Goal: Communication & Community: Answer question/provide support

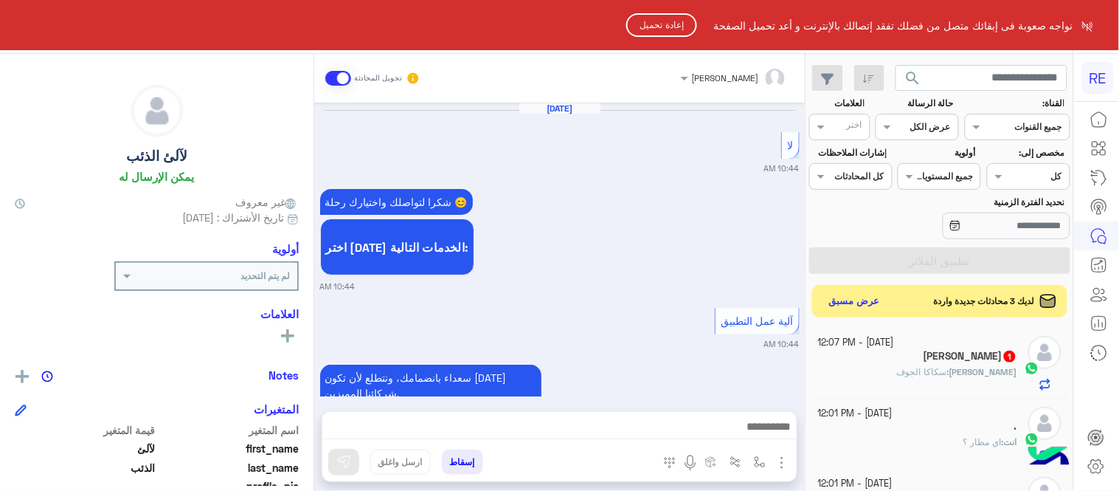
scroll to position [248, 0]
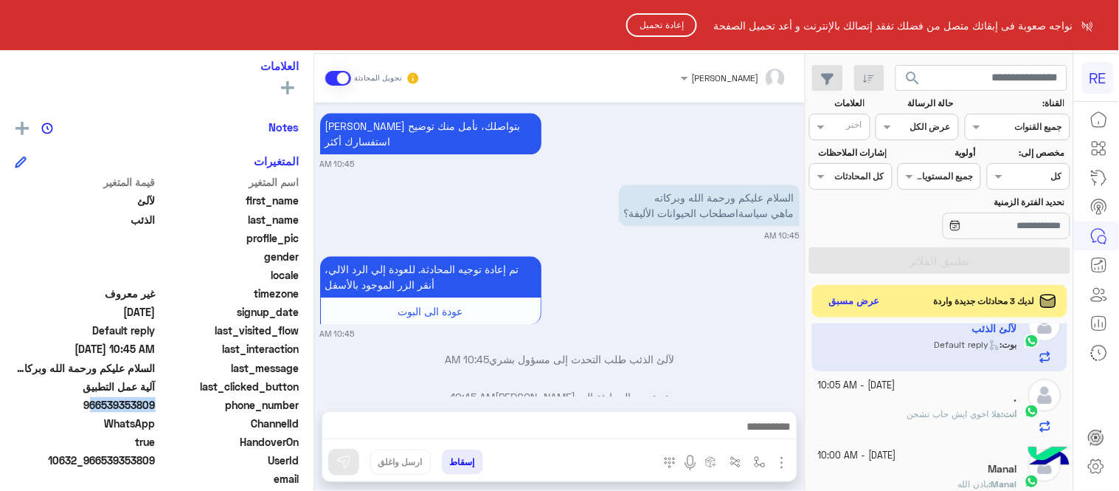
click at [666, 20] on button "إعادة تحميل" at bounding box center [661, 25] width 71 height 24
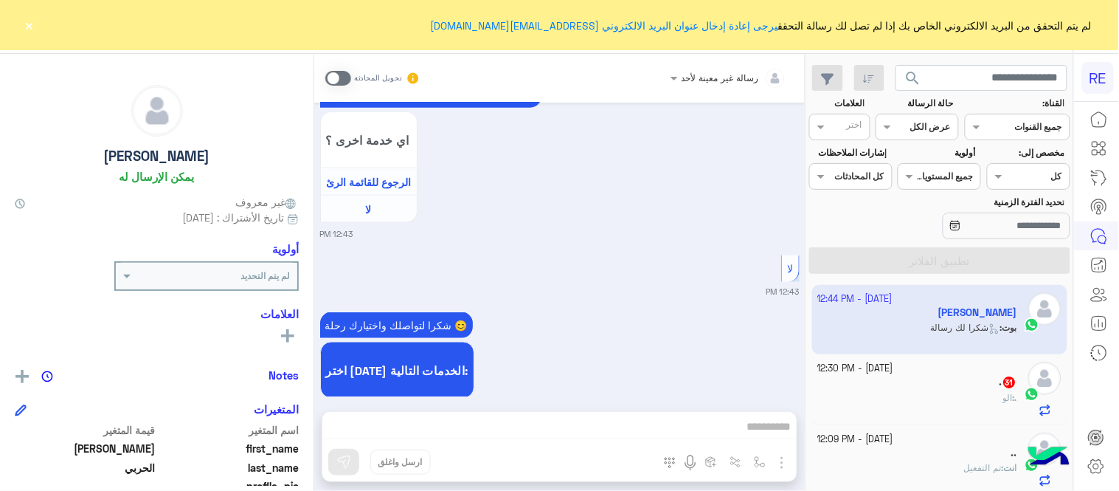
click at [32, 22] on button "×" at bounding box center [29, 25] width 15 height 15
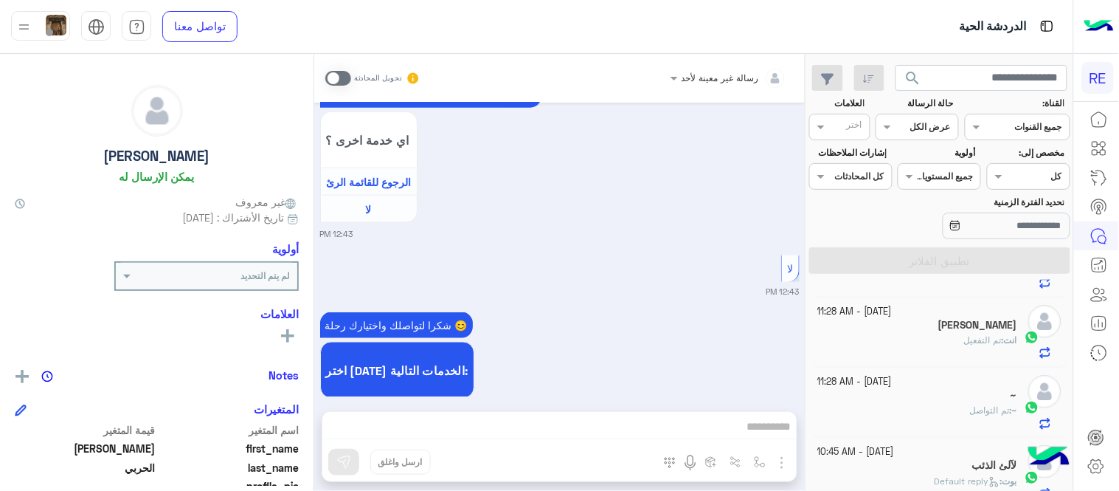
scroll to position [1046, 0]
click at [935, 472] on span "[PERSON_NAME] : Default reply" at bounding box center [976, 476] width 83 height 11
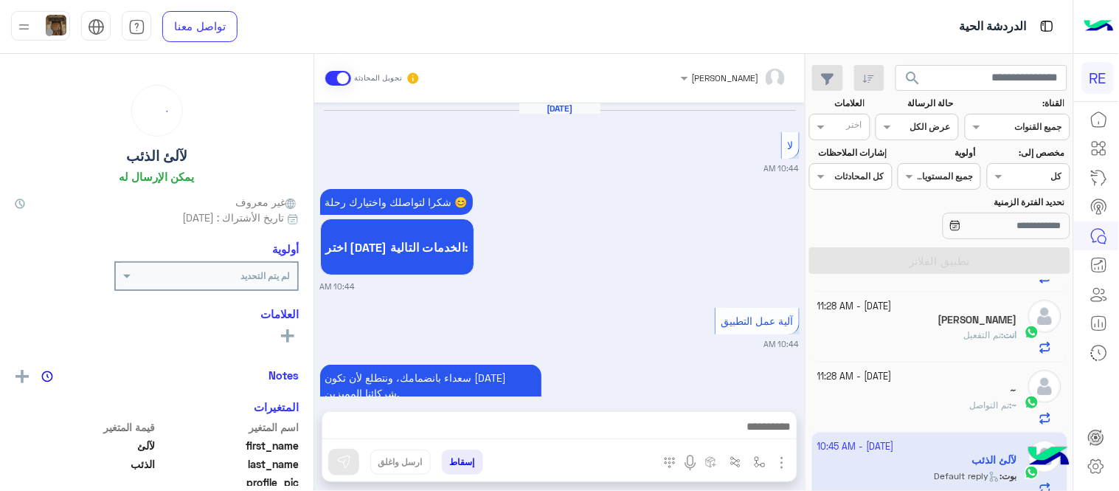
scroll to position [984, 0]
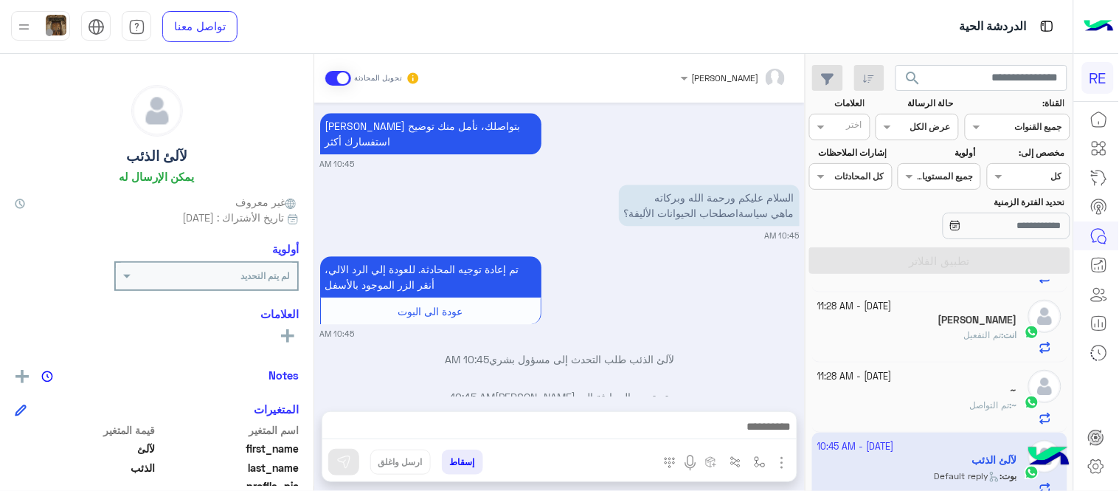
click at [418, 355] on div "[DATE] لا 10:44 AM شكرا لتواصلك واختيارك رحلة 😊 اختر [DATE] الخدمات التالية: 10…" at bounding box center [559, 250] width 491 height 294
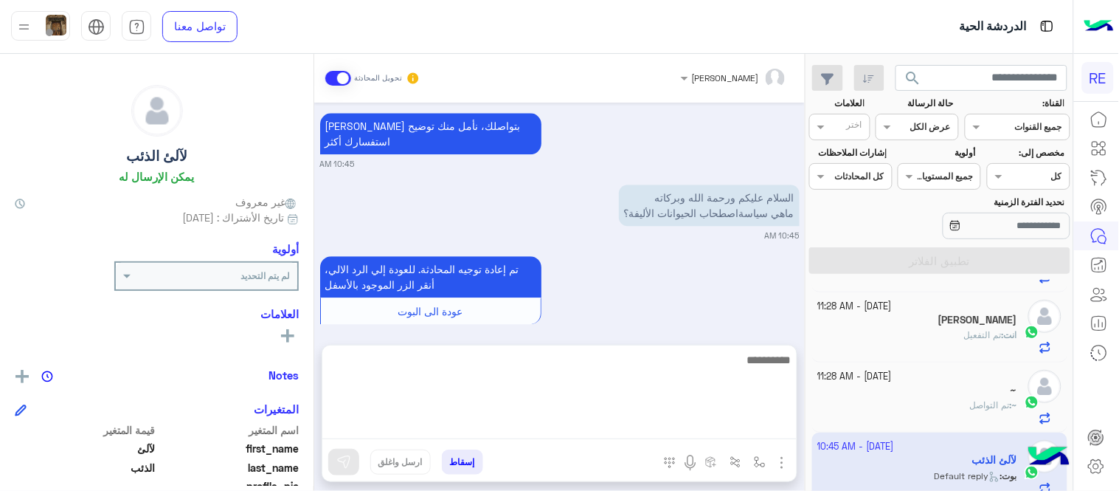
click at [458, 430] on textarea at bounding box center [559, 394] width 474 height 89
type textarea "**********"
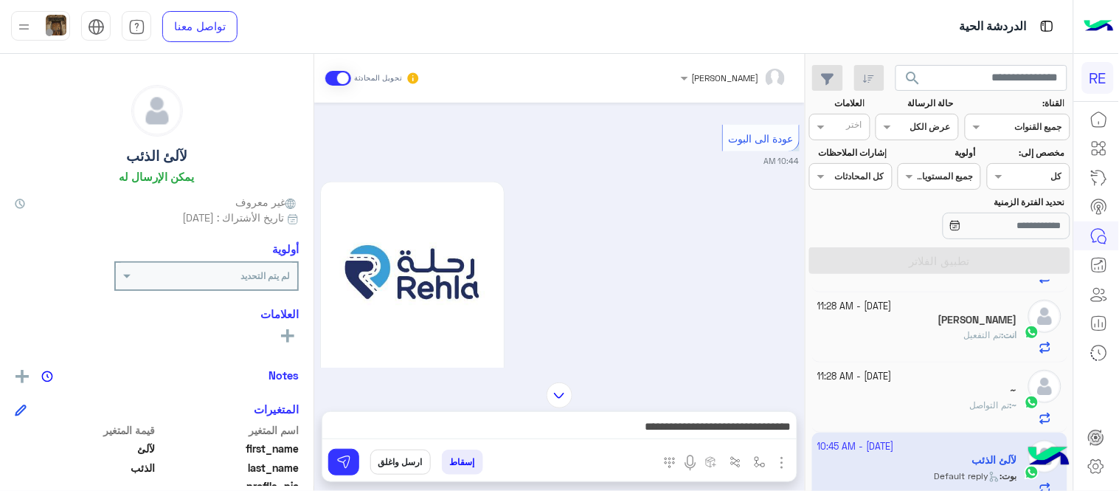
scroll to position [0, 0]
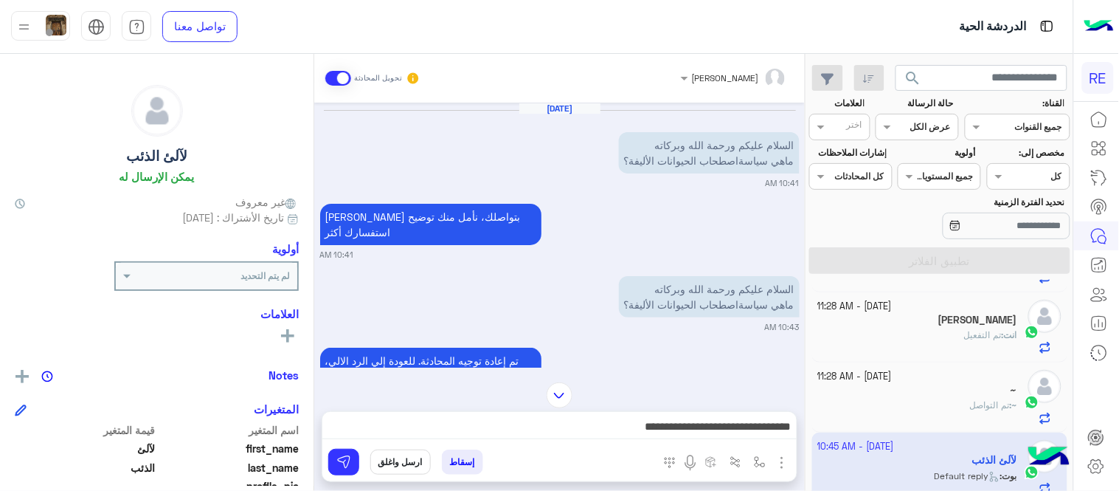
click at [561, 412] on div "**********" at bounding box center [559, 430] width 474 height 37
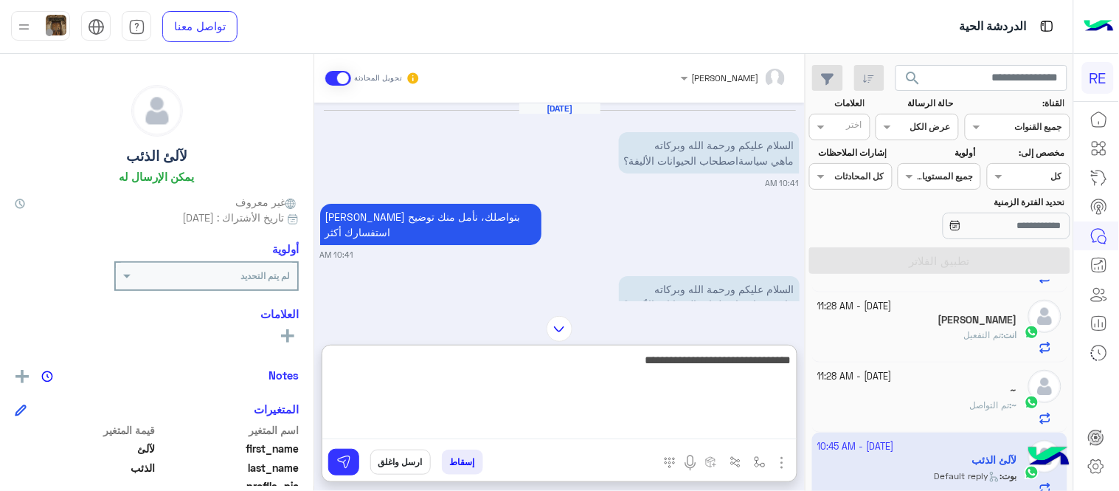
click at [592, 423] on textarea "**********" at bounding box center [559, 394] width 474 height 89
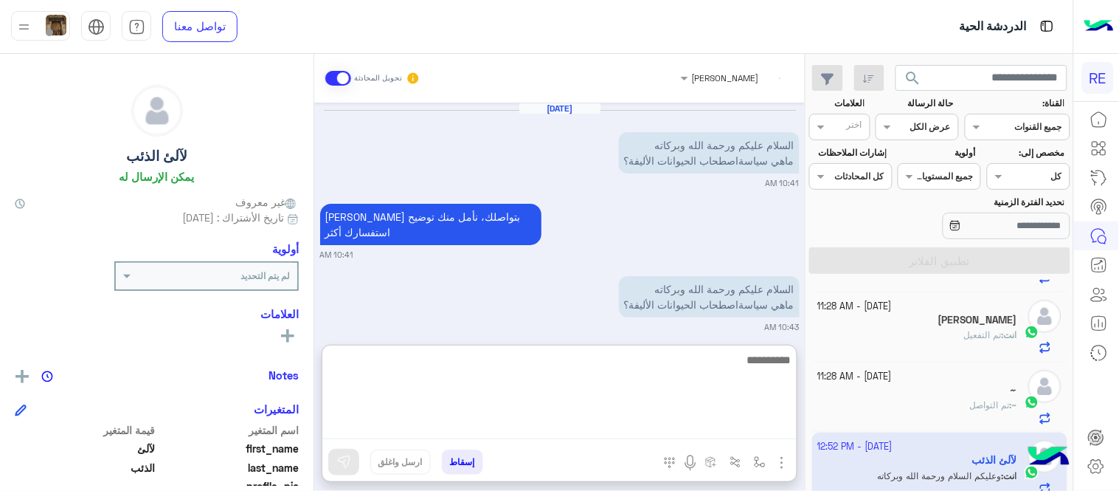
scroll to position [2865, 0]
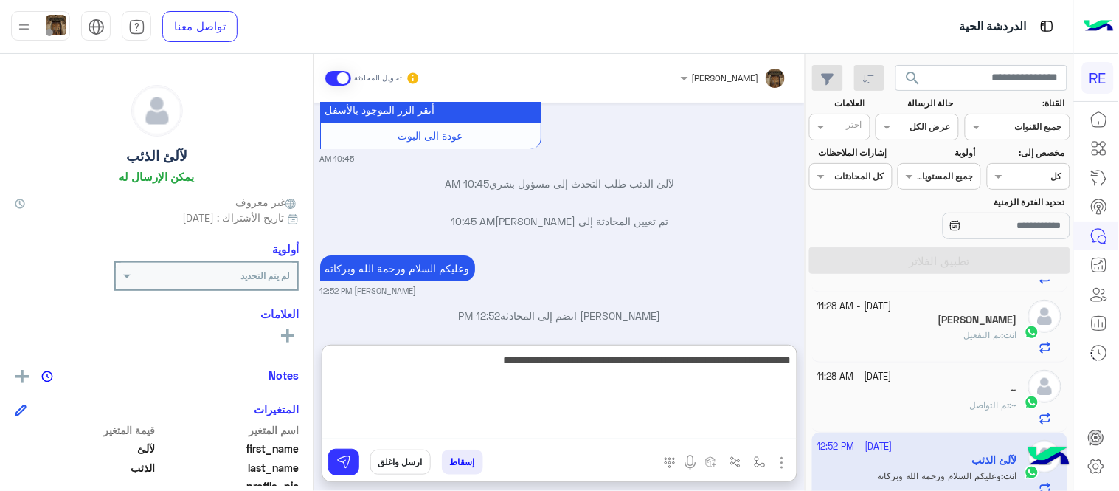
click at [540, 364] on textarea "**********" at bounding box center [559, 394] width 474 height 89
click at [414, 369] on textarea "**********" at bounding box center [559, 394] width 474 height 89
type textarea "**********"
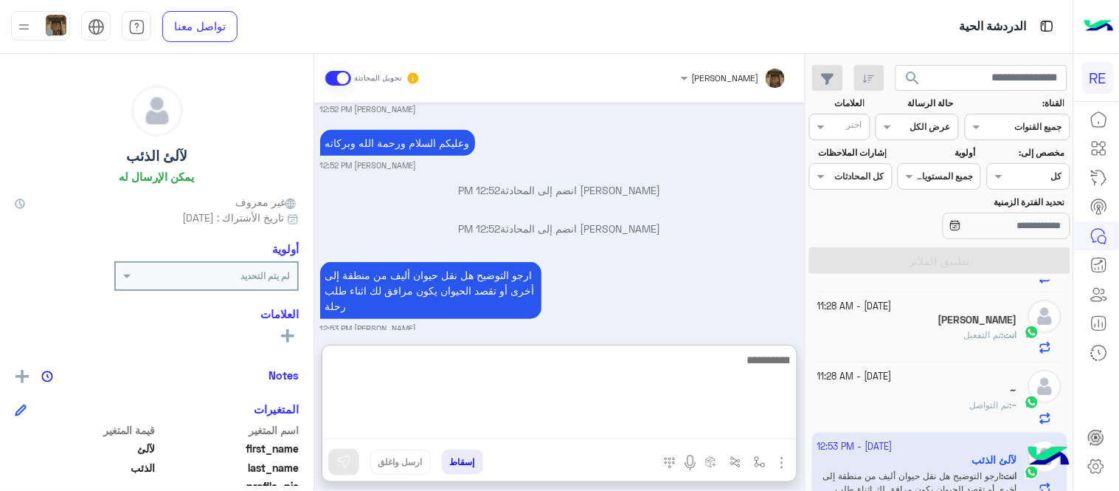
scroll to position [3046, 0]
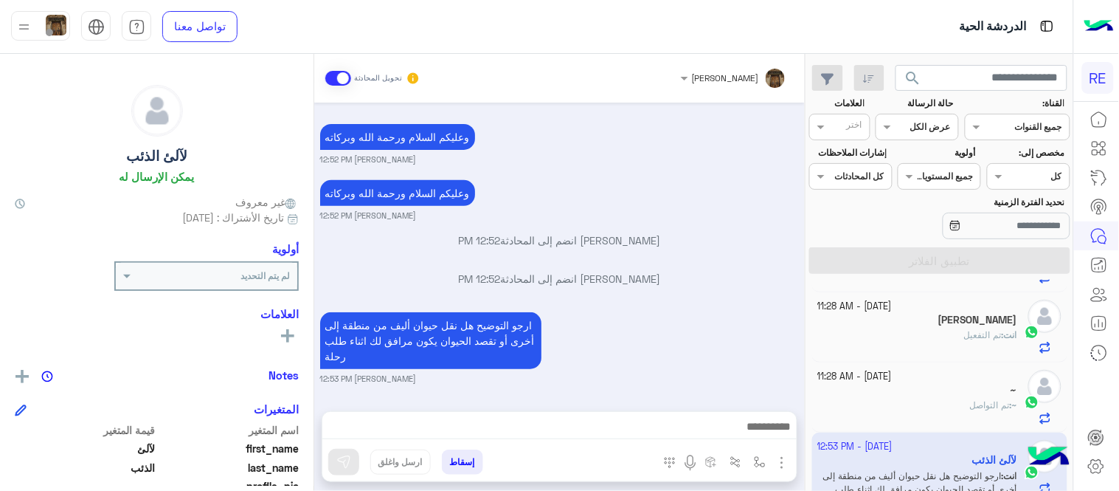
click at [701, 220] on div "[DATE] السلام عليكم ورحمة الله وبركاته ماهي سياسةاصطحاب الحيوانات الأليفة؟ 10:4…" at bounding box center [559, 250] width 491 height 294
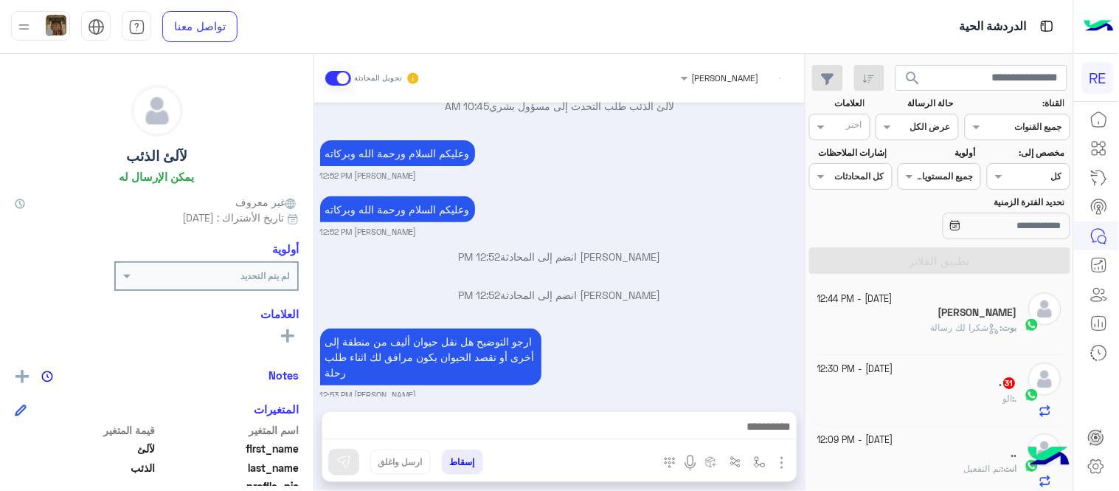
scroll to position [3036, 0]
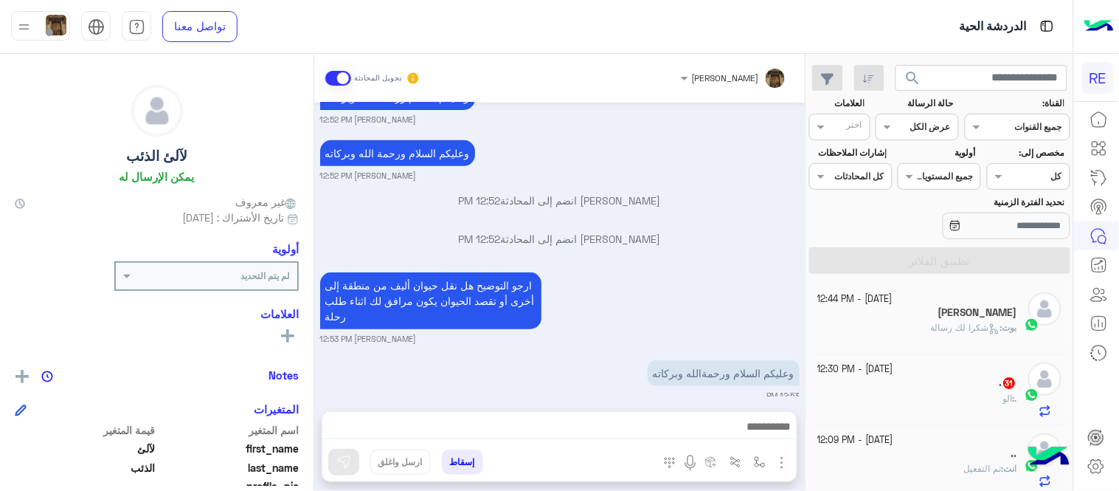
click at [668, 244] on div "[DATE] السلام عليكم ورحمة الله وبركاته ماهي سياسةاصطحاب الحيوانات الأليفة؟ 10:4…" at bounding box center [559, 250] width 491 height 294
click at [628, 389] on small "12:53 PM" at bounding box center [559, 395] width 479 height 12
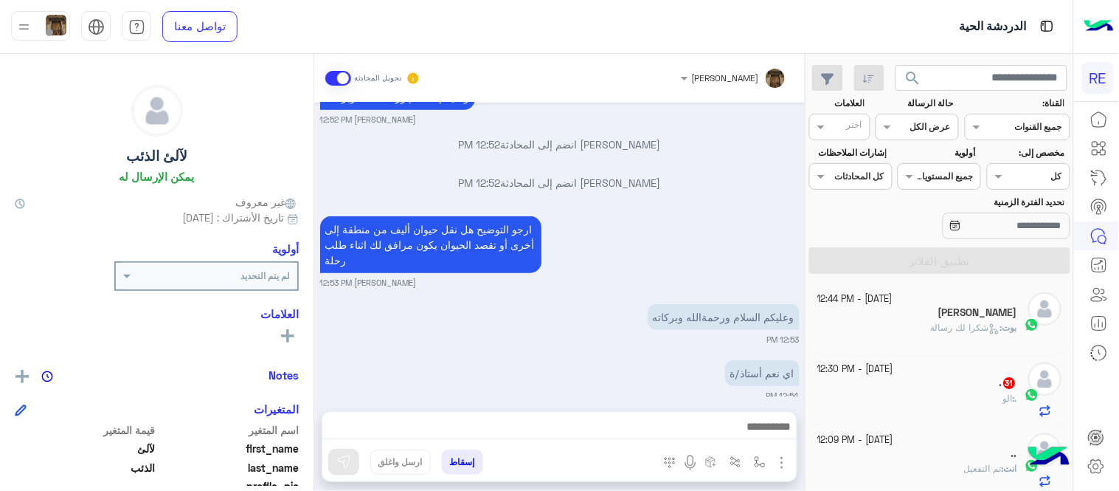
scroll to position [3180, 0]
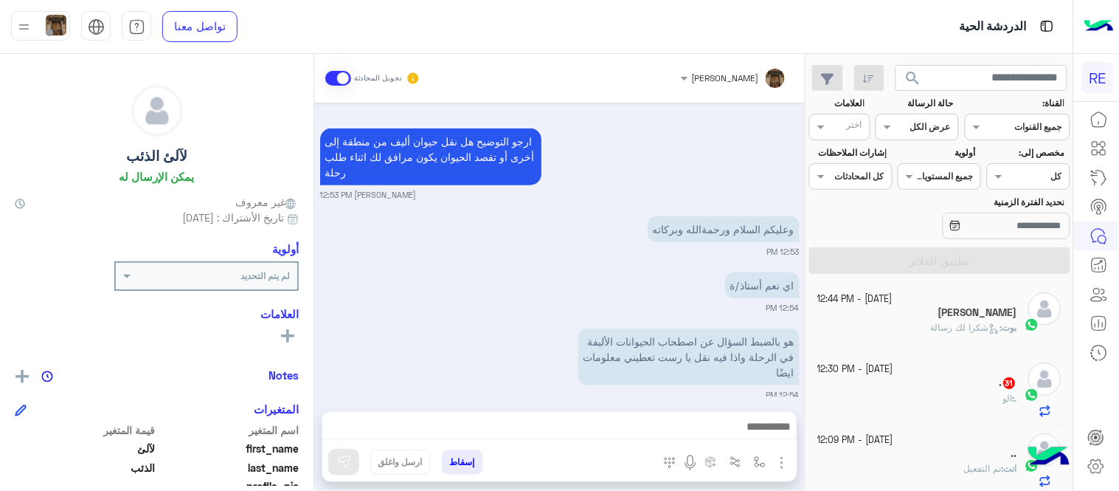
click at [616, 282] on div "اي نعم أستاذ/ة 12:54 PM" at bounding box center [559, 291] width 479 height 45
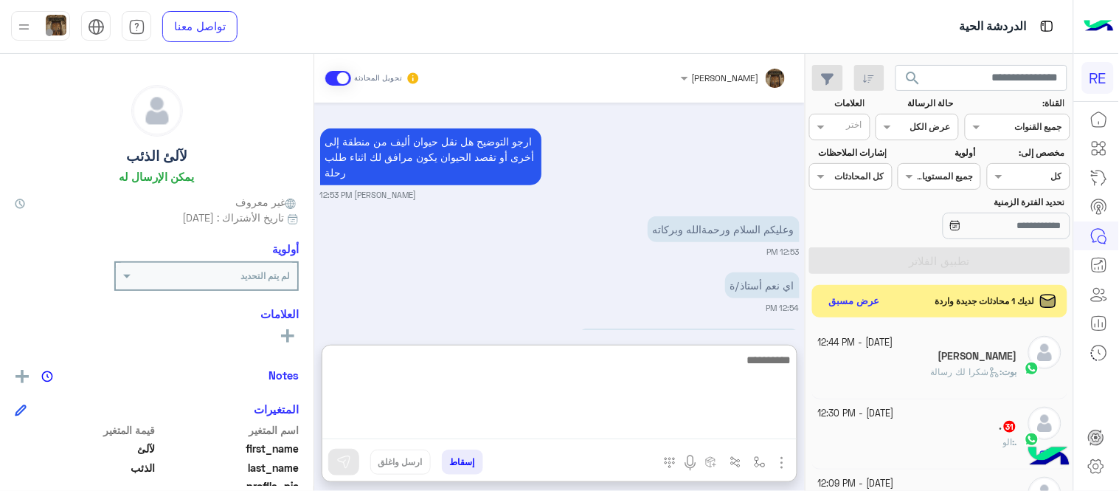
click at [612, 426] on textarea at bounding box center [559, 394] width 474 height 89
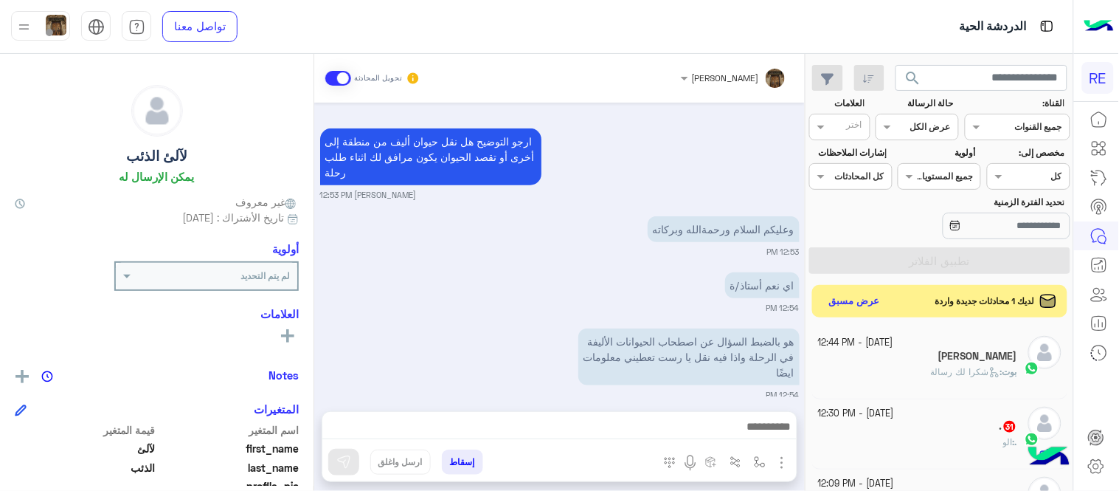
click at [583, 241] on div "[DATE] السلام عليكم ورحمة الله وبركاته ماهي سياسةاصطحاب الحيوانات الأليفة؟ 10:4…" at bounding box center [559, 250] width 491 height 294
click at [462, 246] on small "12:53 PM" at bounding box center [559, 252] width 479 height 12
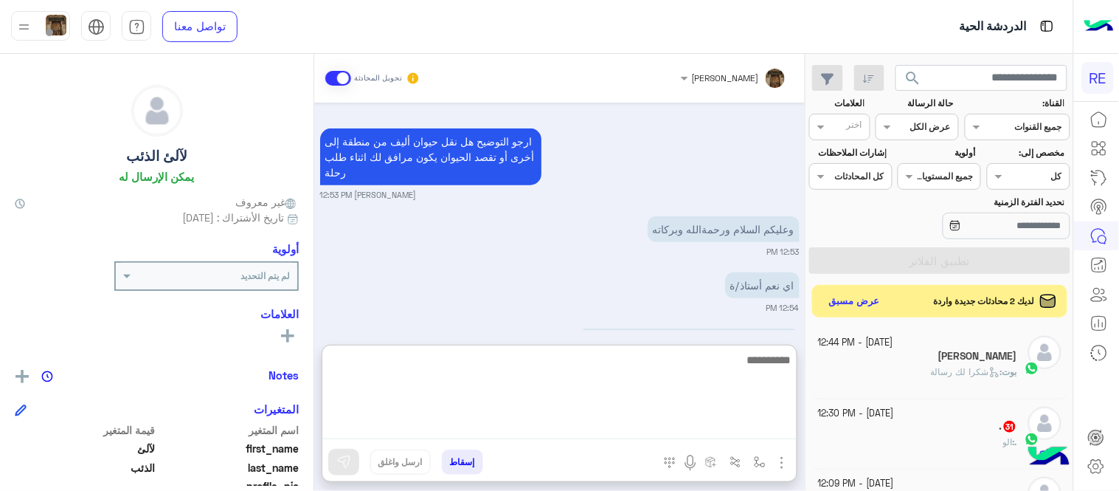
click at [565, 423] on textarea at bounding box center [559, 394] width 474 height 89
paste textarea "**********"
type textarea "**********"
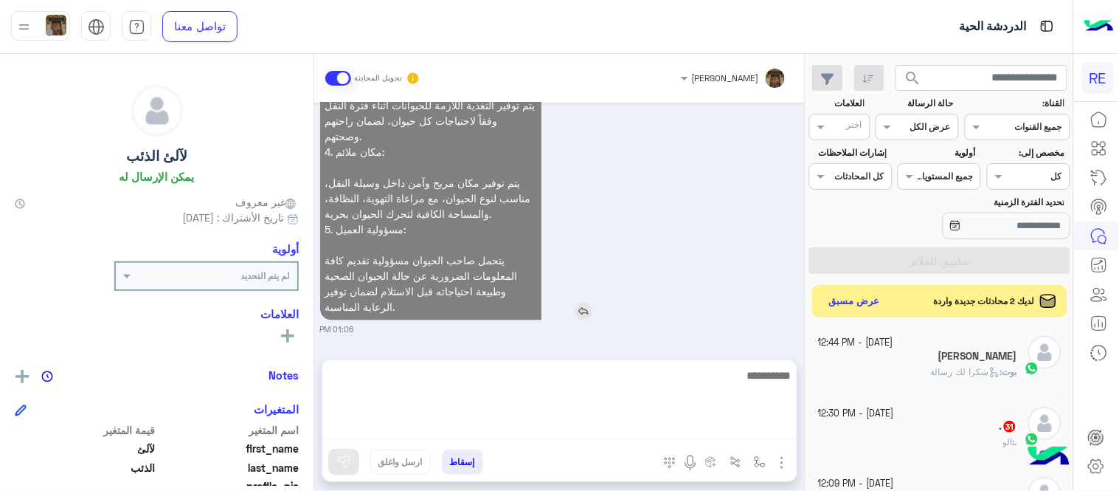
click at [623, 285] on div "سياسة خدمة نقل الحيوانات الأليفة للشركة المزودة للخدمة: 1. أوقات الاستلام والتس…" at bounding box center [472, 105] width 305 height 429
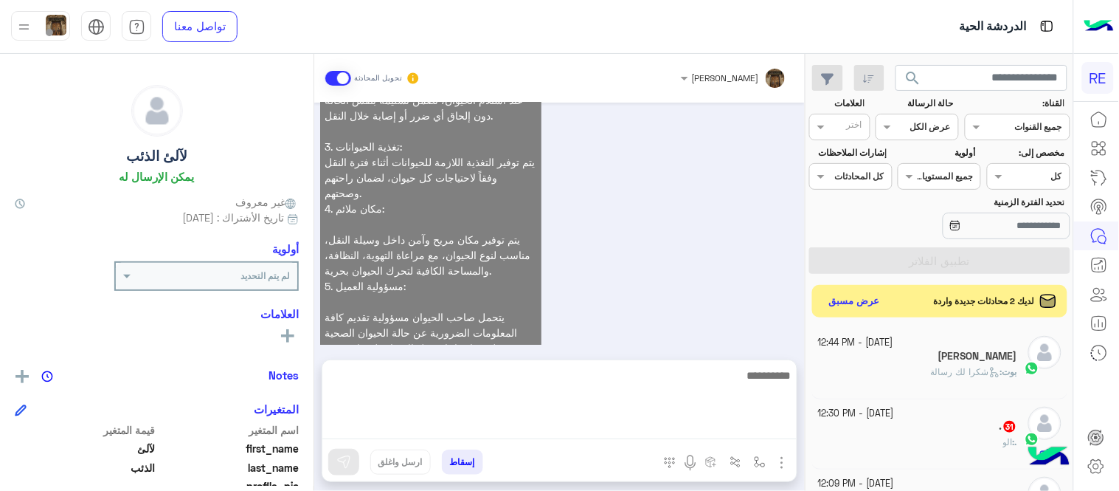
scroll to position [3639, 0]
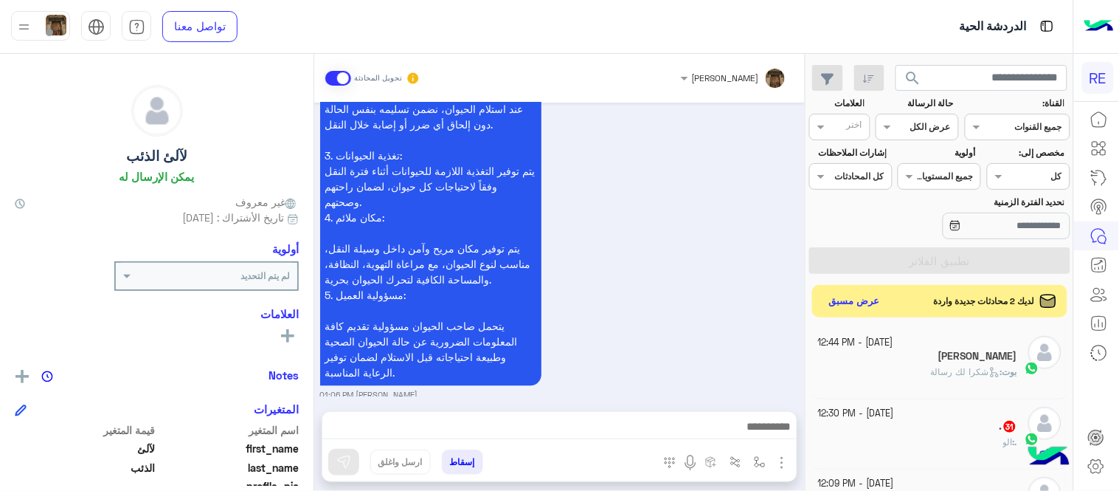
click at [313, 381] on mat-drawer "لآلئ الذئب يمكن الإرسال له غير معروف تاريخ الأشتراك : [DATE] أولوية لم يتم التح…" at bounding box center [157, 275] width 314 height 443
click at [323, 385] on div "[DATE] السلام عليكم ورحمة الله وبركاته ماهي سياسةاصطحاب الحيوانات الأليفة؟ 10:4…" at bounding box center [559, 250] width 491 height 294
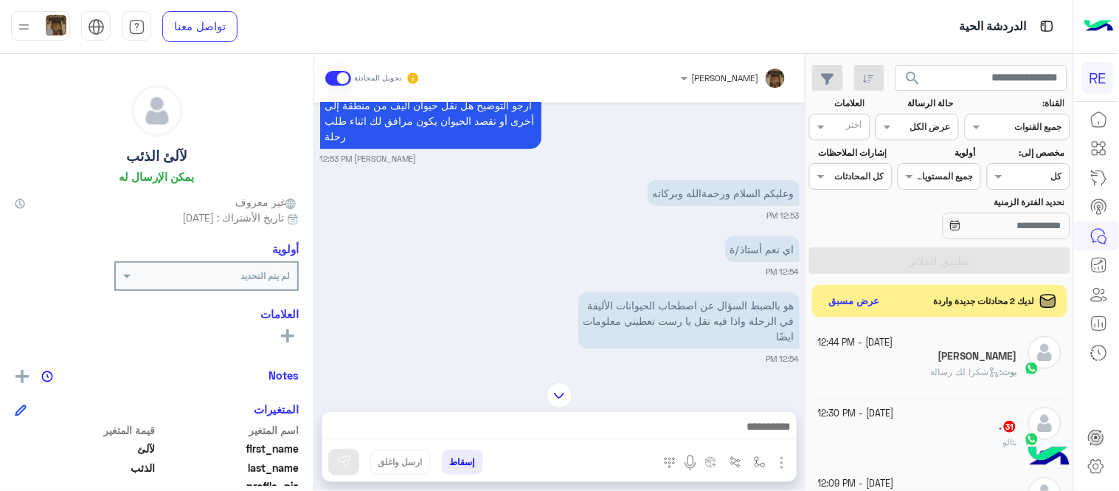
scroll to position [3203, 0]
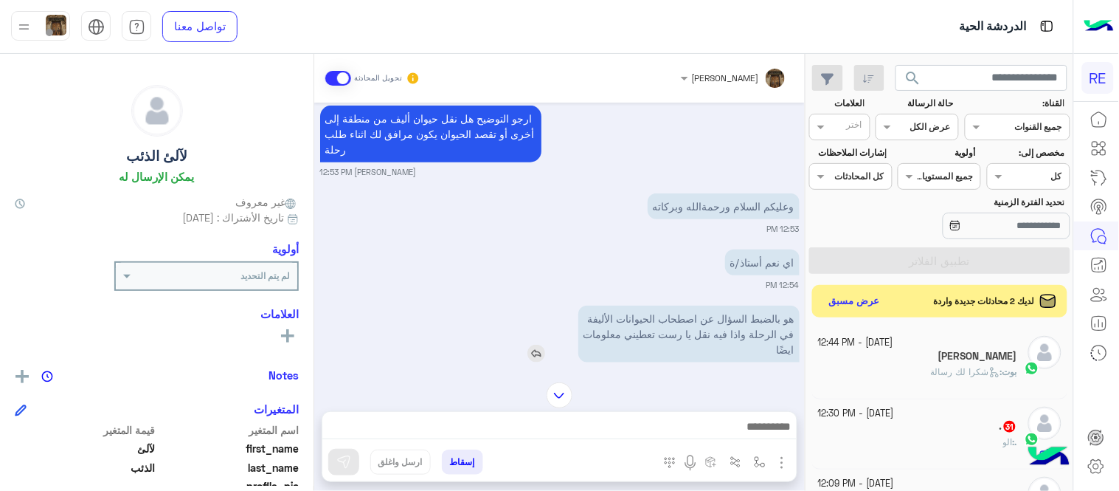
click at [541, 344] on img at bounding box center [536, 353] width 18 height 18
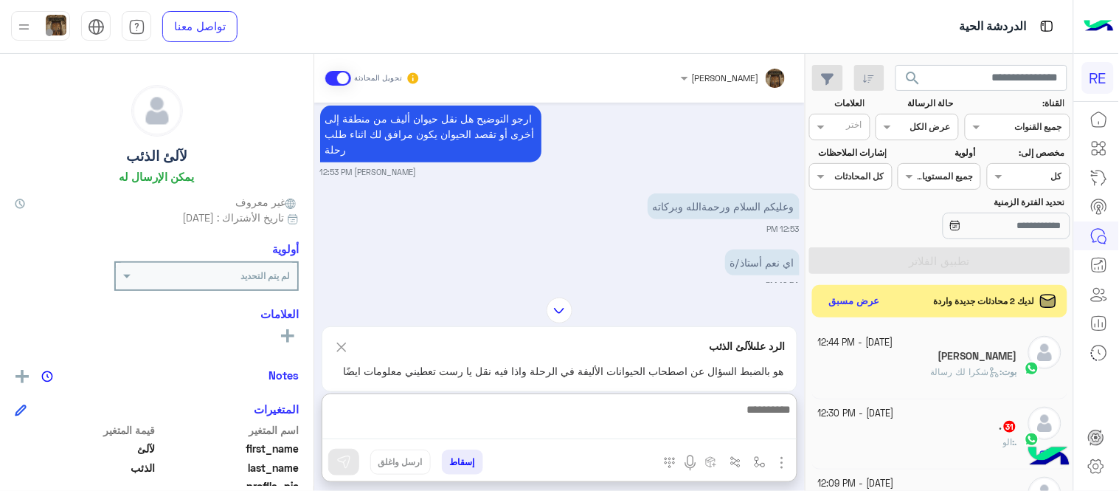
click at [601, 433] on textarea at bounding box center [559, 419] width 474 height 39
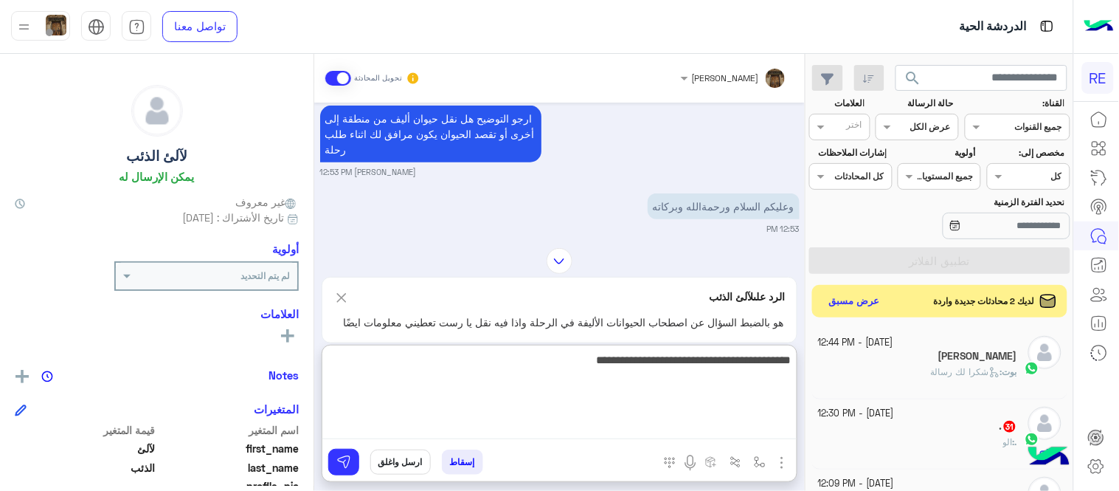
type textarea "**********"
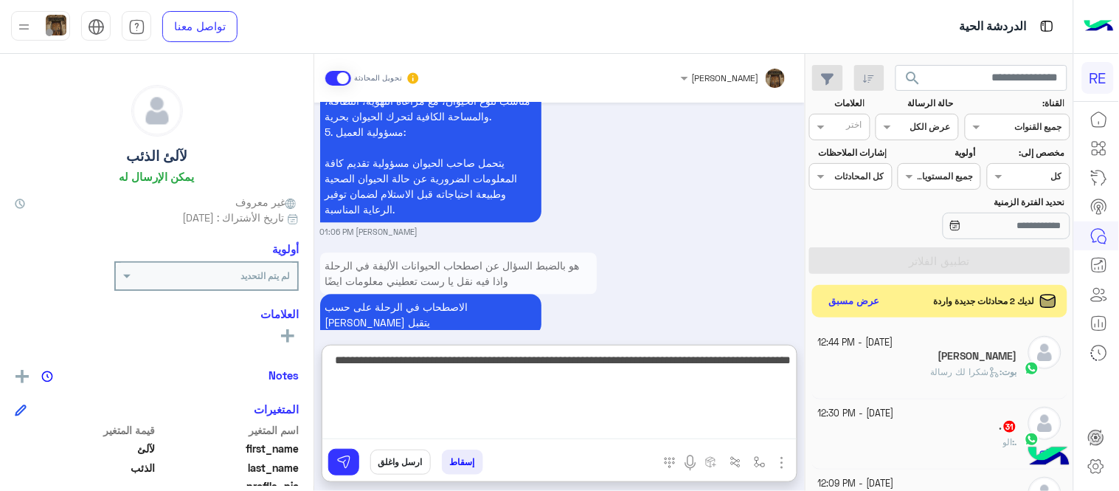
type textarea "**********"
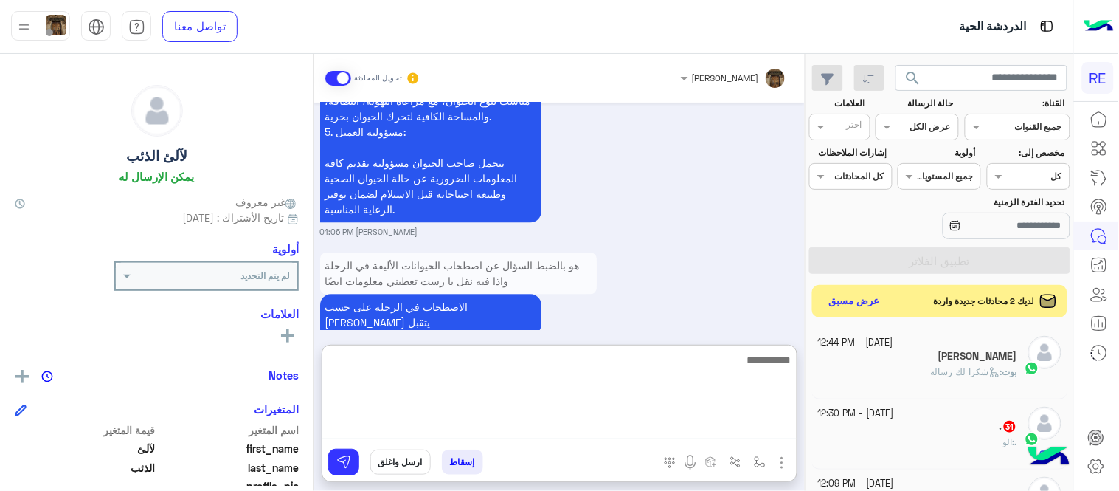
scroll to position [3890, 0]
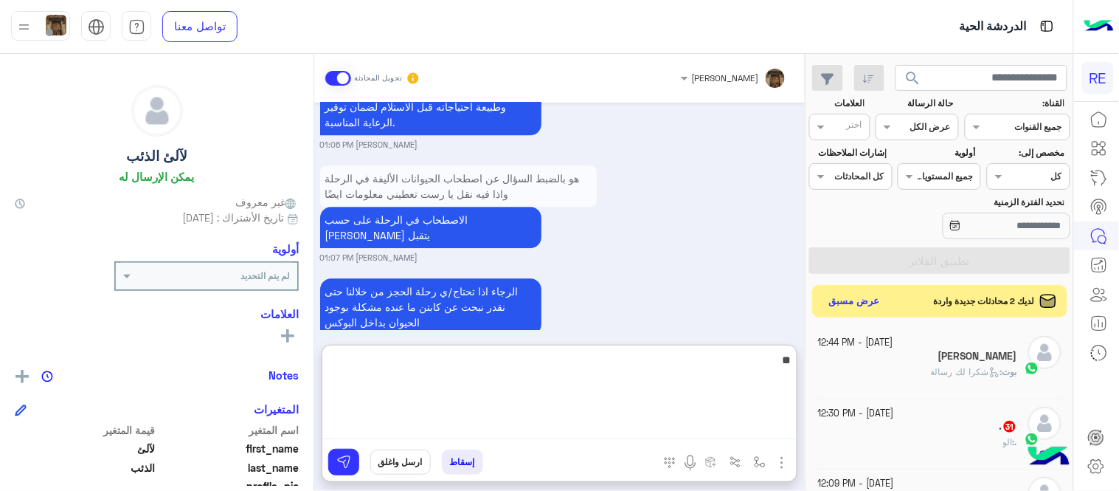
type textarea "*"
click at [682, 313] on div "الرجاء اذا تحتاج/ي رحلة الحجز من خلالنا حتى نقدر نبحث عن كابتن ما عنده مشكلة بو…" at bounding box center [559, 312] width 479 height 76
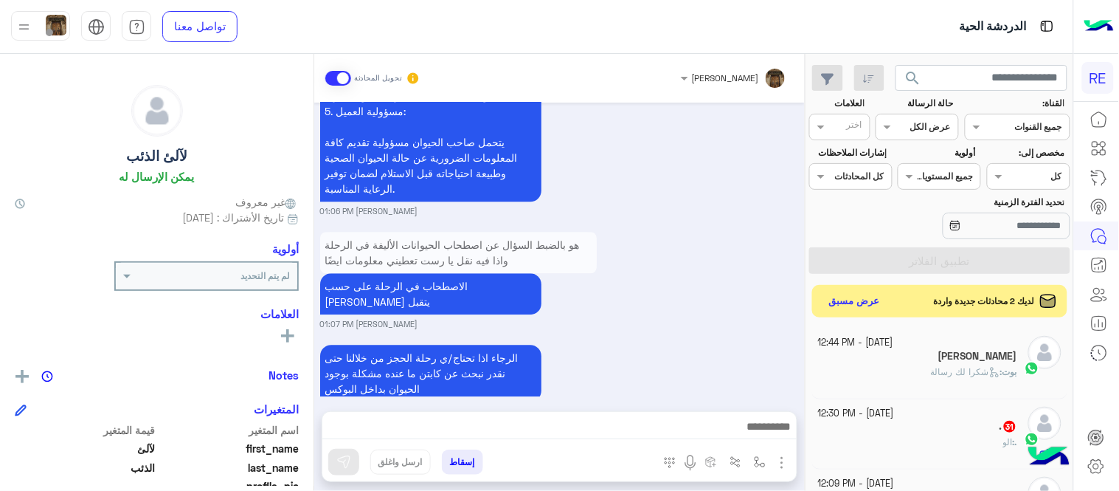
scroll to position [4008, 0]
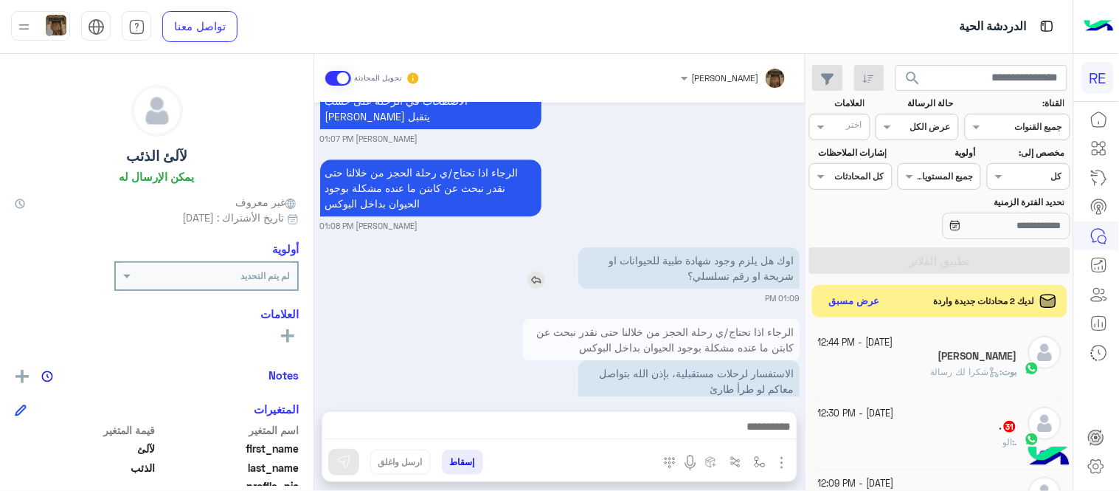
click at [541, 271] on img at bounding box center [536, 280] width 18 height 18
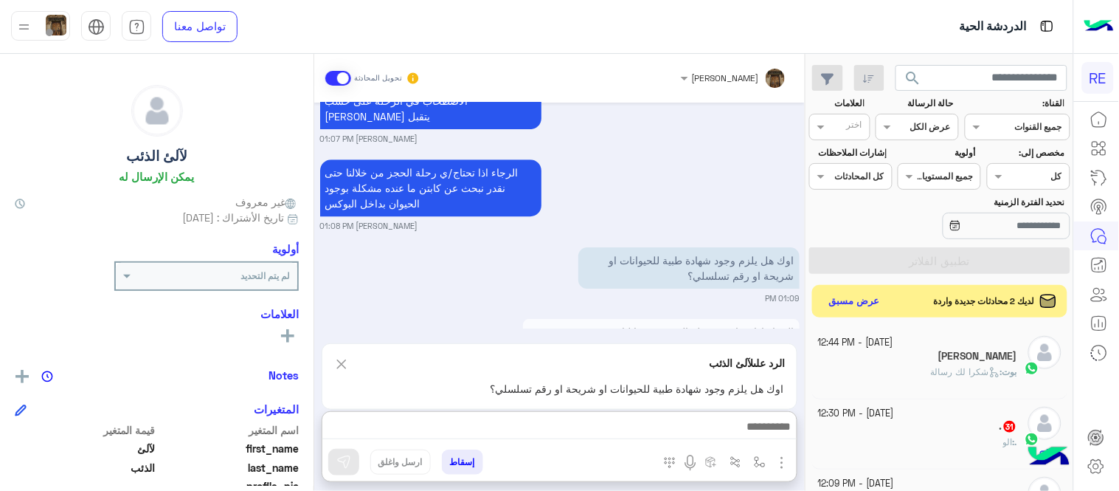
click at [592, 434] on textarea at bounding box center [559, 428] width 474 height 22
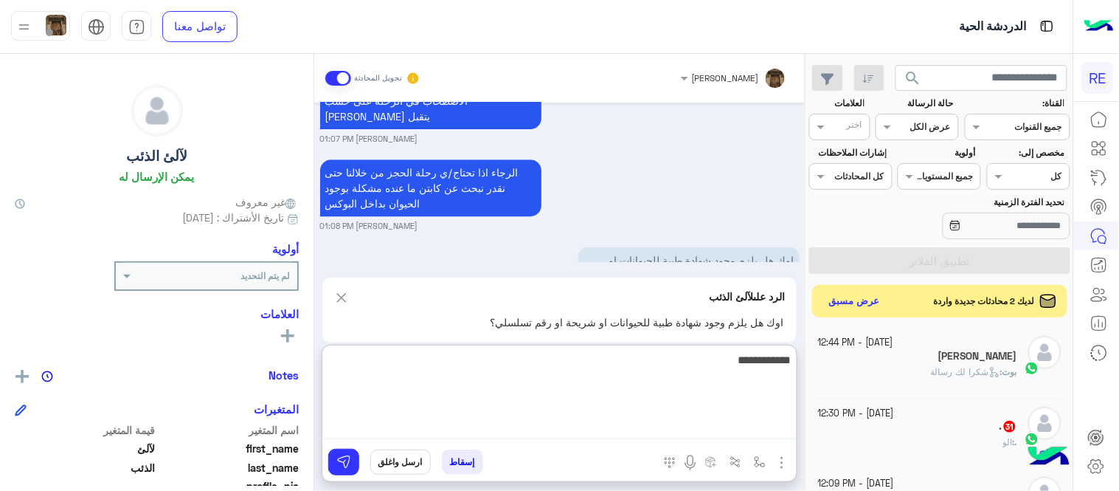
type textarea "**********"
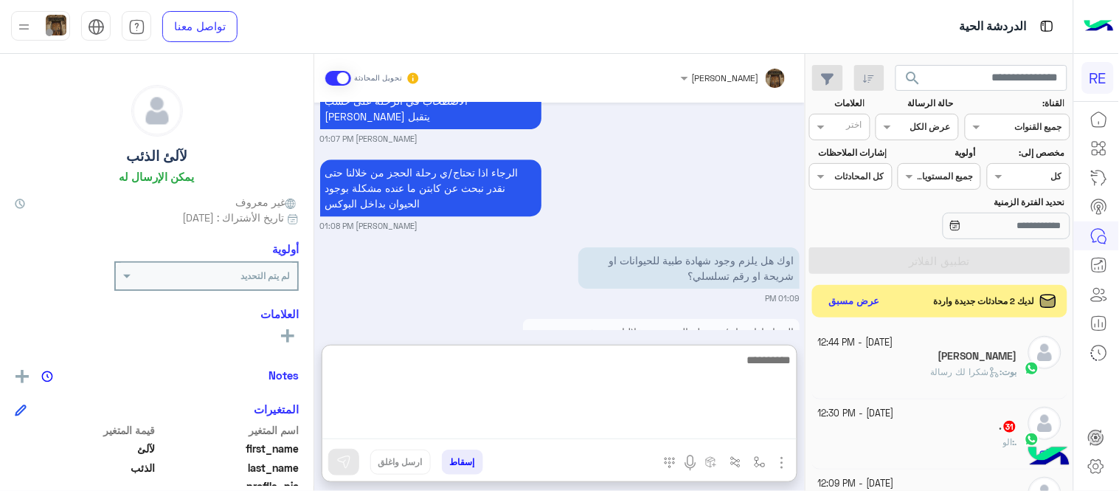
scroll to position [4172, 0]
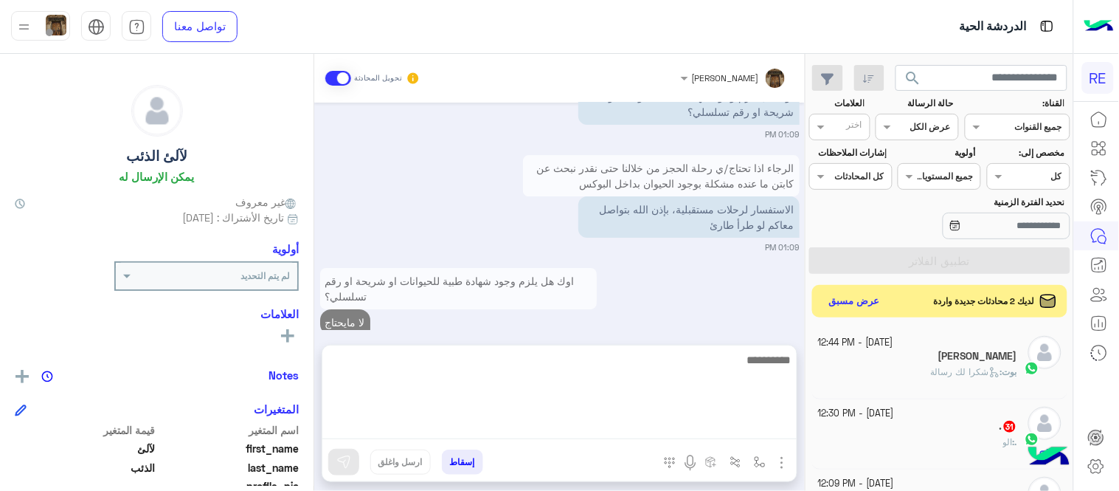
click at [628, 321] on div "[DATE] السلام عليكم ورحمة الله وبركاته ماهي سياسةاصطحاب الحيوانات الأليفة؟ 10:4…" at bounding box center [559, 216] width 491 height 227
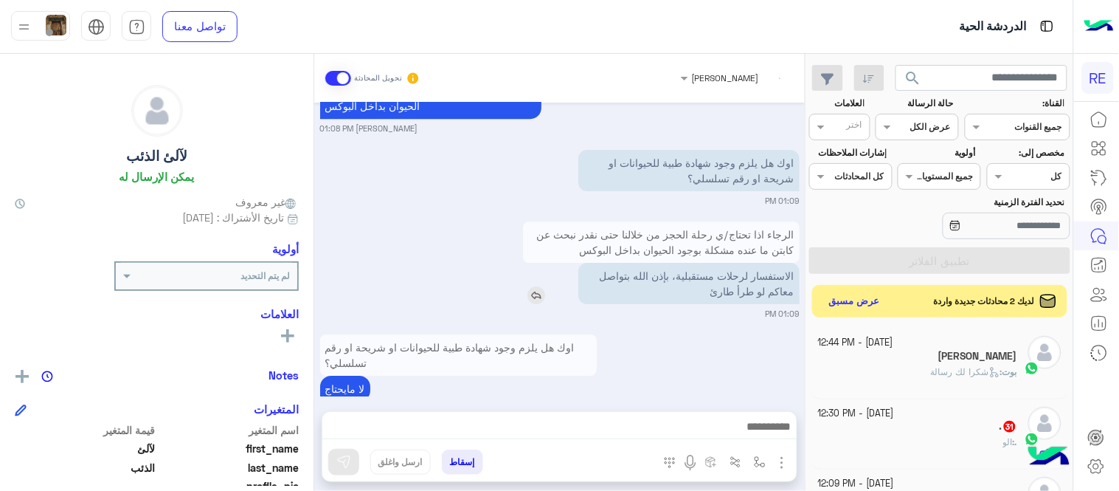
click at [543, 286] on img at bounding box center [536, 295] width 18 height 18
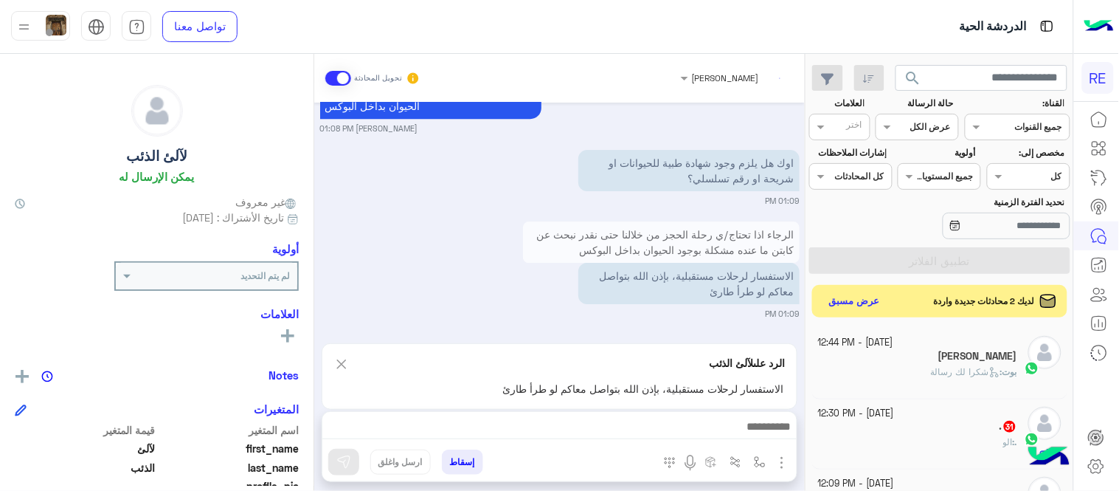
scroll to position [4172, 0]
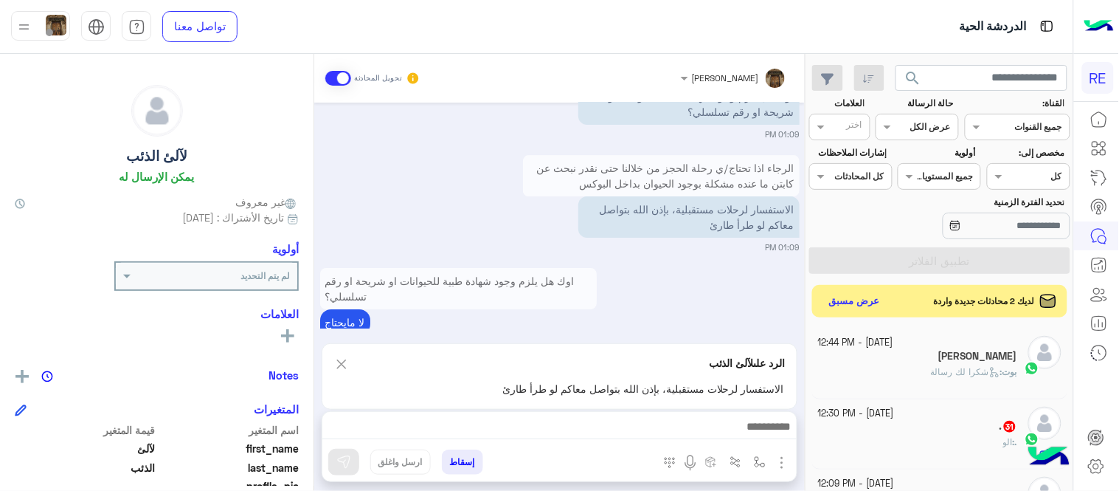
click at [615, 423] on textarea at bounding box center [559, 428] width 474 height 22
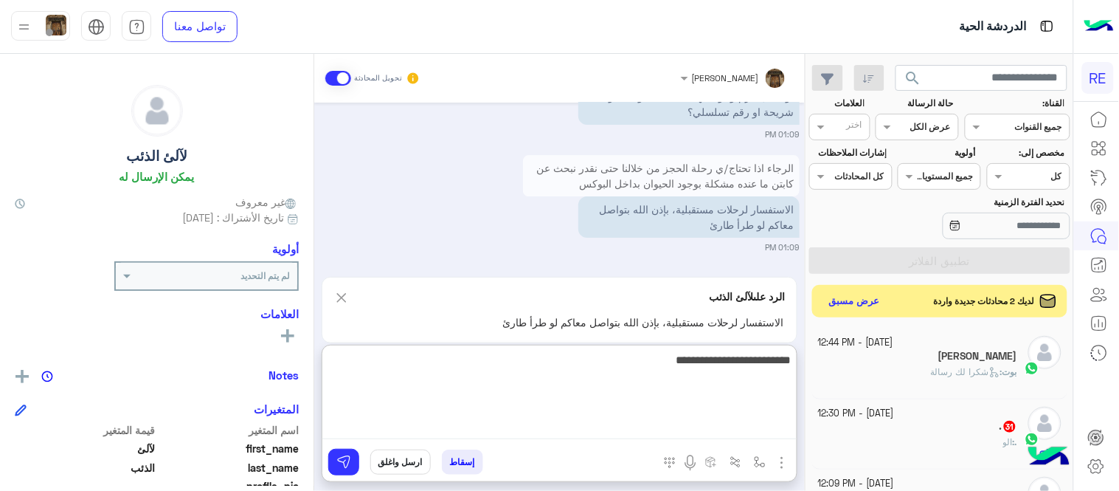
type textarea "**********"
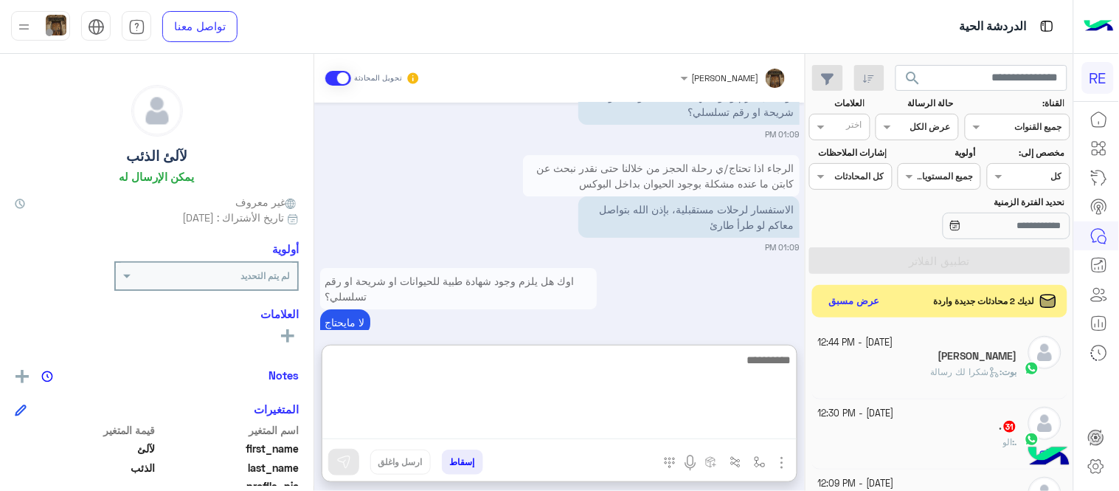
scroll to position [4270, 0]
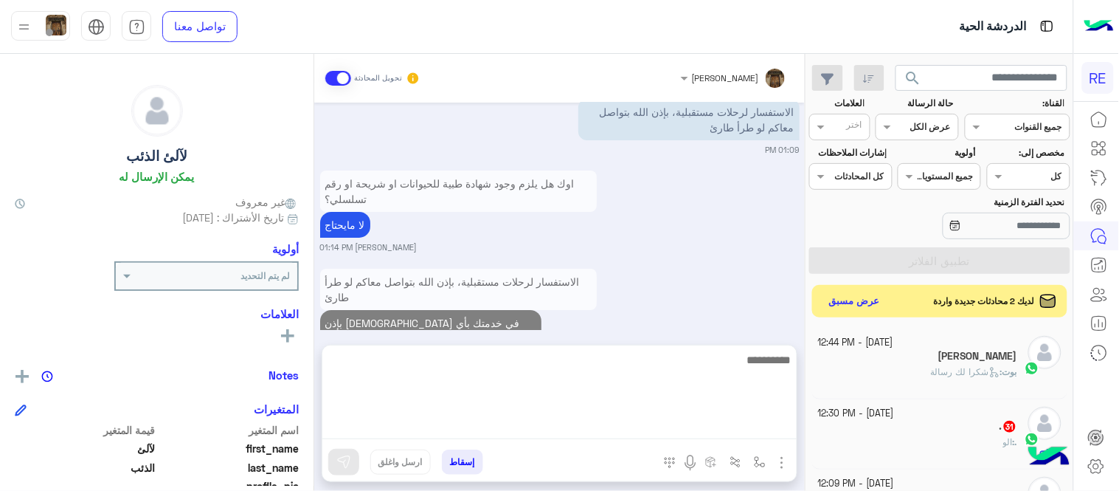
click at [724, 314] on div "الاستفسار لرحلات مستقبلية، بإذن الله بتواصل معاكم لو طرأ طارئ بإذن الله في خدمت…" at bounding box center [559, 316] width 479 height 102
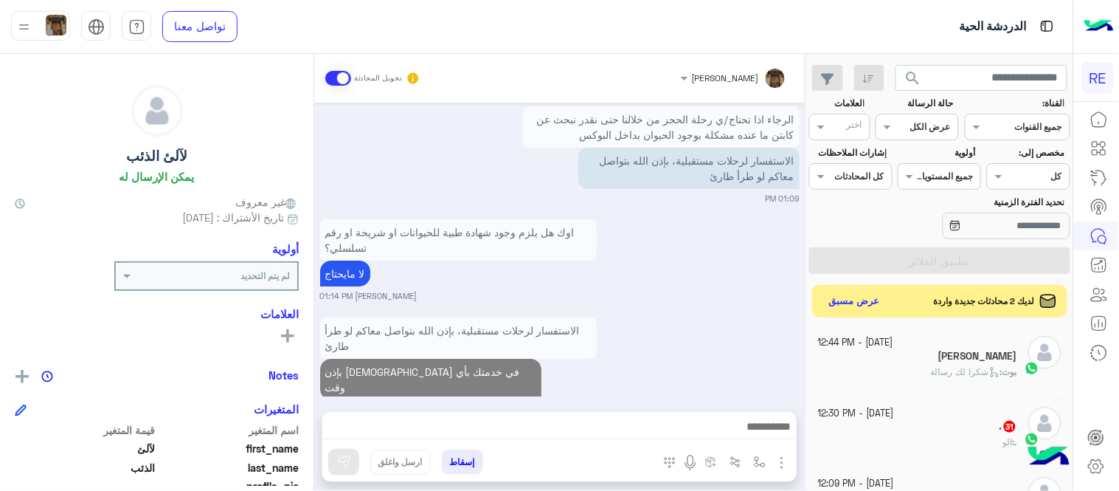
scroll to position [4203, 0]
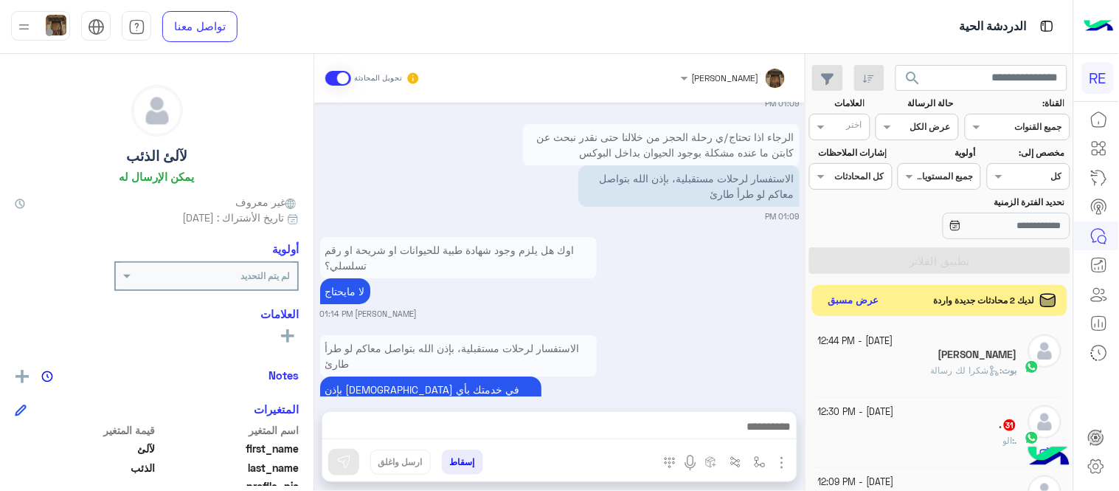
click at [851, 298] on button "عرض مسبق" at bounding box center [854, 301] width 62 height 20
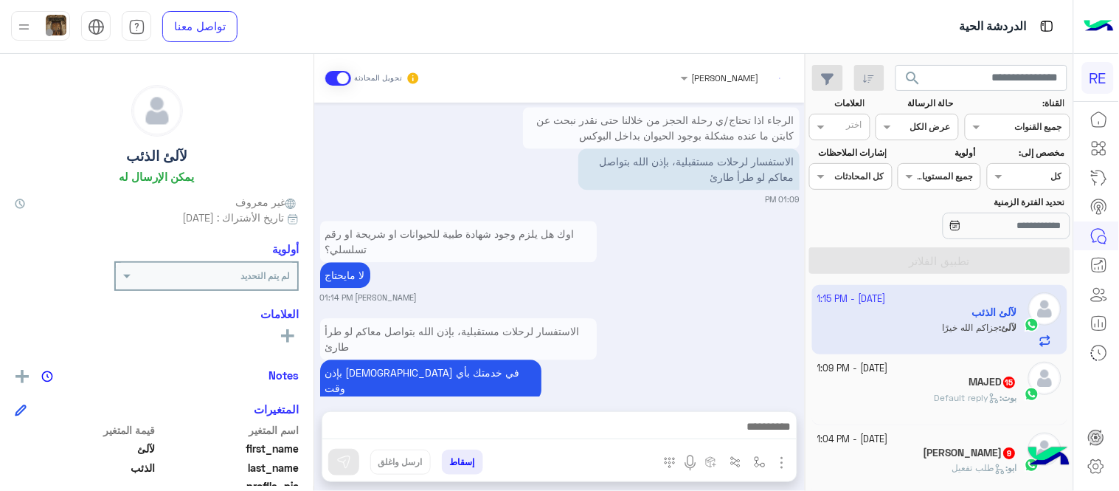
scroll to position [1013, 0]
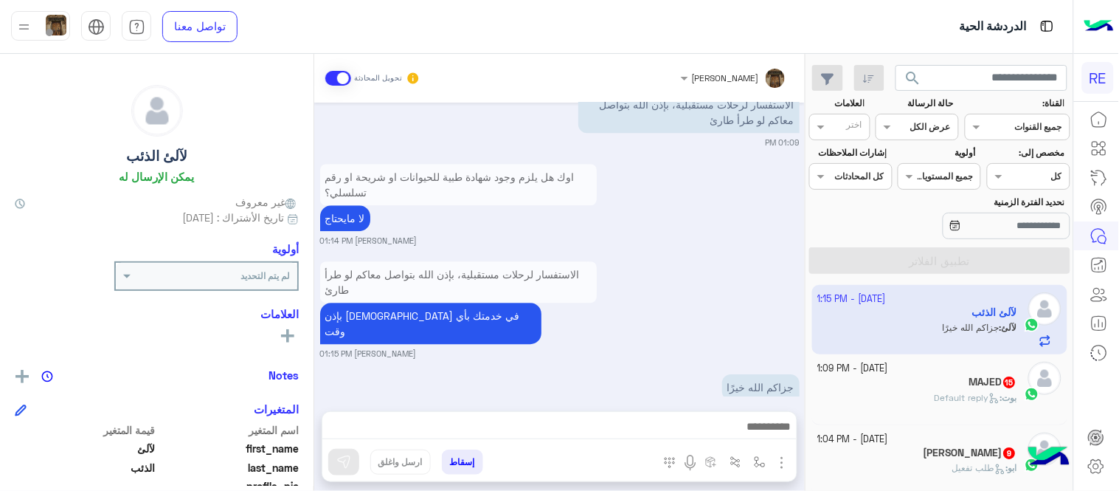
click at [741, 257] on div "الاستفسار لرحلات مستقبلية، بإذن الله بتواصل معاكم لو طرأ طارئ بإذن الله في خدمت…" at bounding box center [559, 308] width 479 height 102
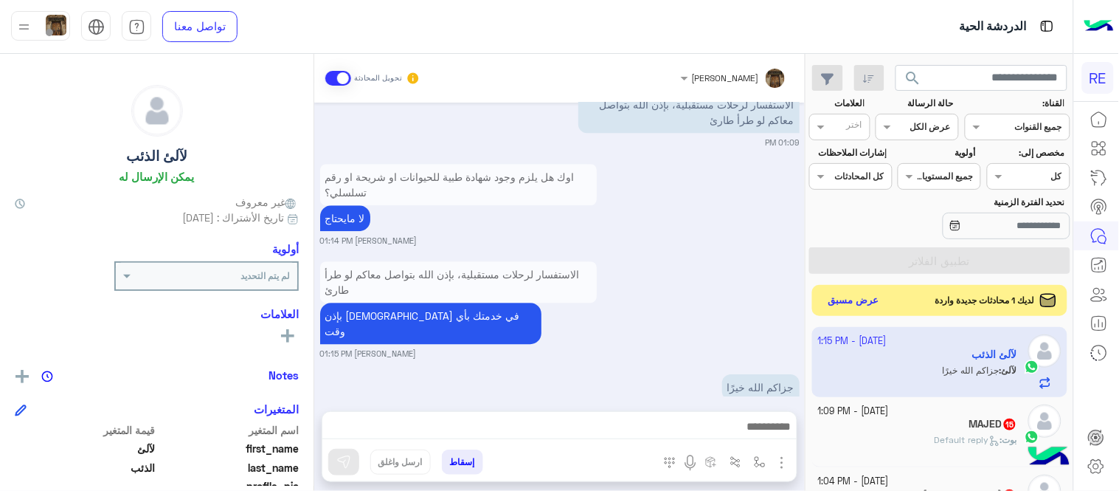
click at [853, 296] on button "عرض مسبق" at bounding box center [854, 301] width 62 height 20
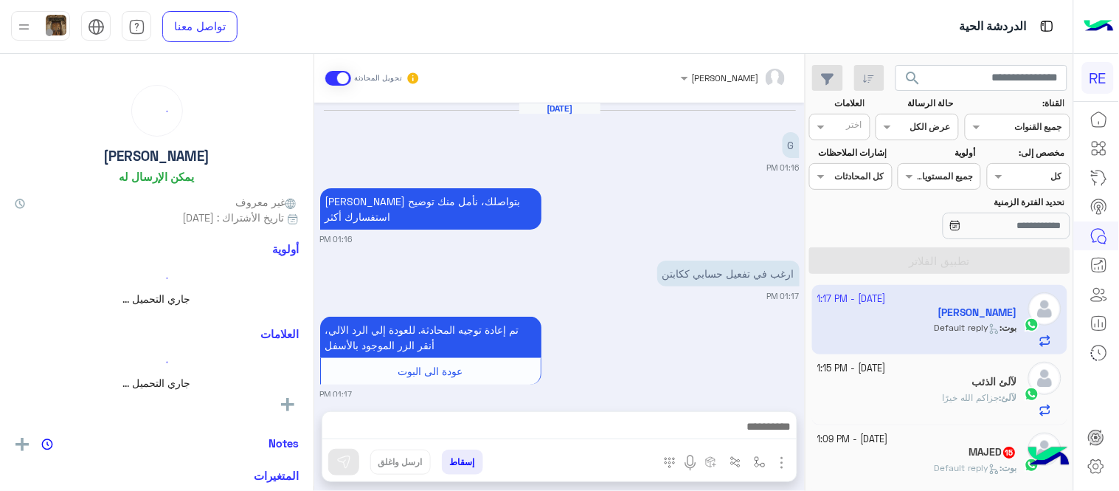
scroll to position [76, 0]
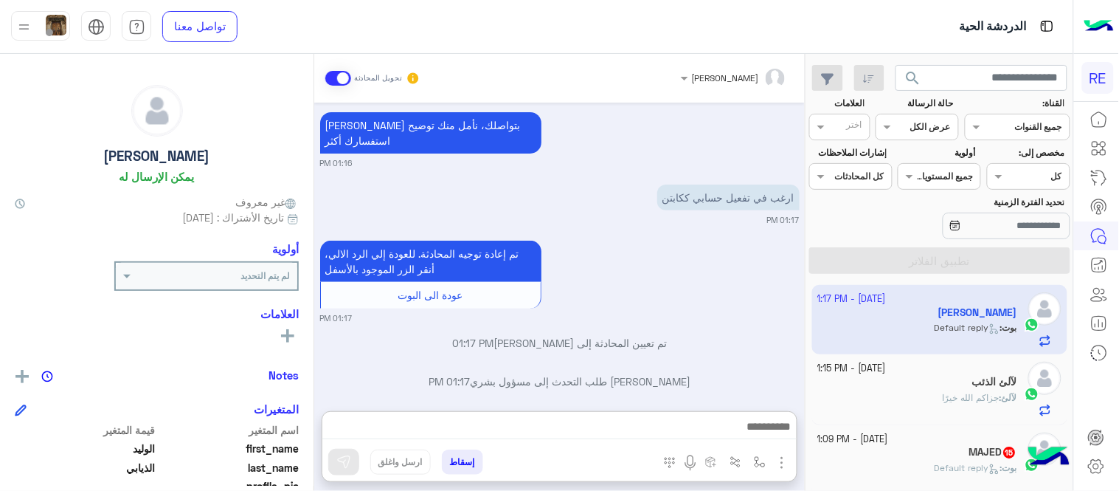
click at [640, 432] on textarea at bounding box center [559, 428] width 474 height 22
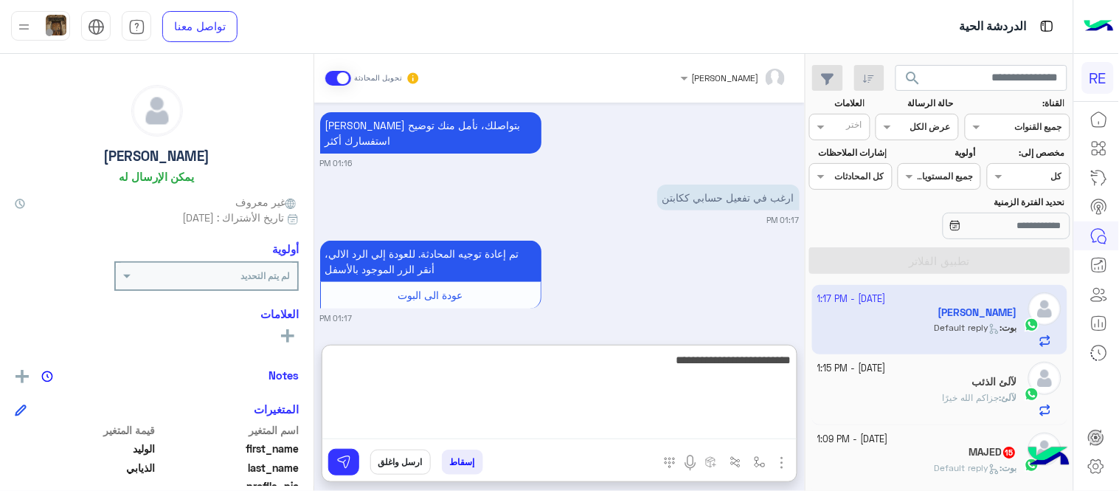
type textarea "**********"
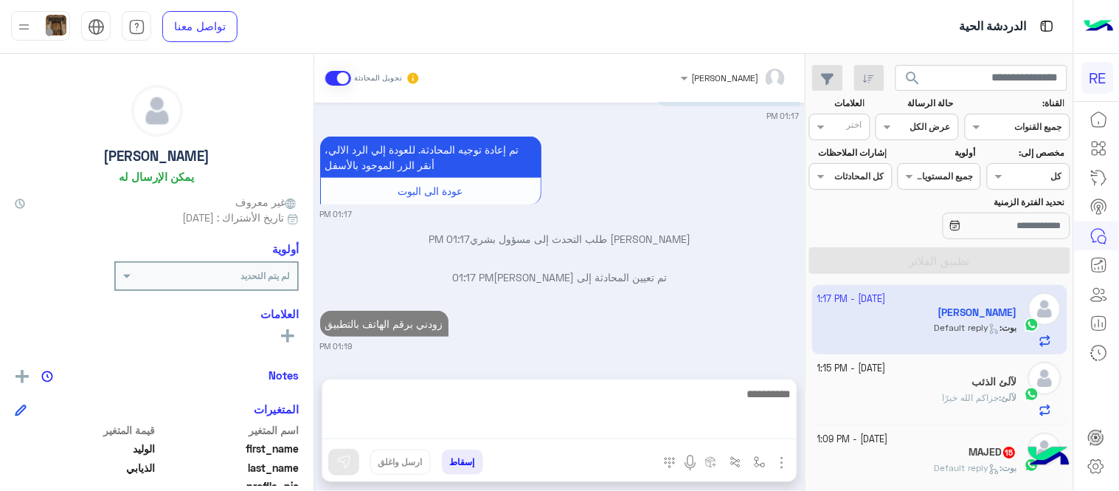
scroll to position [131, 0]
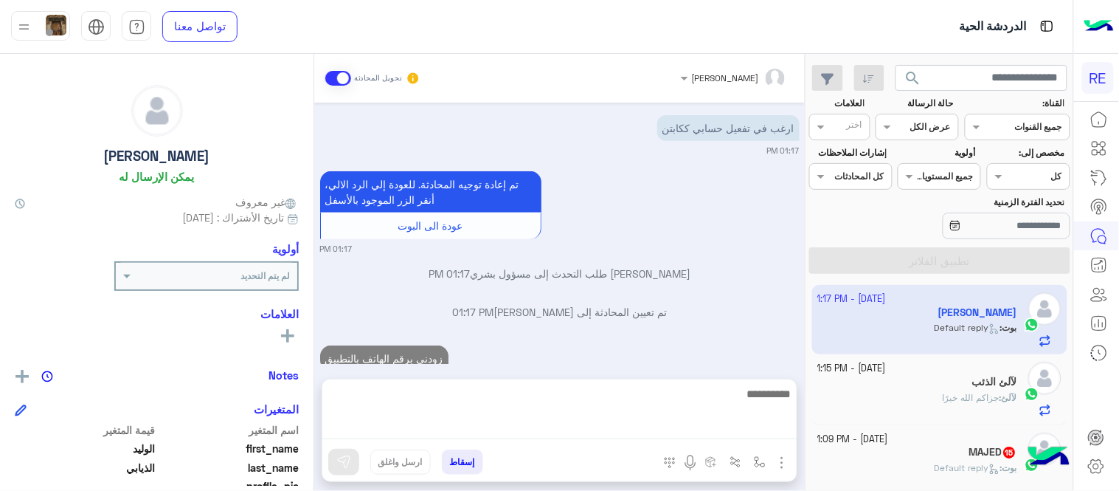
click at [775, 201] on div "[DATE] G 01:16 PM [PERSON_NAME] بتواصلك، نأمل منك توضيح استفسارك أكثر 01:16 PM …" at bounding box center [559, 233] width 491 height 261
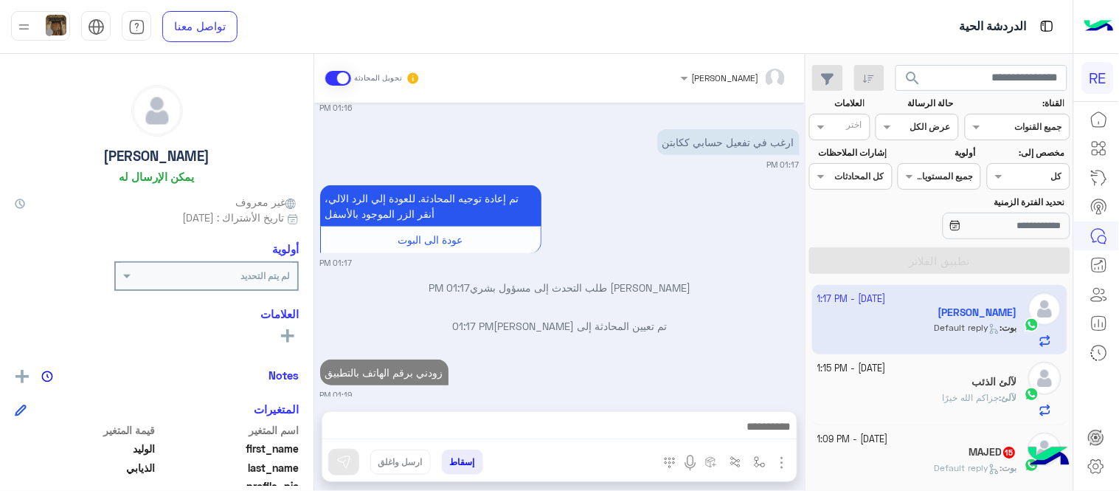
scroll to position [170, 0]
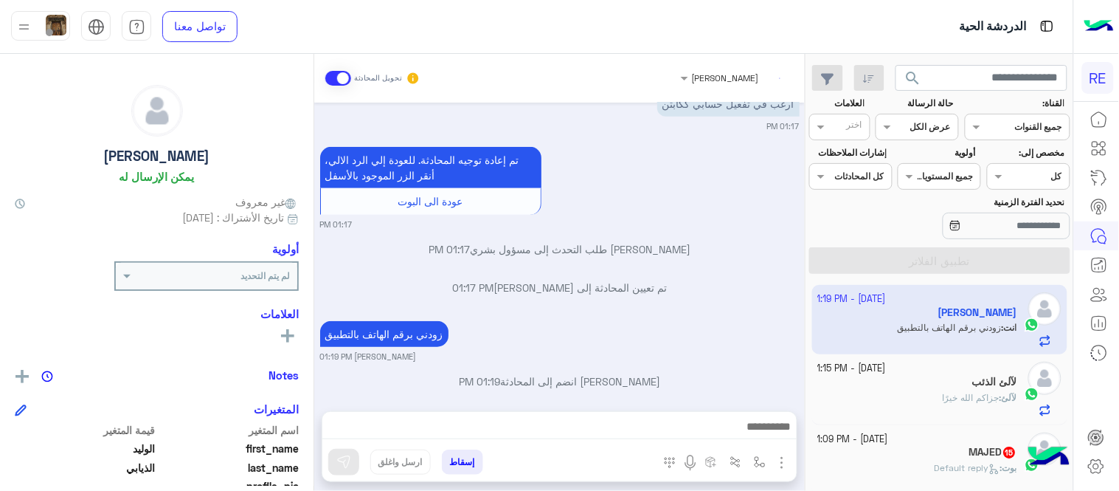
click at [811, 300] on div "[DATE] - 1:19 PM [PERSON_NAME] انت : زودني برقم الهاتف بالتطبيق [DATE] - 1:15 P…" at bounding box center [939, 388] width 267 height 217
drag, startPoint x: 811, startPoint y: 300, endPoint x: 816, endPoint y: 318, distance: 18.2
click at [816, 318] on div "[DATE] - 1:19 PM [PERSON_NAME] انت : زودني برقم الهاتف بالتطبيق [DATE] - 1:15 P…" at bounding box center [939, 388] width 267 height 217
click at [765, 318] on div "زودني برقم الهاتف بالتطبيق [PERSON_NAME] 01:19 PM" at bounding box center [559, 339] width 479 height 45
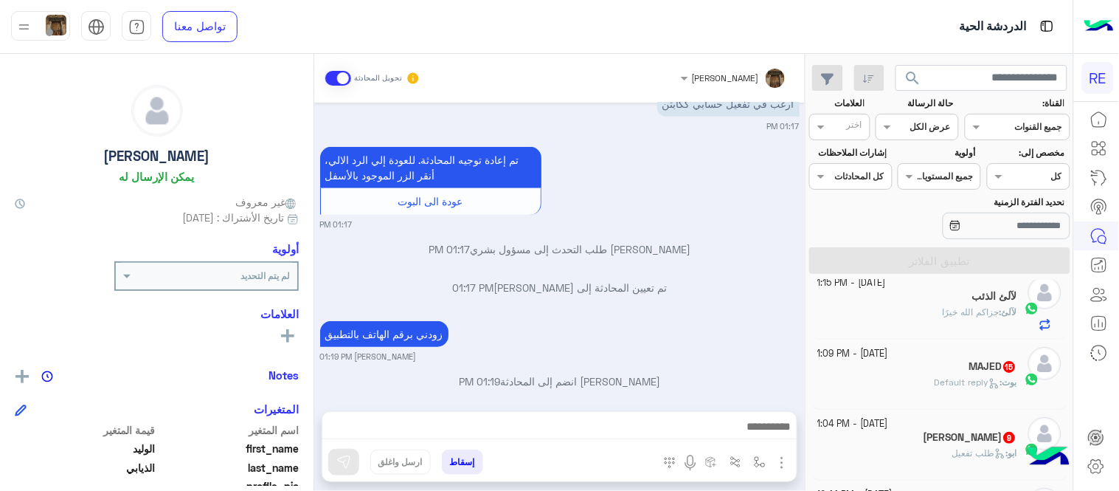
scroll to position [97, 0]
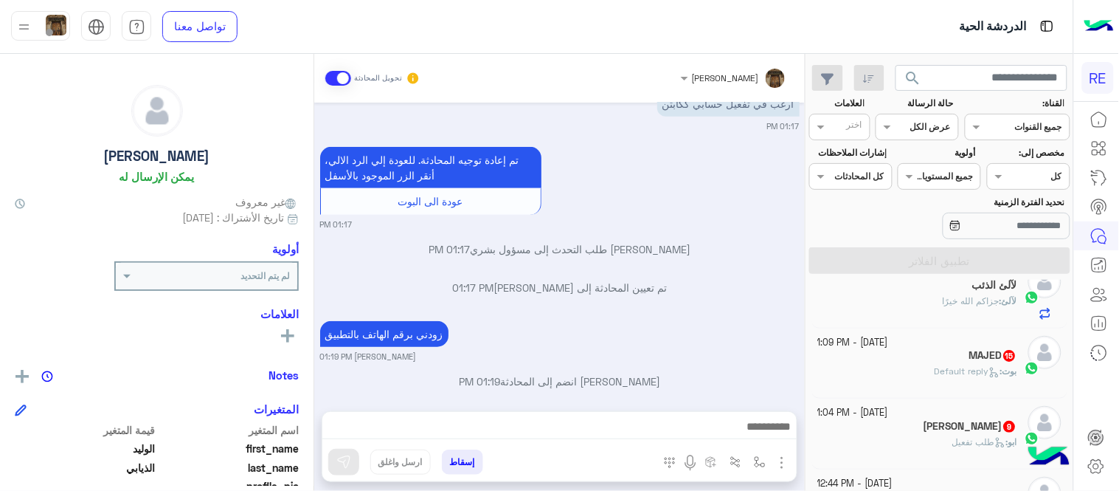
click at [912, 370] on div "[PERSON_NAME] : Default reply" at bounding box center [918, 377] width 200 height 26
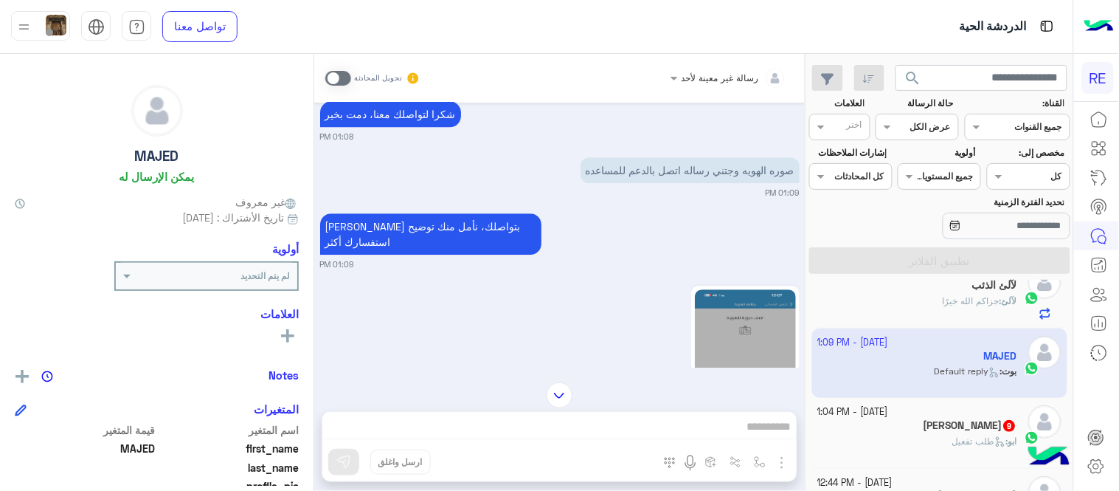
scroll to position [1140, 0]
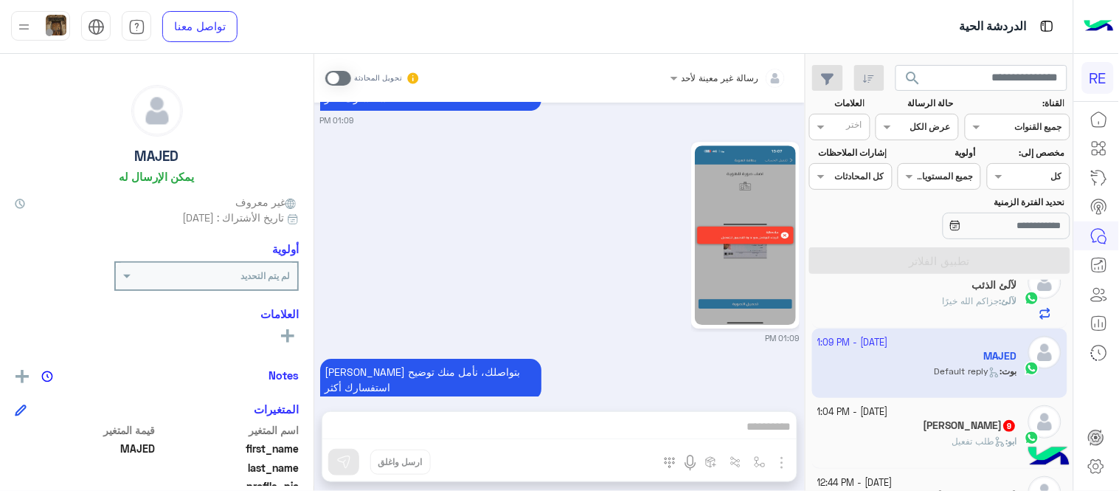
click at [336, 81] on span at bounding box center [338, 78] width 26 height 15
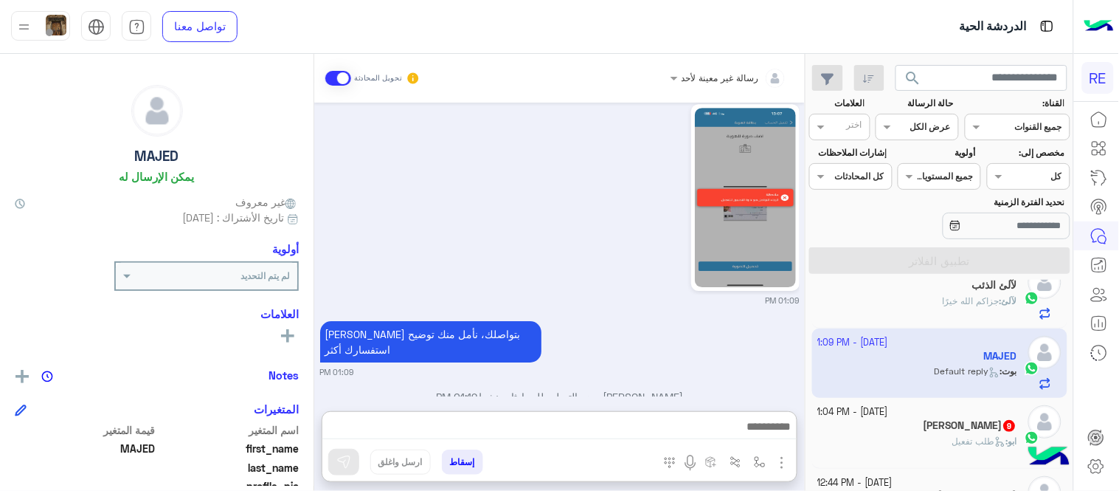
click at [556, 437] on textarea at bounding box center [559, 428] width 474 height 22
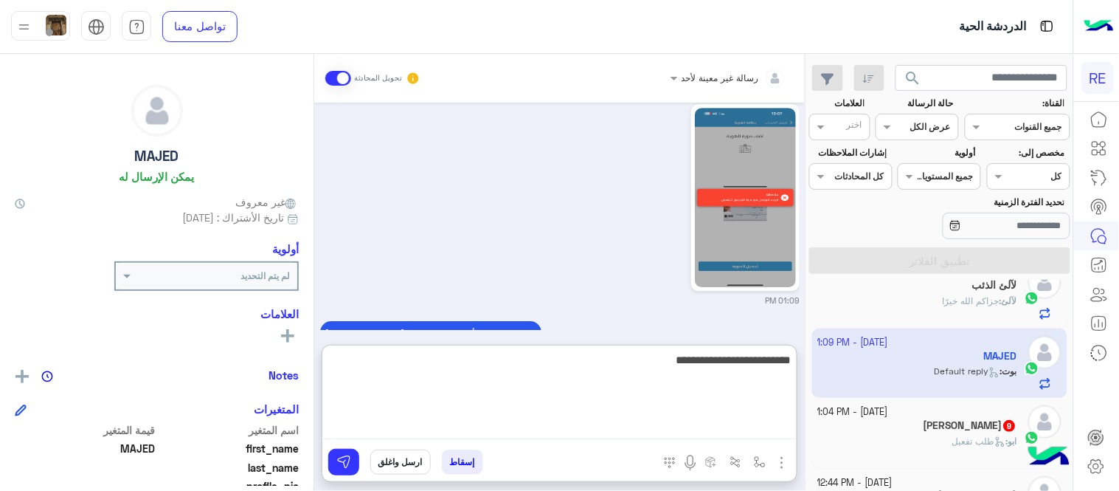
type textarea "**********"
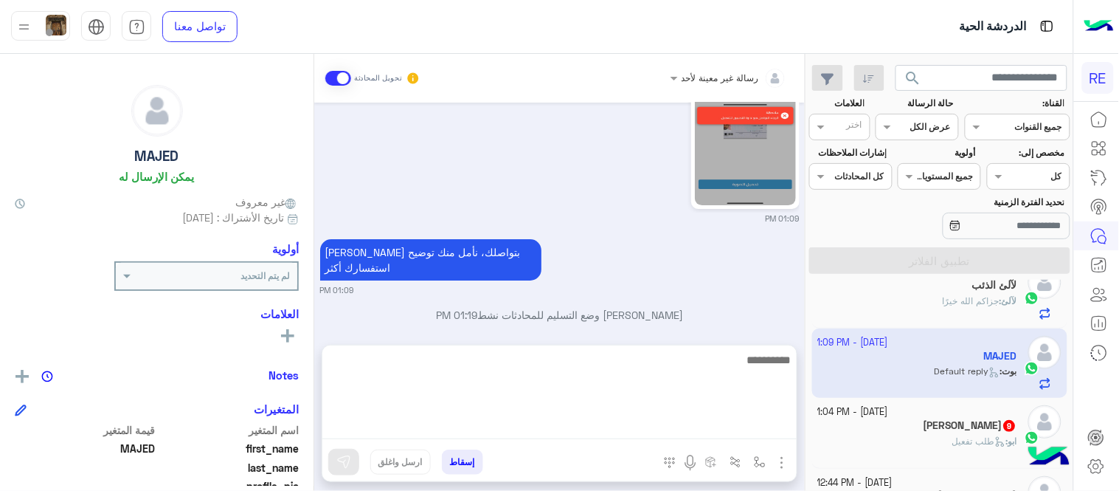
click at [679, 288] on div "[DATE] الرجوع للقائمة الرئ 01:08 PM اختر [DATE] الخدمات التالية: 01:08 PM تفعيل…" at bounding box center [559, 216] width 491 height 227
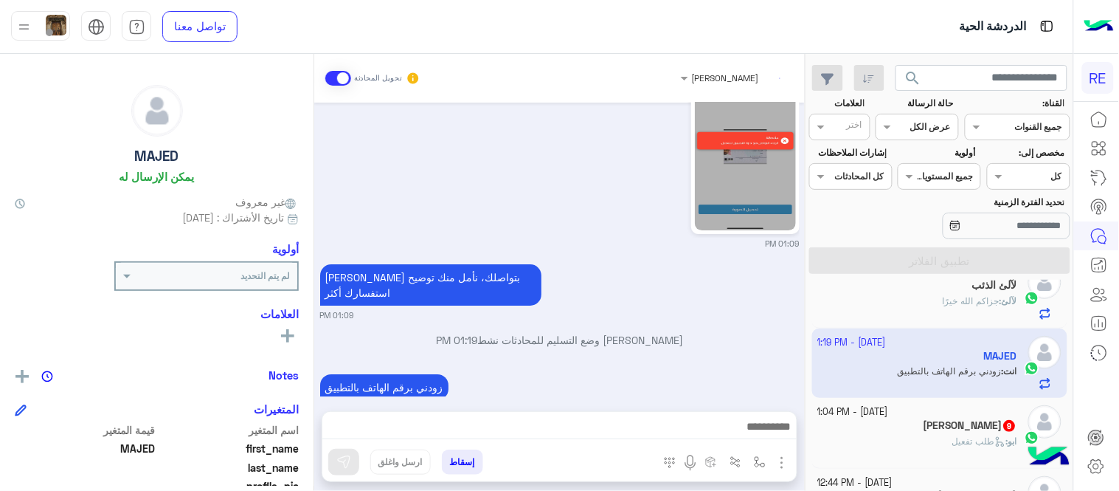
scroll to position [1272, 0]
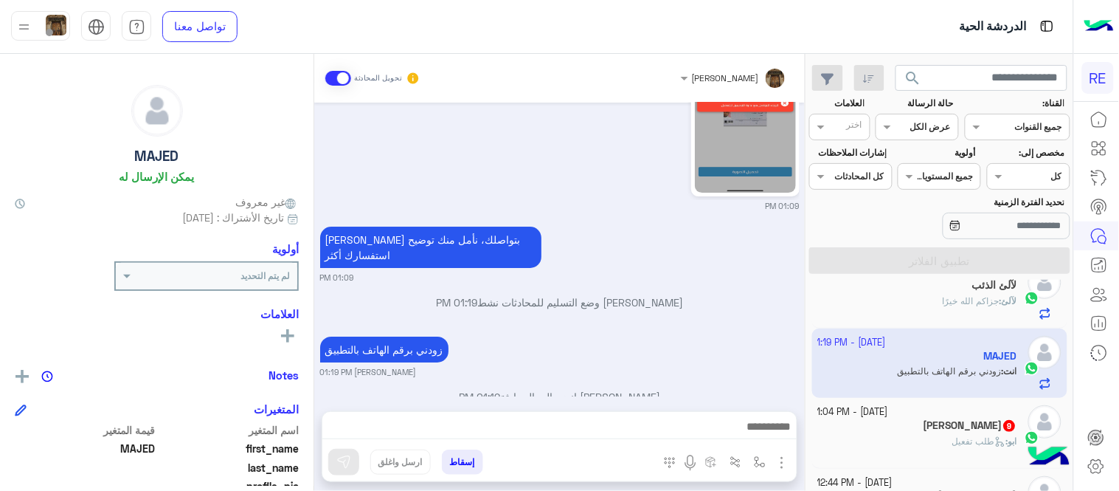
click at [907, 430] on div "[PERSON_NAME] 9" at bounding box center [918, 426] width 200 height 15
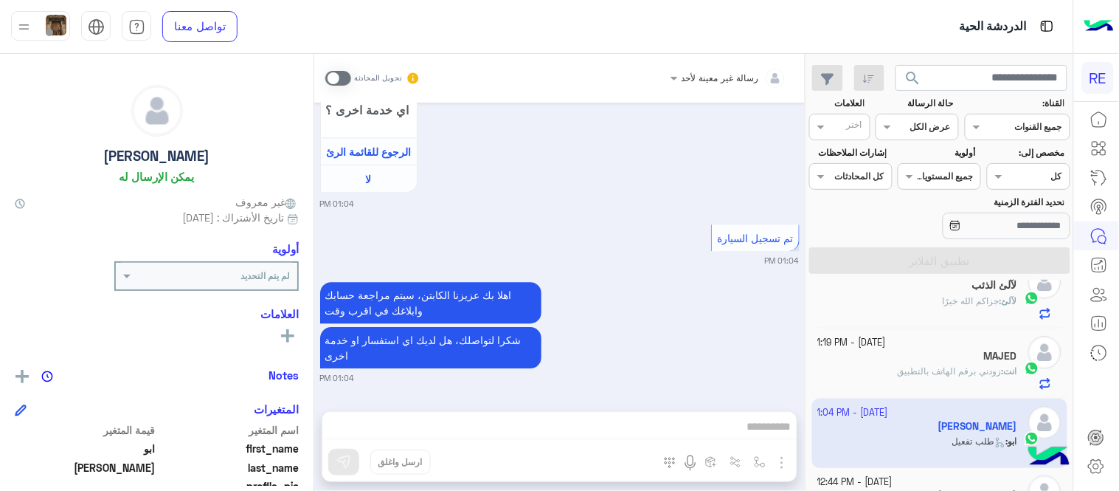
scroll to position [1252, 0]
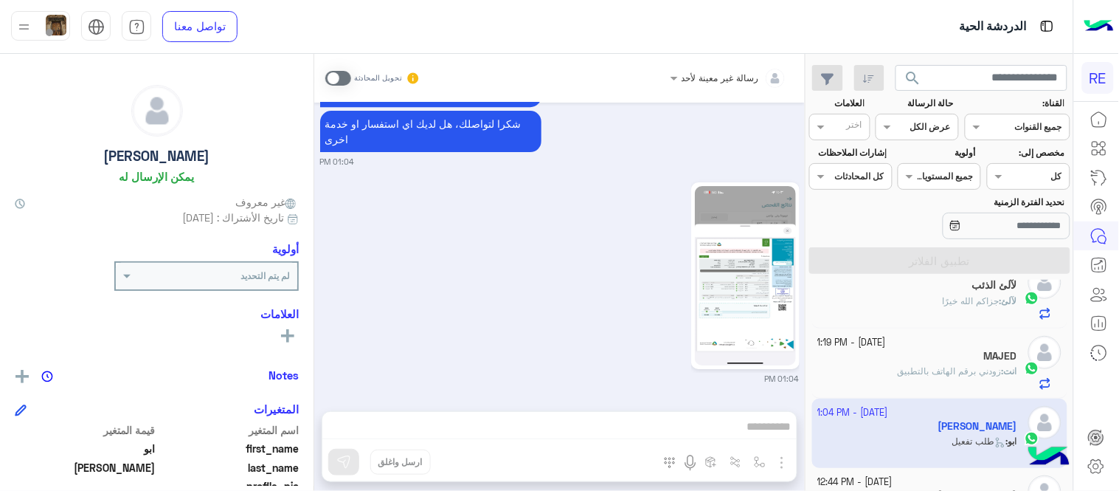
click at [494, 420] on div "رسالة غير معينة لأحد تحويل المحادثة [DATE] [PERSON_NAME] المحادثة 01:04 PM عربي…" at bounding box center [559, 275] width 491 height 443
click at [340, 68] on div "تحويل المحادثة" at bounding box center [372, 78] width 95 height 27
click at [344, 85] on div "تحويل المحادثة" at bounding box center [372, 78] width 95 height 27
click at [343, 83] on span at bounding box center [338, 78] width 26 height 15
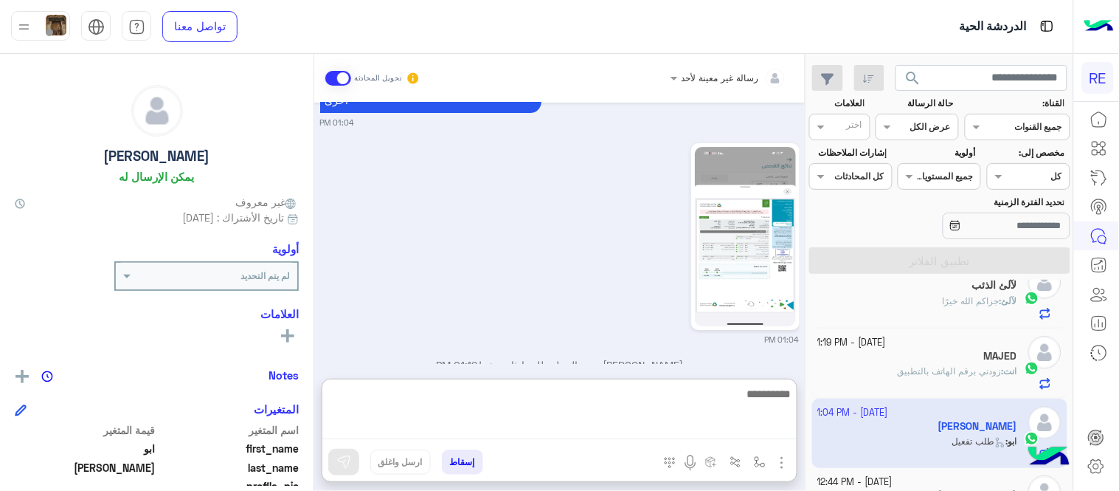
click at [618, 429] on textarea at bounding box center [559, 411] width 474 height 55
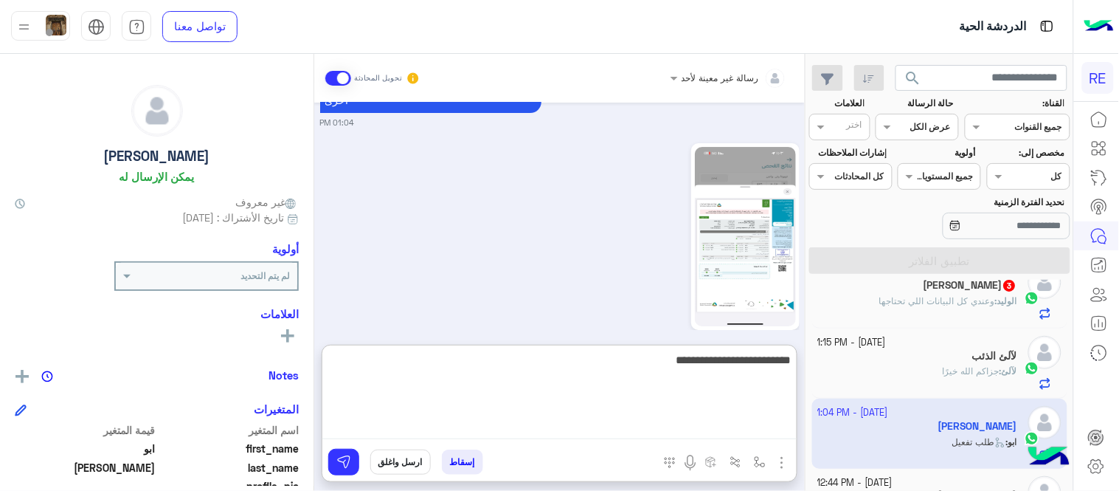
type textarea "**********"
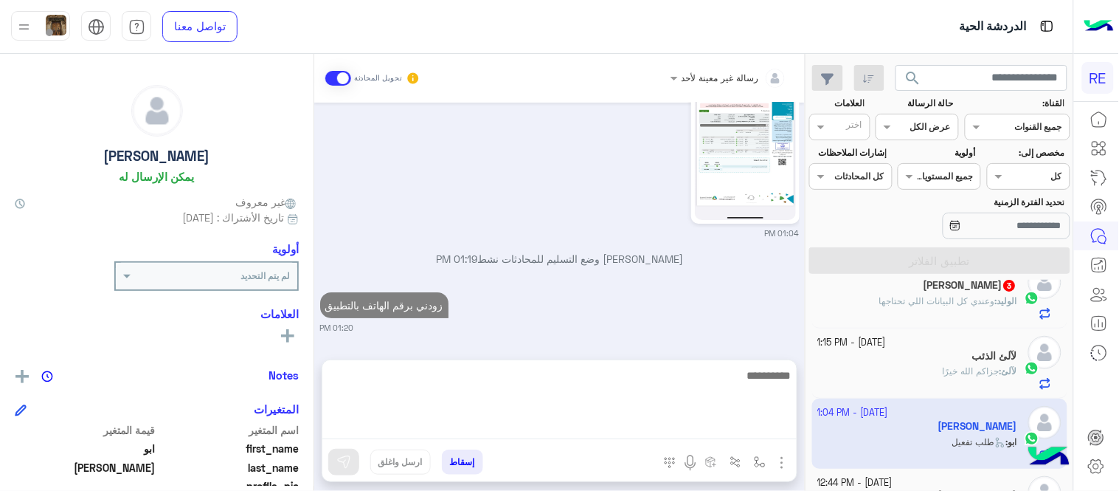
click at [749, 297] on div "[DATE] [PERSON_NAME] المحادثة 01:04 PM عربي 01:04 PM هل أنت ؟ كابتن 👨🏻‍✈️ عميل …" at bounding box center [559, 224] width 491 height 243
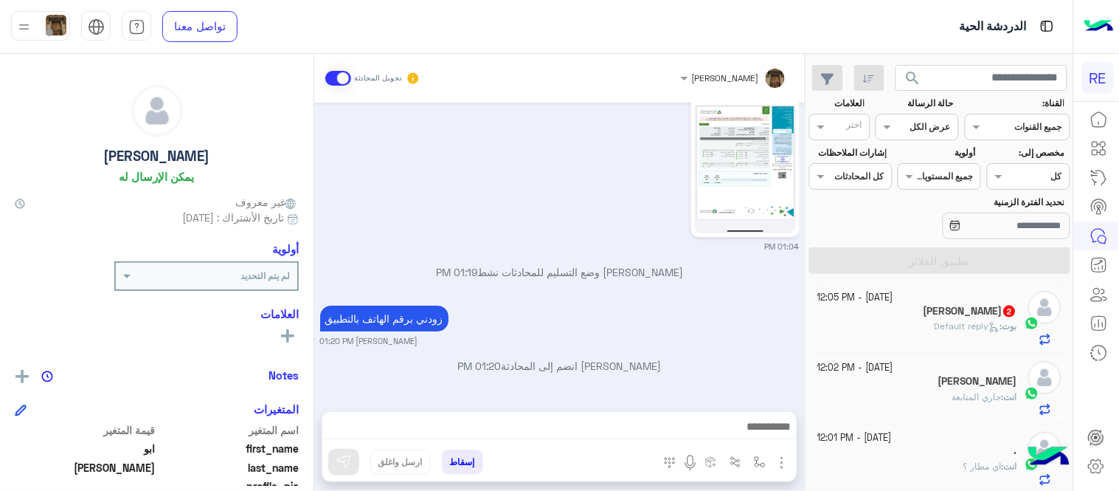
scroll to position [553, 0]
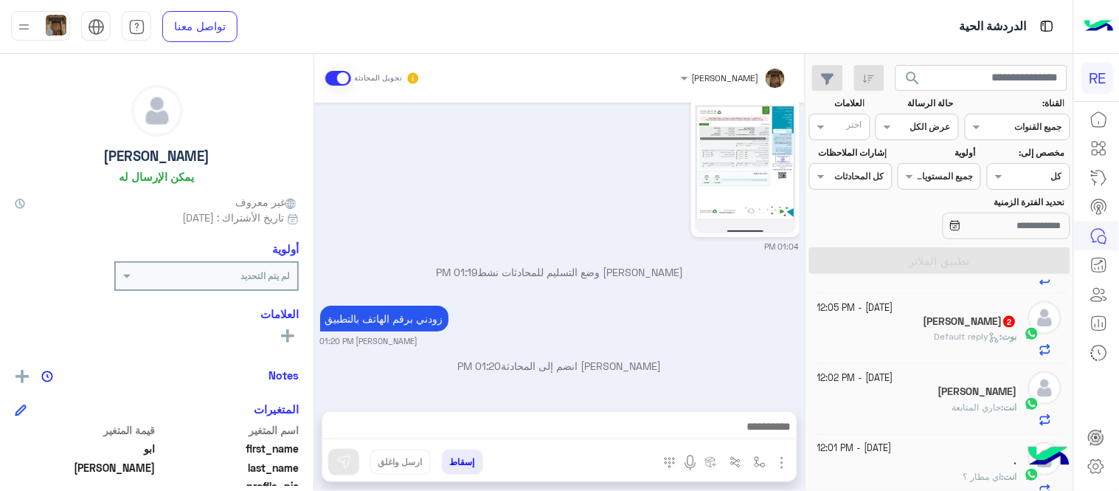
click at [924, 350] on div "[PERSON_NAME] : Default reply" at bounding box center [918, 343] width 200 height 26
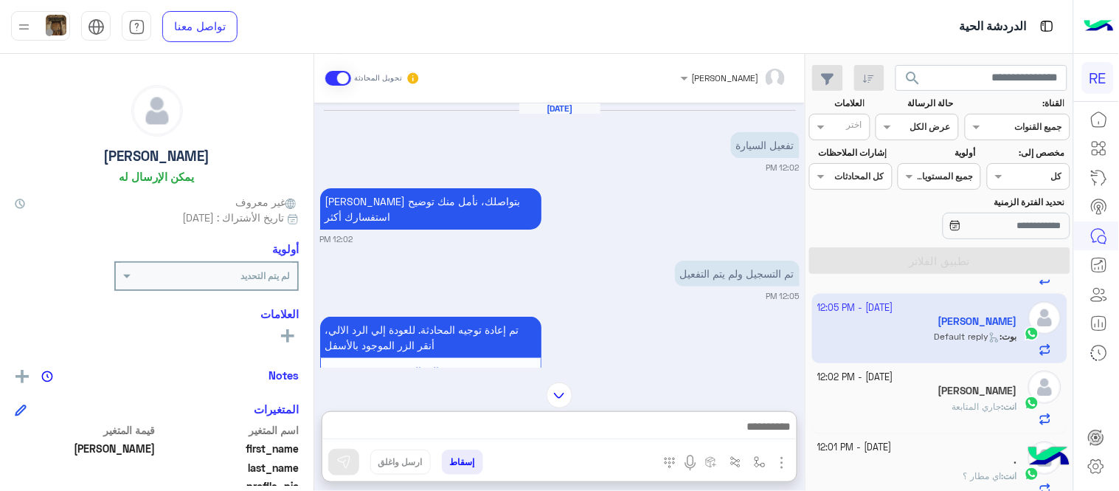
click at [651, 424] on textarea at bounding box center [559, 428] width 474 height 22
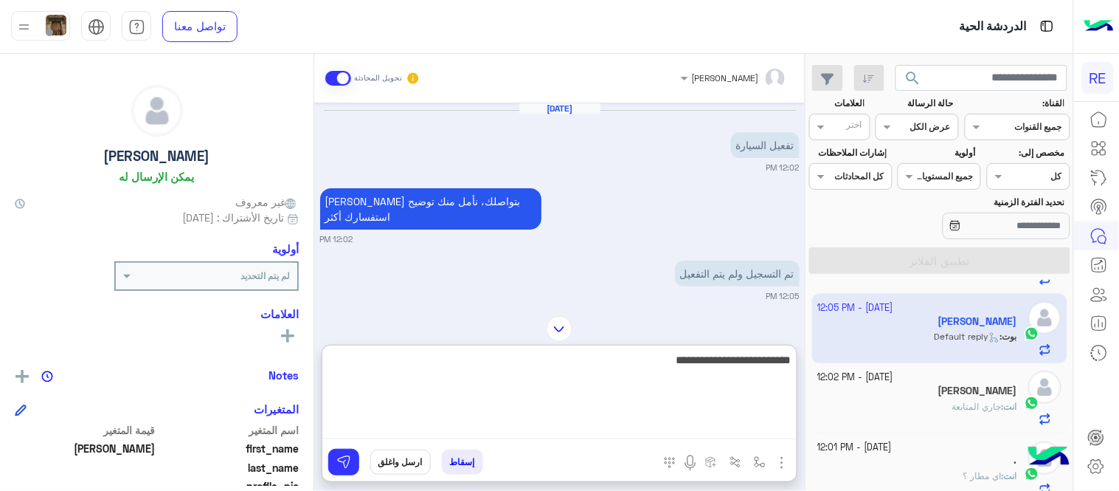
type textarea "**********"
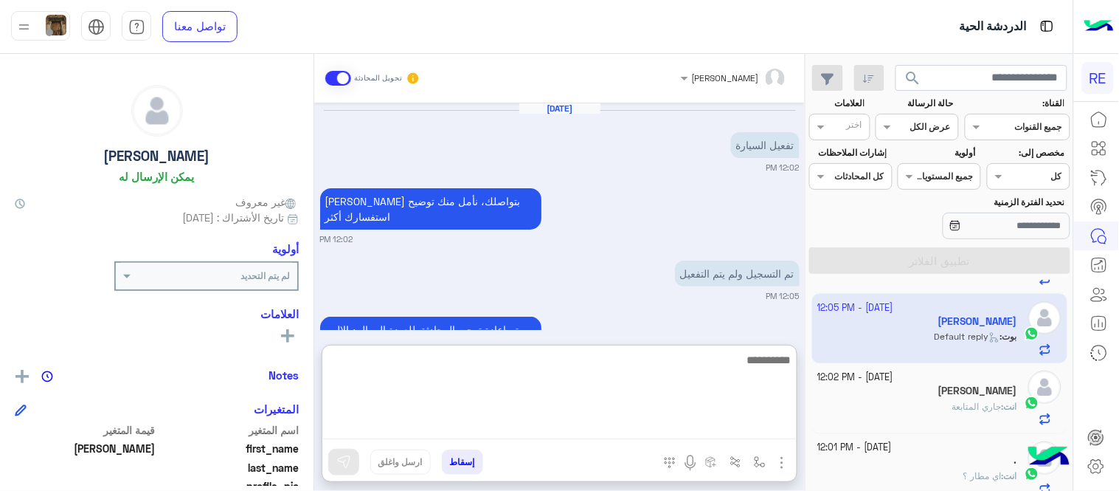
scroll to position [198, 0]
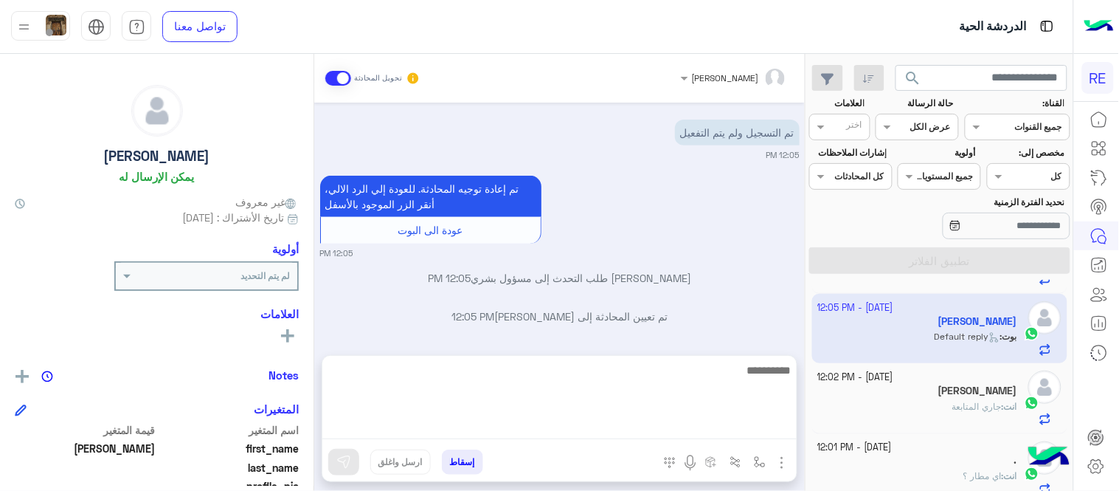
click at [788, 230] on div "[DATE] تفعيل السيارة 12:02 PM [PERSON_NAME] بتواصلك، نأمل منك توضيح استفسارك أك…" at bounding box center [559, 222] width 491 height 238
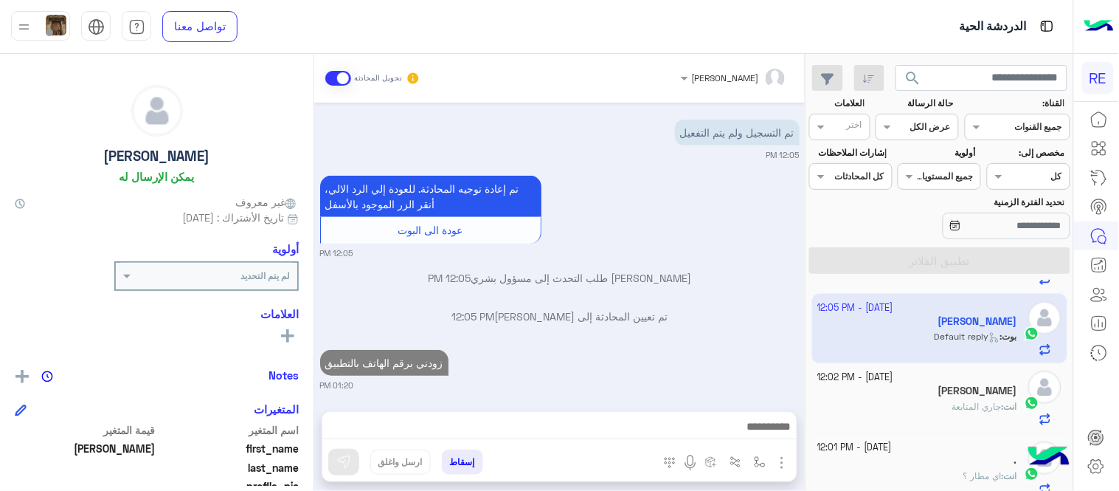
scroll to position [131, 0]
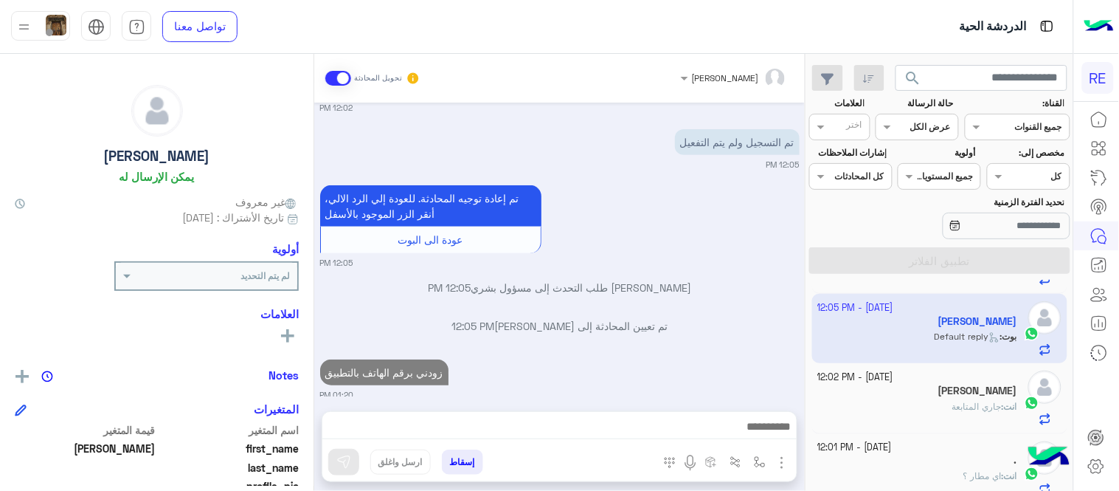
click at [788, 230] on div "تم إعادة توجيه المحادثة. للعودة إلي الرد الالي، أنقر الزر الموجود بالأسفل عودة …" at bounding box center [559, 224] width 479 height 87
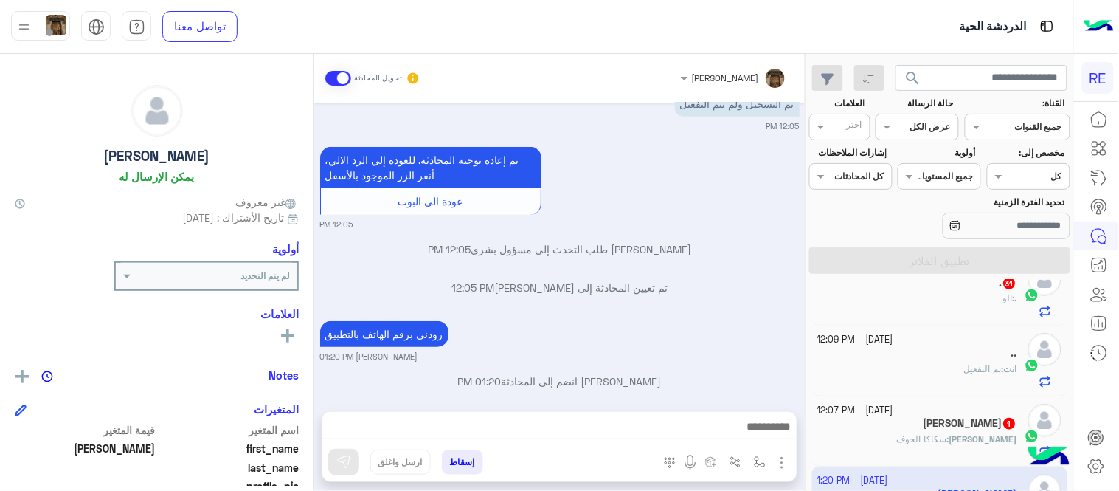
scroll to position [370, 0]
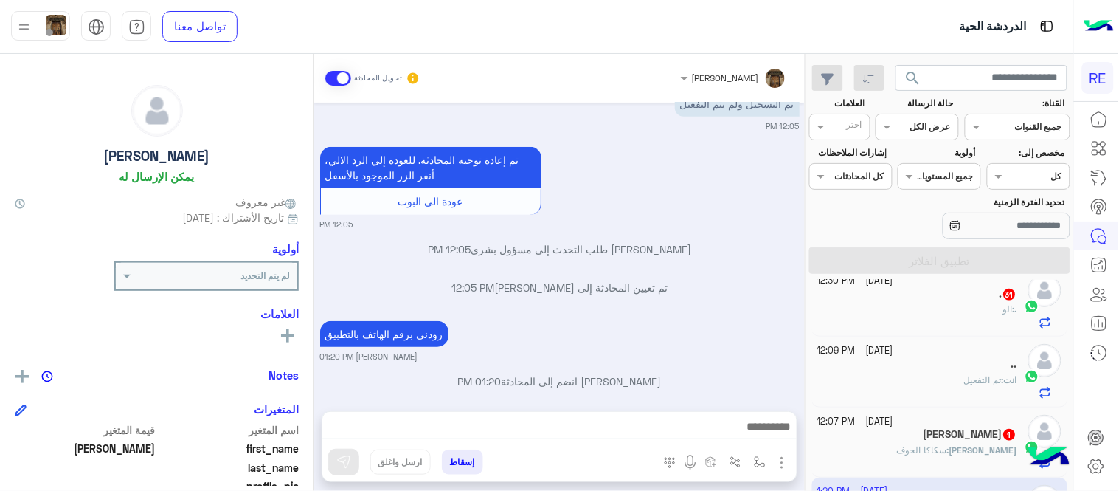
click at [879, 408] on div "[DATE] - 12:07 PM [PERSON_NAME] 1 [PERSON_NAME] : [PERSON_NAME]" at bounding box center [940, 442] width 256 height 70
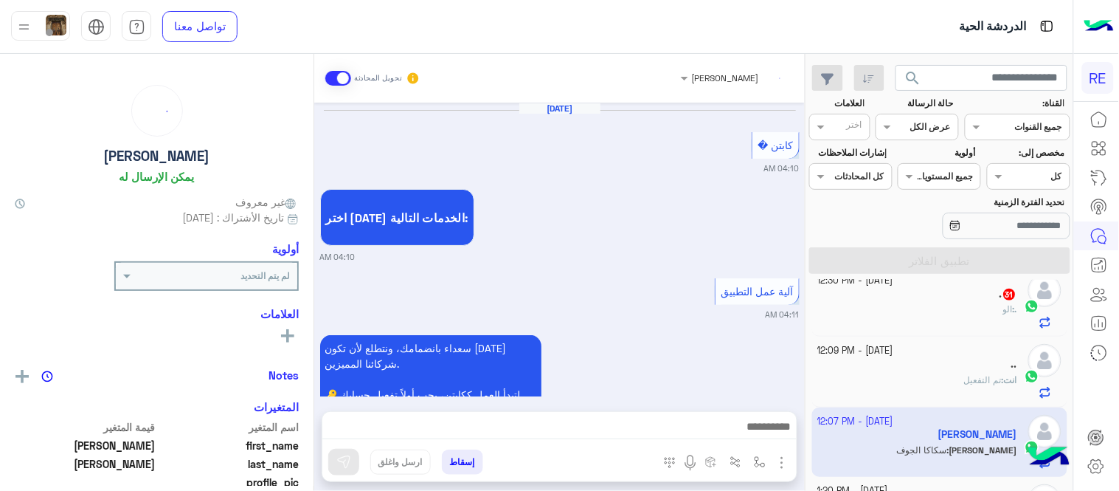
scroll to position [896, 0]
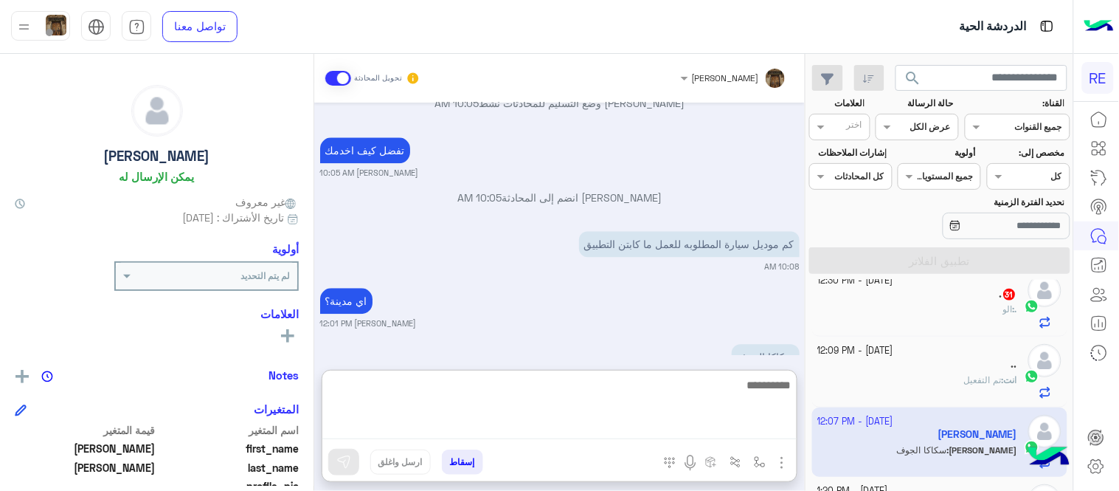
click at [727, 428] on textarea at bounding box center [559, 406] width 474 height 63
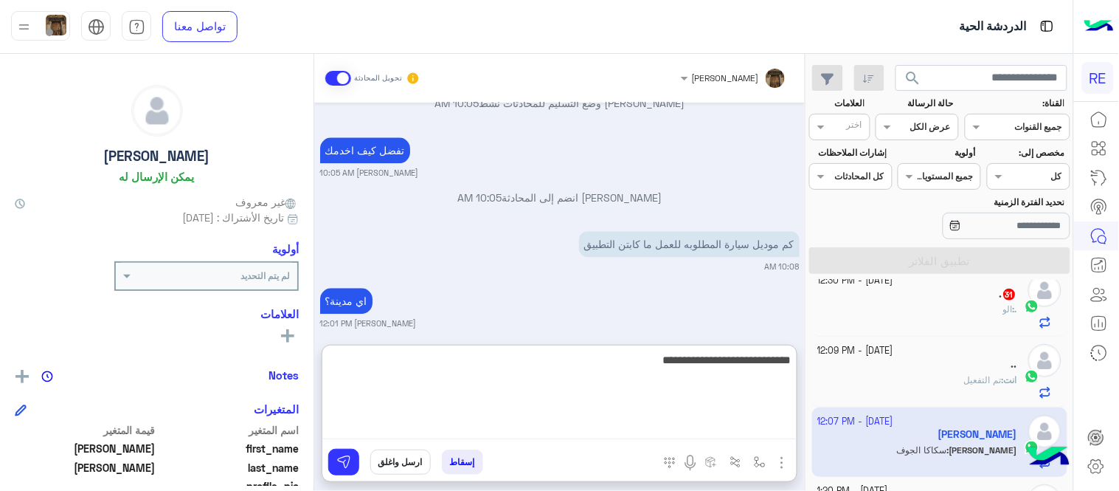
type textarea "**********"
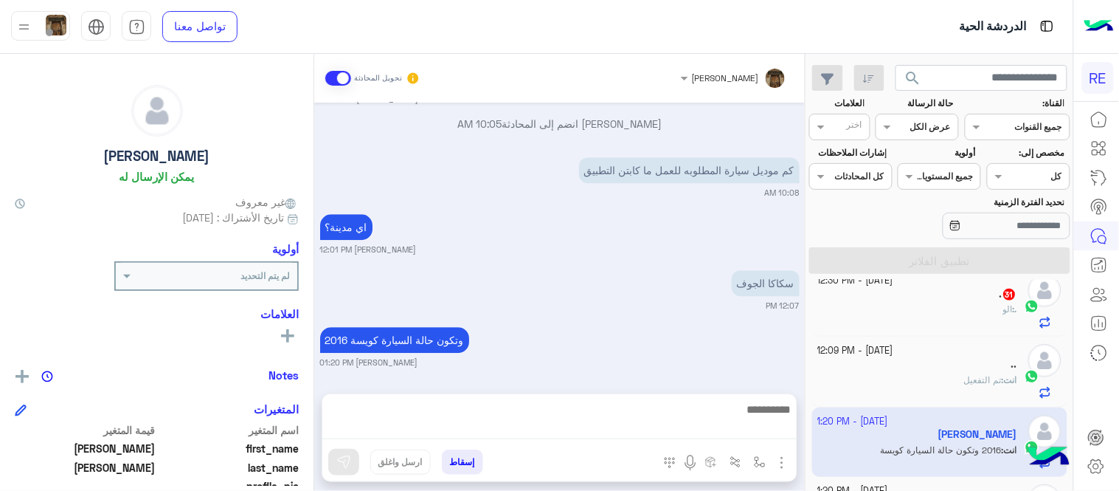
click at [673, 297] on div "[DATE] كابتن � 04:10 AM اختر [DATE] الخدمات التالية: 04:10 AM آلية عمل التطبيق …" at bounding box center [559, 241] width 491 height 277
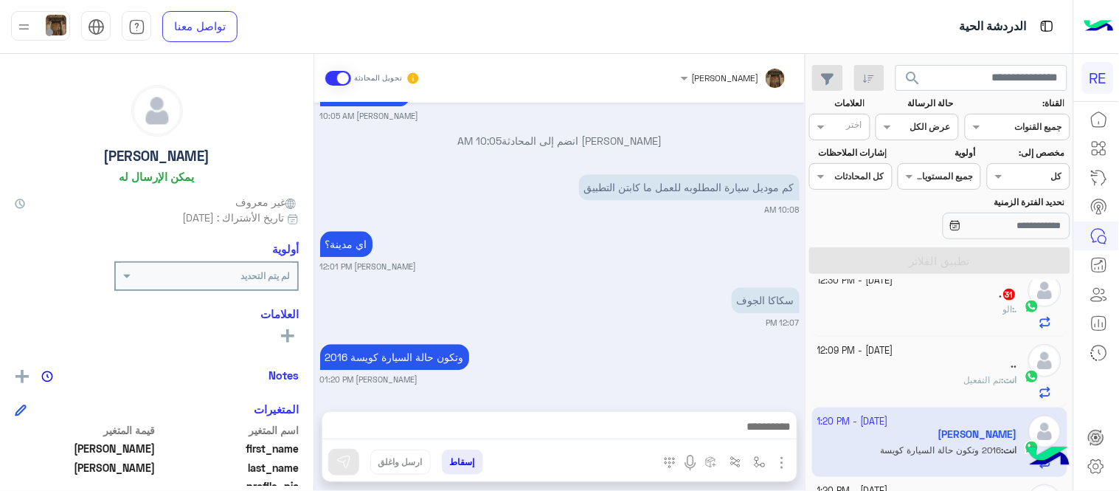
scroll to position [316, 0]
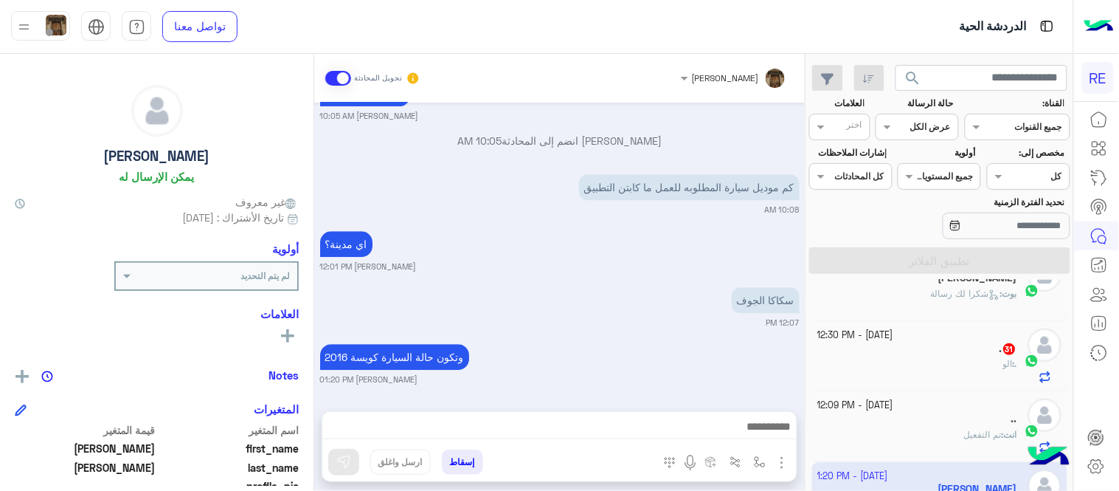
click at [875, 344] on div ". 31" at bounding box center [918, 349] width 200 height 15
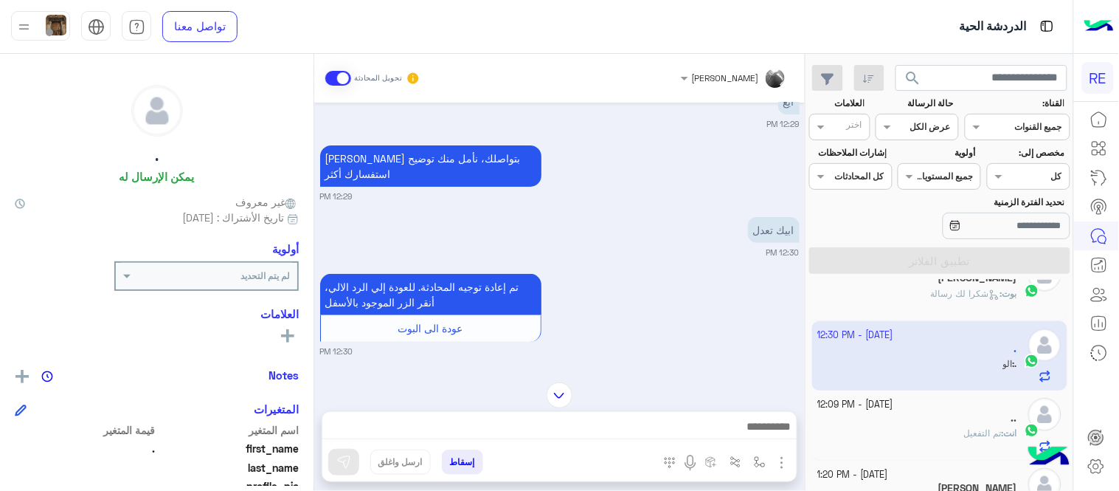
scroll to position [1503, 0]
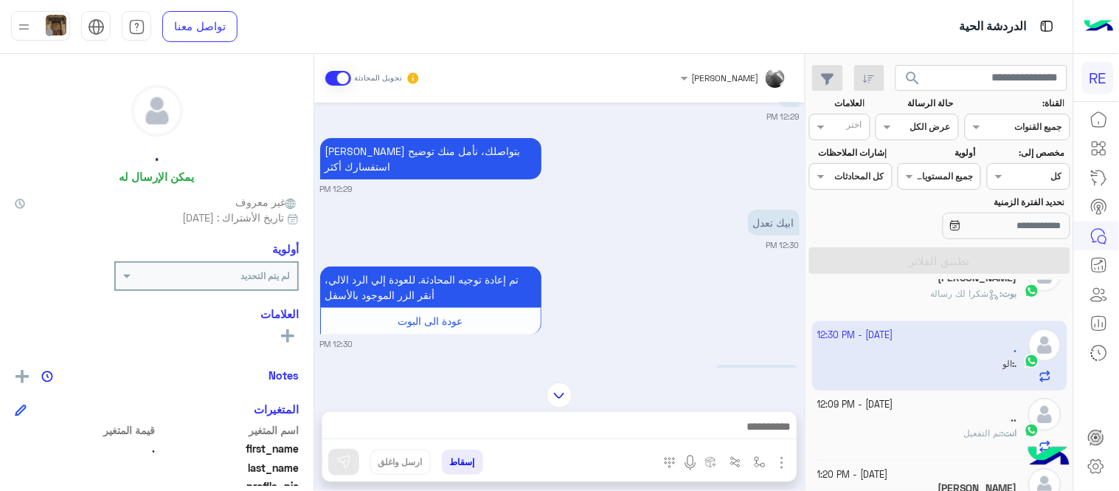
click at [564, 387] on img at bounding box center [560, 395] width 26 height 26
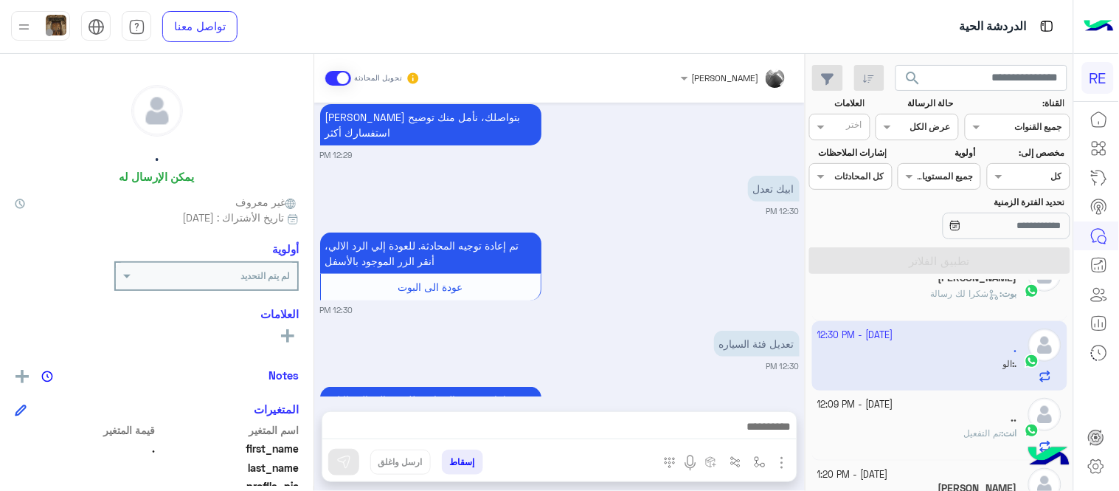
scroll to position [1878, 0]
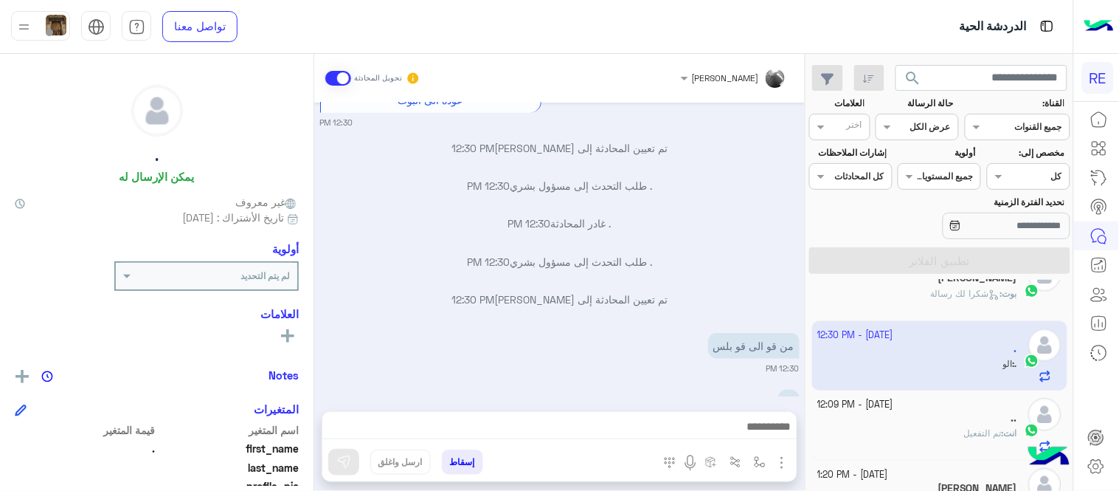
drag, startPoint x: 4, startPoint y: 164, endPoint x: 5, endPoint y: 232, distance: 67.9
click at [5, 232] on div ". يمكن الإرسال له غير معروف تاريخ الأشتراك : [DATE] أولوية لم يتم التحديد العلا…" at bounding box center [157, 270] width 314 height 432
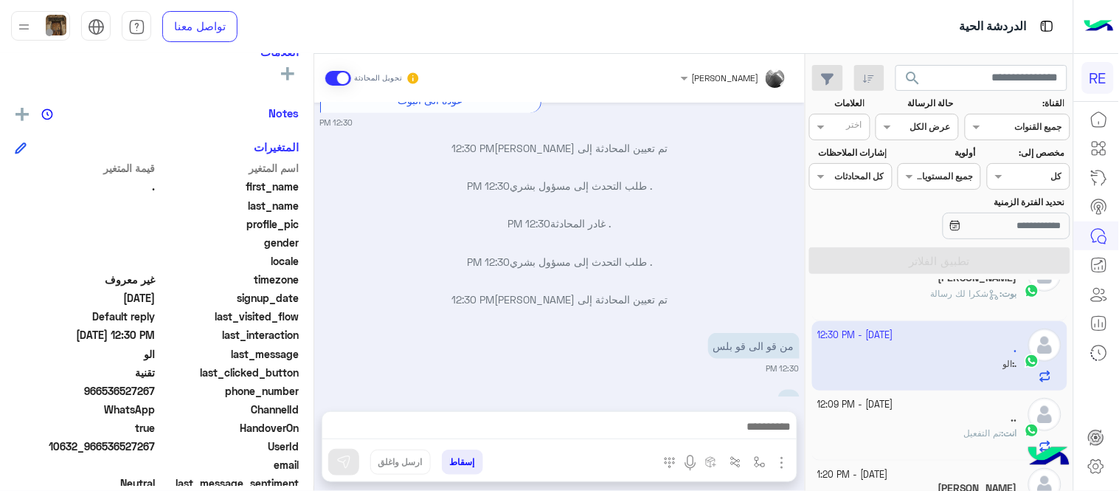
scroll to position [278, 0]
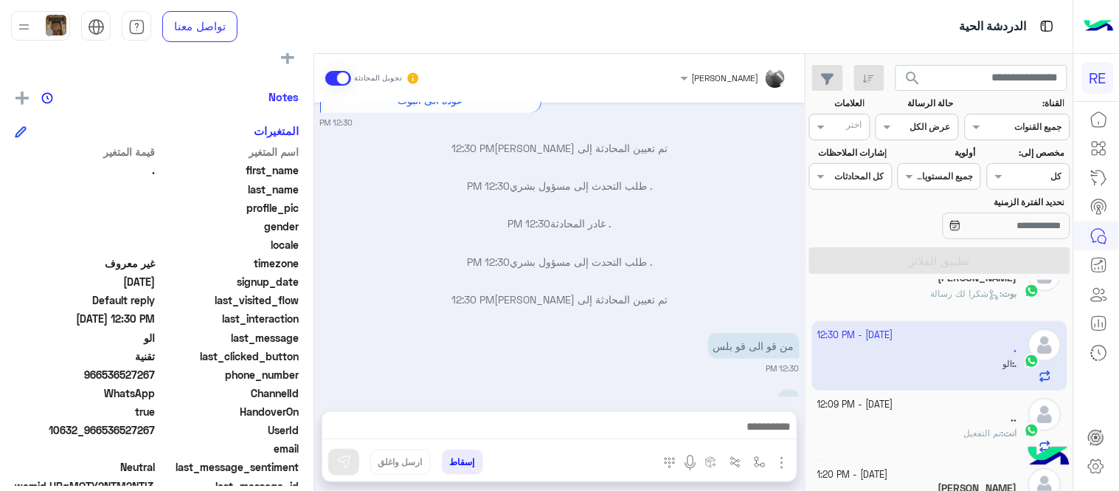
drag, startPoint x: 108, startPoint y: 373, endPoint x: 143, endPoint y: 373, distance: 34.7
click at [143, 373] on span "966536527267" at bounding box center [85, 374] width 141 height 15
drag, startPoint x: 105, startPoint y: 365, endPoint x: 157, endPoint y: 371, distance: 52.7
click at [156, 371] on span "966536527267" at bounding box center [85, 374] width 141 height 15
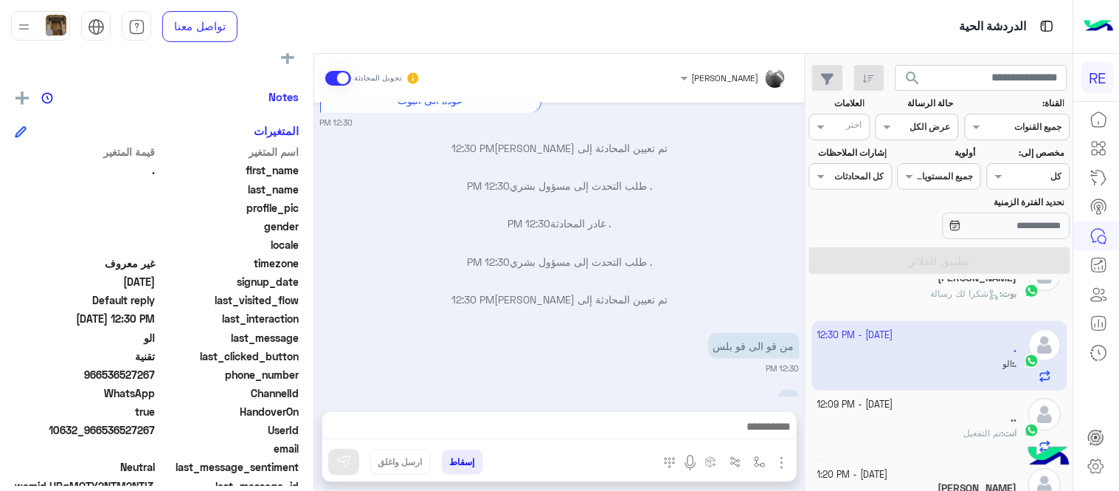
copy span "536527267"
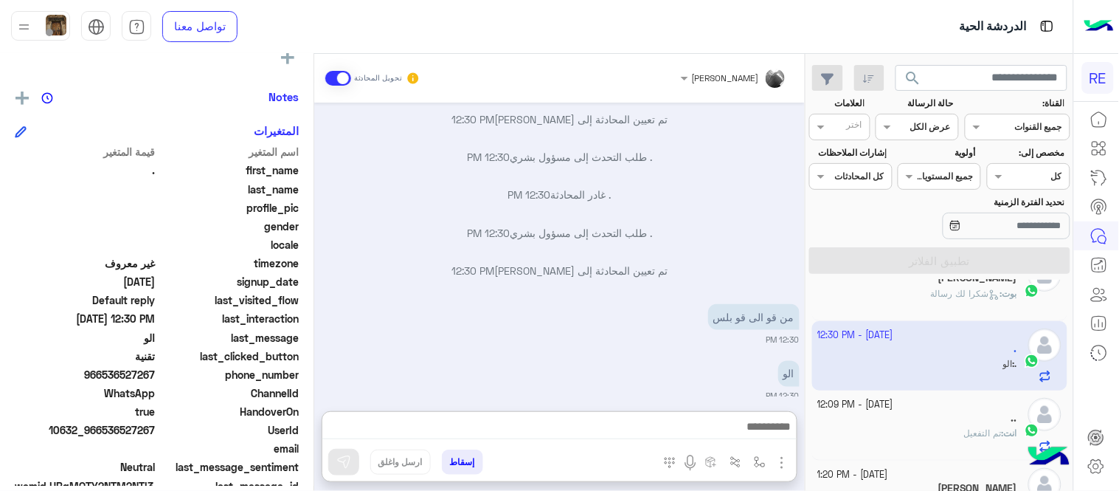
click at [623, 429] on textarea at bounding box center [559, 428] width 474 height 22
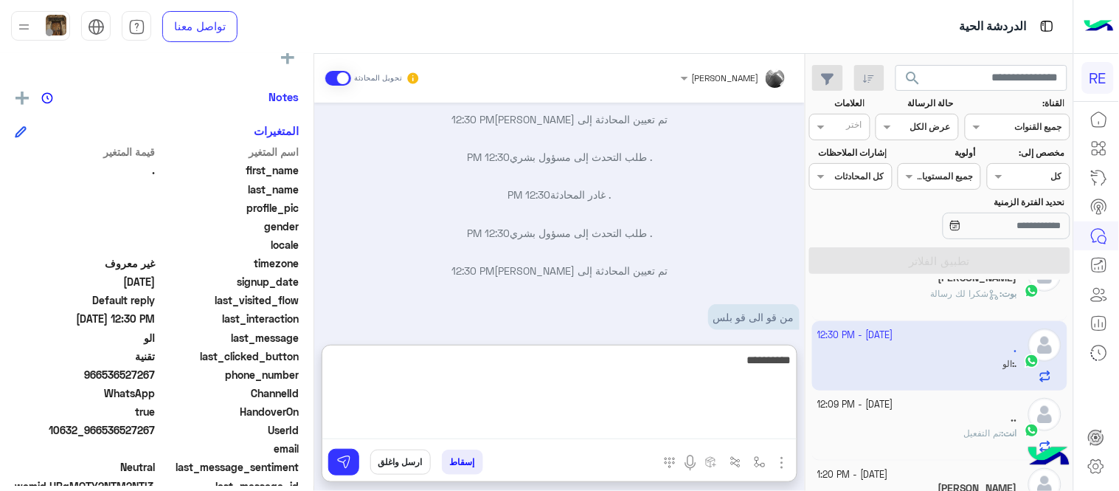
type textarea "**********"
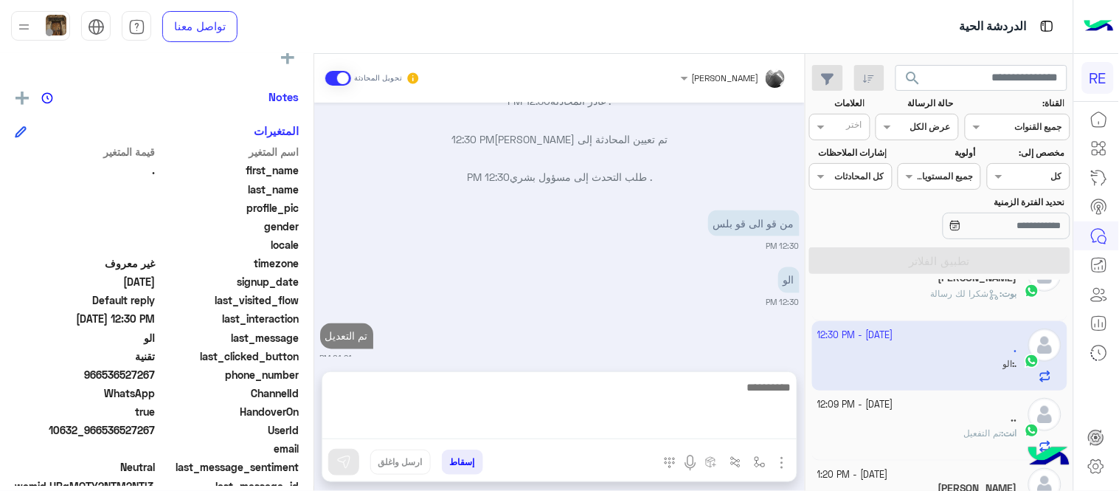
click at [561, 298] on div "[DATE] اختر [DATE] الخدمات التالية: 12:28 PM . غادر المحادثة 12:28 PM الملاحظات…" at bounding box center [559, 230] width 491 height 254
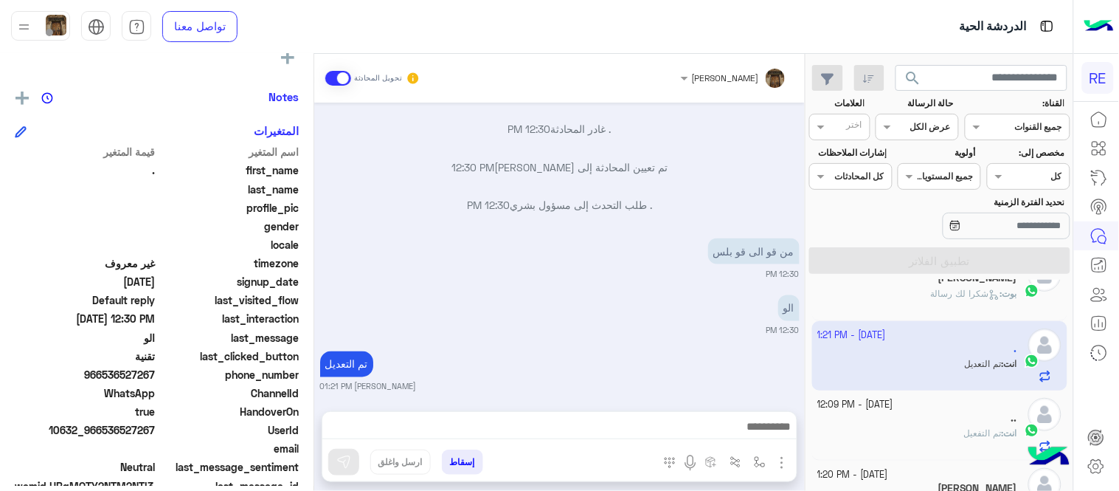
scroll to position [274, 0]
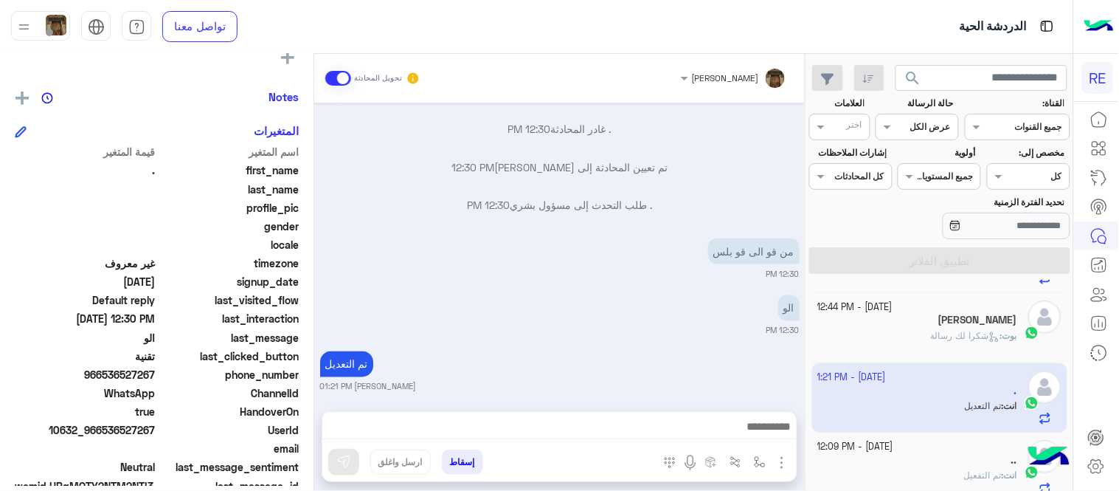
click at [895, 322] on div "[PERSON_NAME]" at bounding box center [918, 321] width 200 height 15
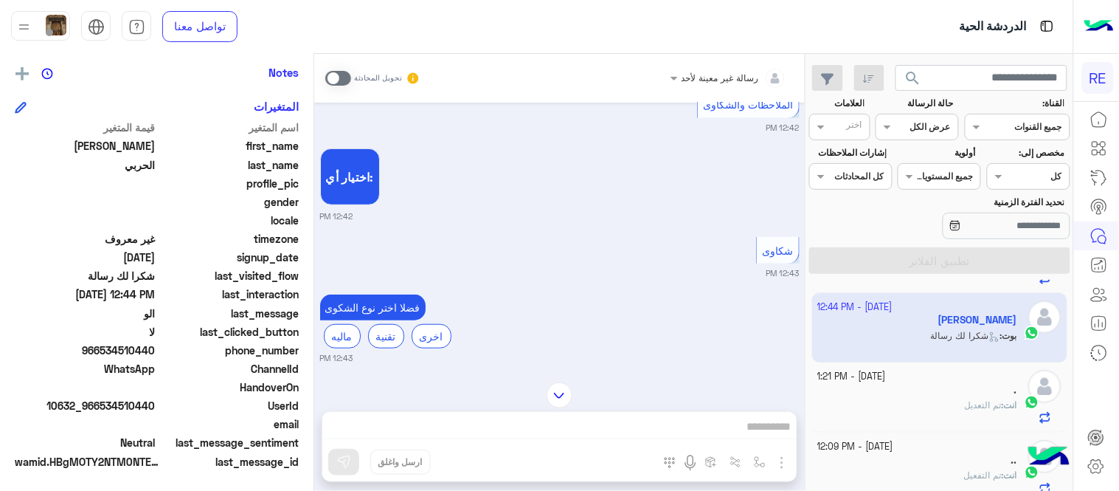
scroll to position [137, 0]
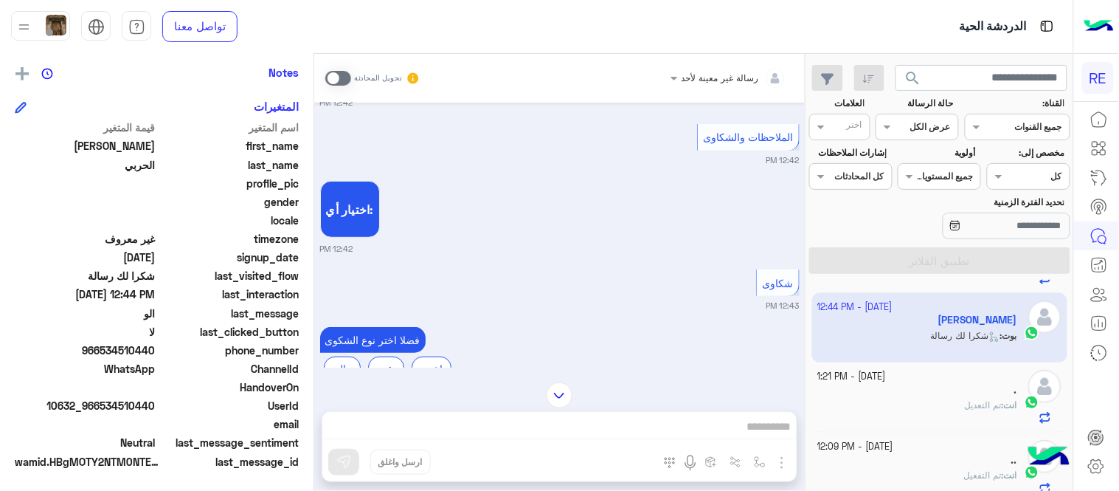
click at [347, 72] on span at bounding box center [338, 78] width 26 height 15
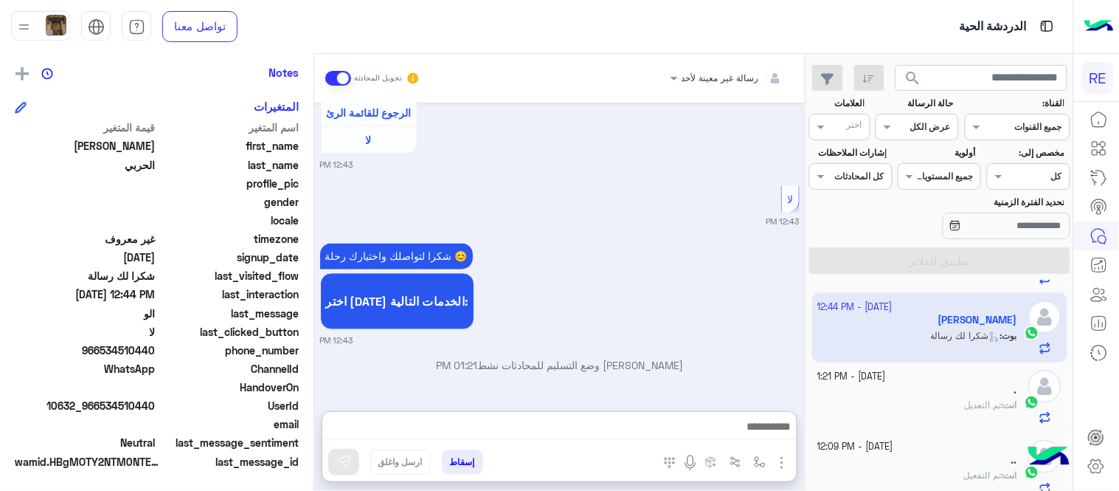
click at [578, 429] on textarea at bounding box center [559, 428] width 474 height 22
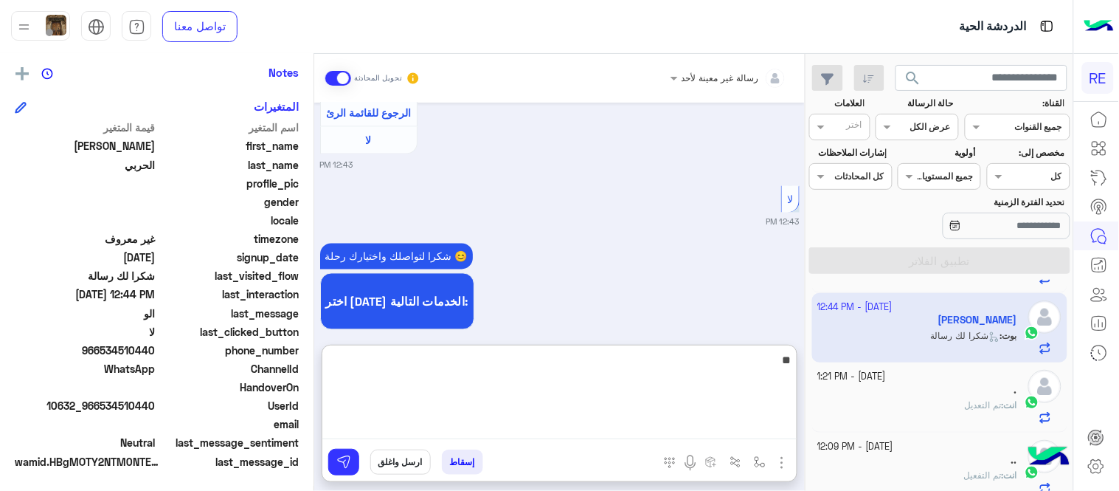
type textarea "*"
type textarea "**********"
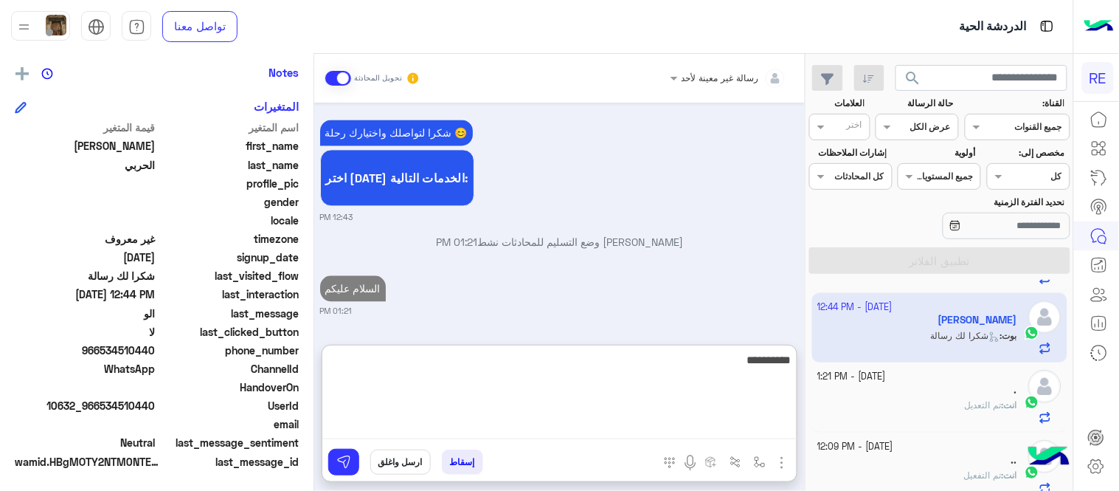
scroll to position [831, 0]
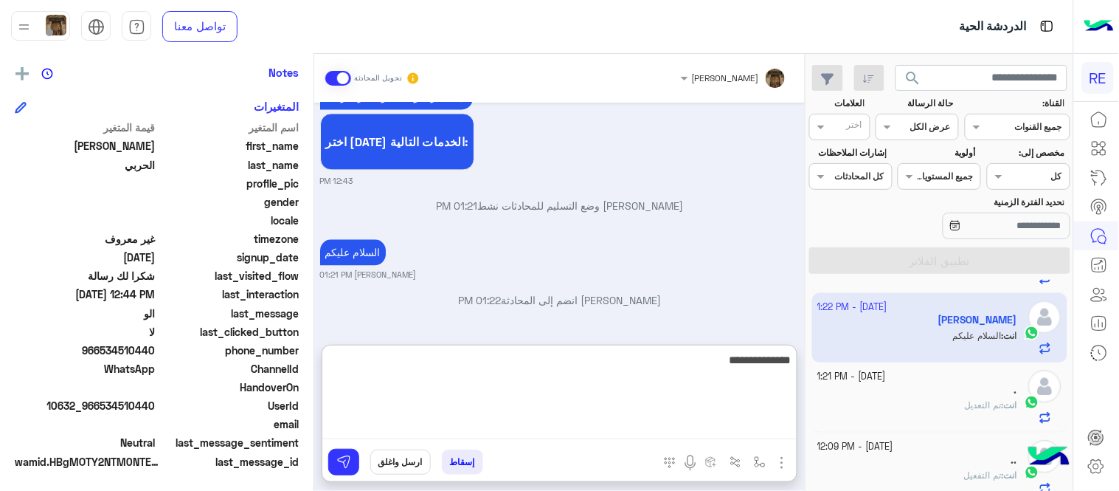
type textarea "**********"
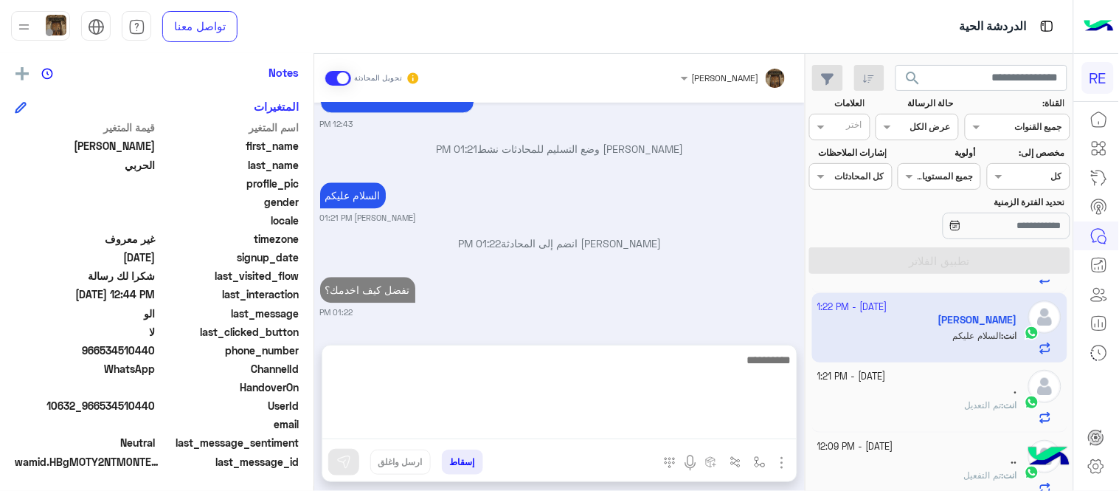
click at [657, 269] on div "[DATE] تعديل البيانات 12:42 PM من فضلك ارفق صورة للبيانات من التطبيق مع ذكر الب…" at bounding box center [559, 216] width 491 height 227
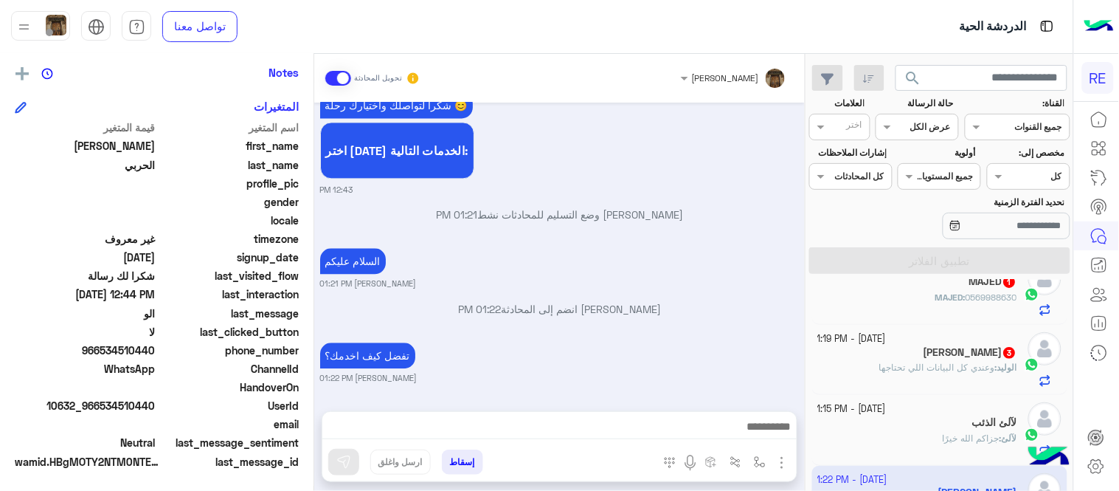
scroll to position [107, 0]
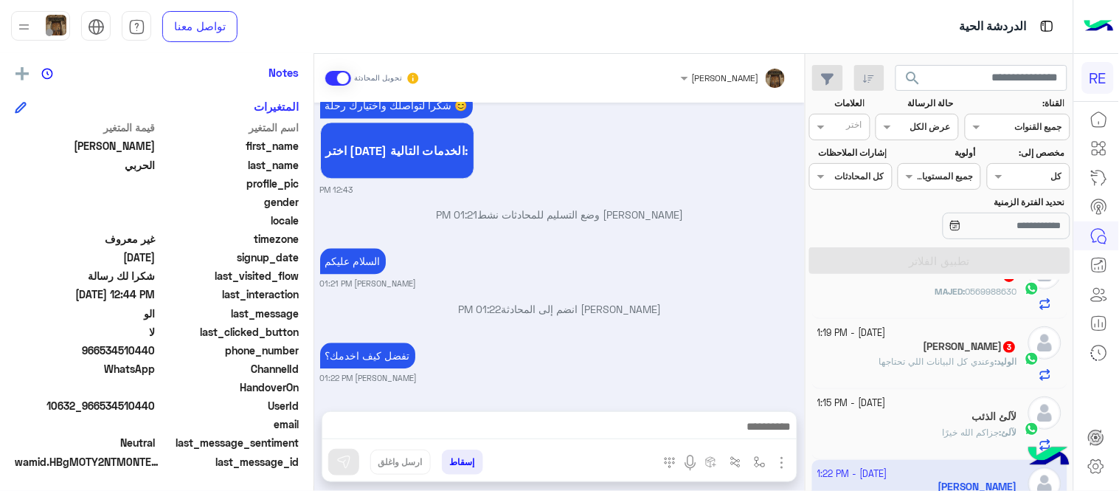
click at [898, 357] on span "وعندي كل البيانات اللي تحتاجها" at bounding box center [937, 361] width 116 height 11
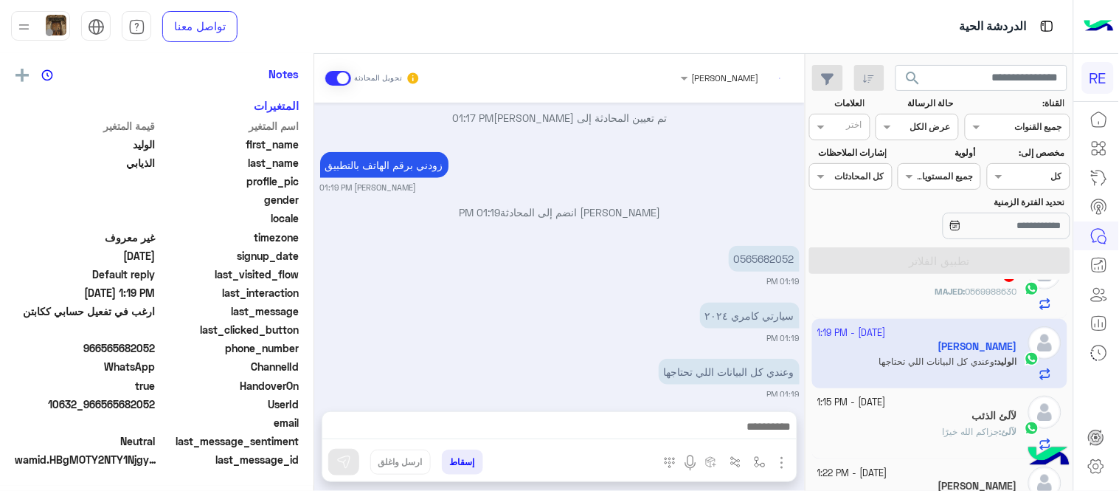
scroll to position [299, 0]
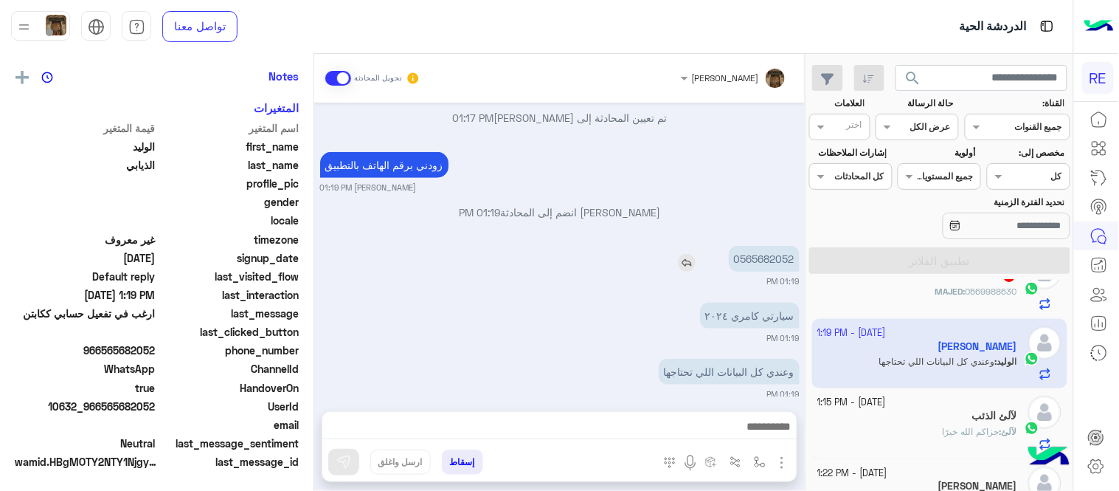
click at [769, 246] on p "0565682052" at bounding box center [764, 259] width 71 height 26
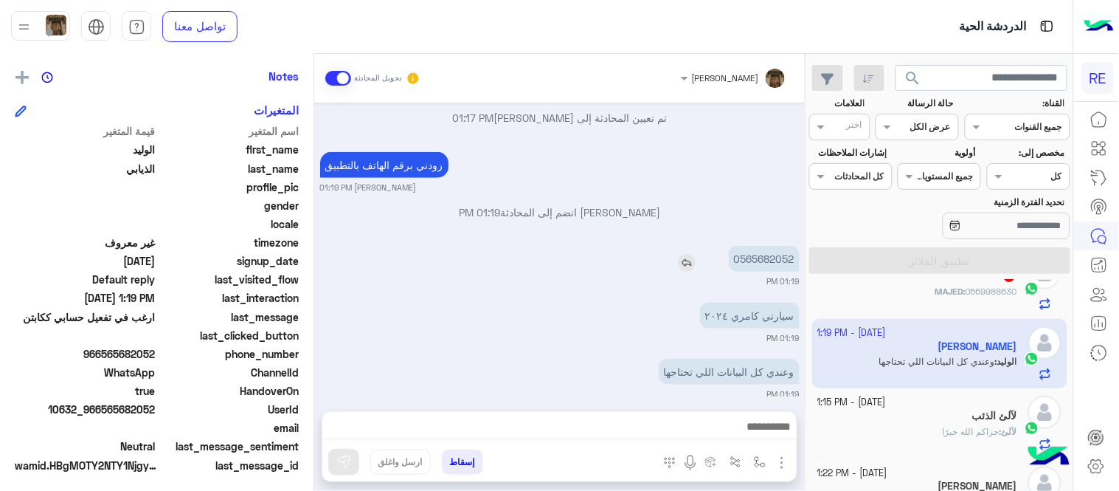
scroll to position [302, 0]
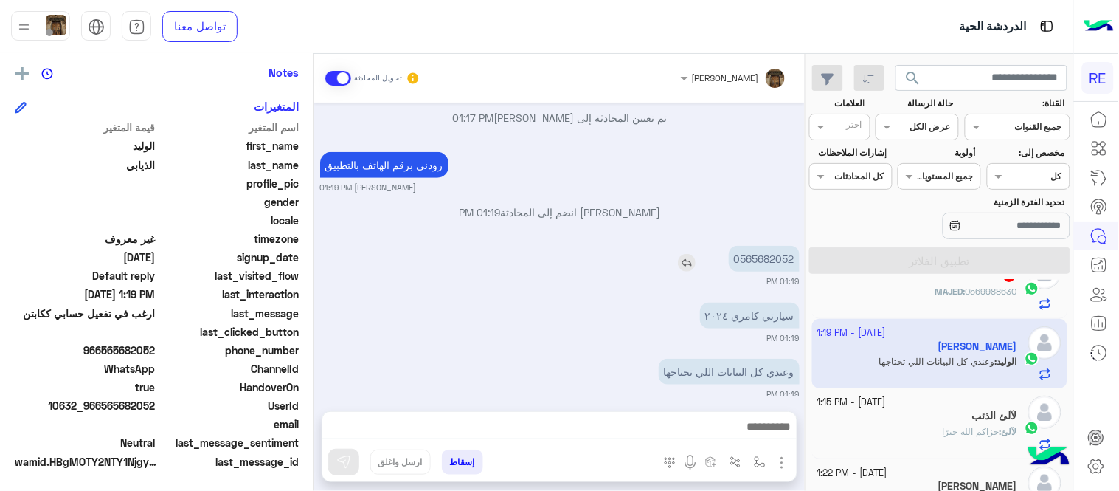
click at [769, 246] on p "0565682052" at bounding box center [764, 259] width 71 height 26
copy p "0565682052"
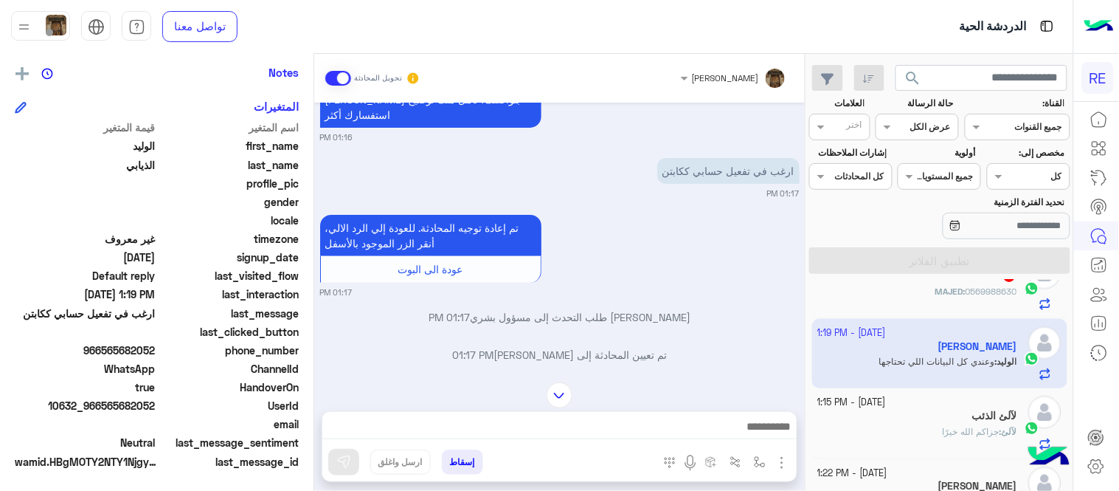
scroll to position [23, 0]
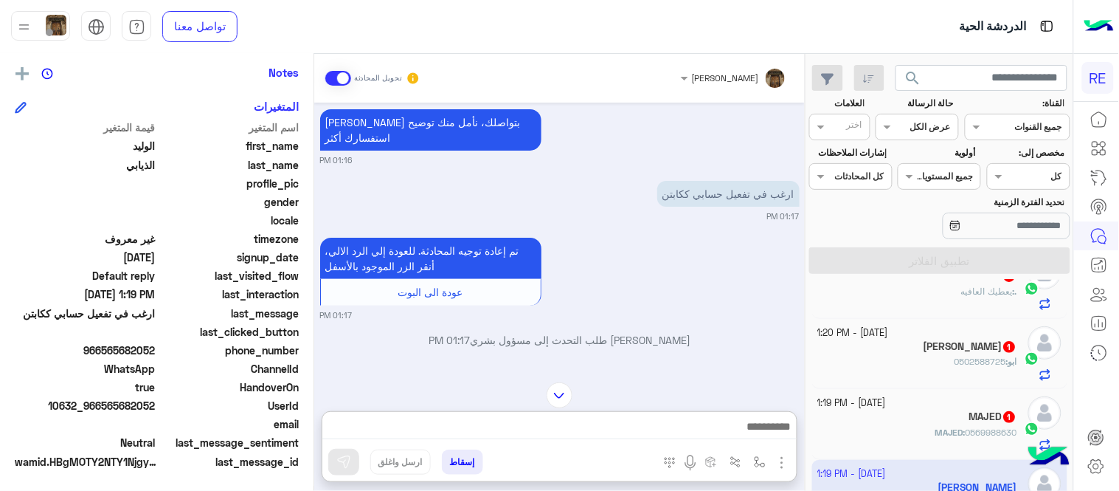
click at [636, 418] on textarea at bounding box center [559, 428] width 474 height 22
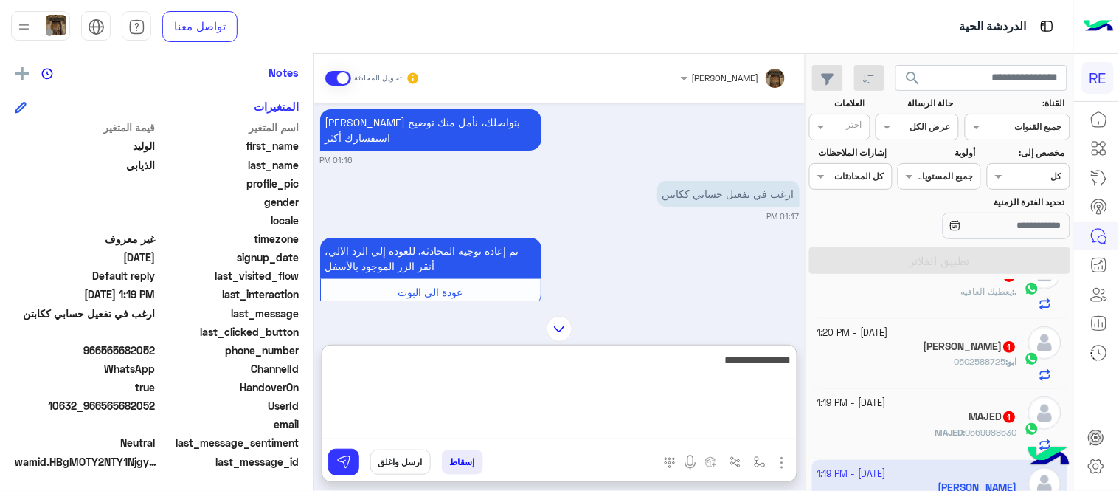
type textarea "**********"
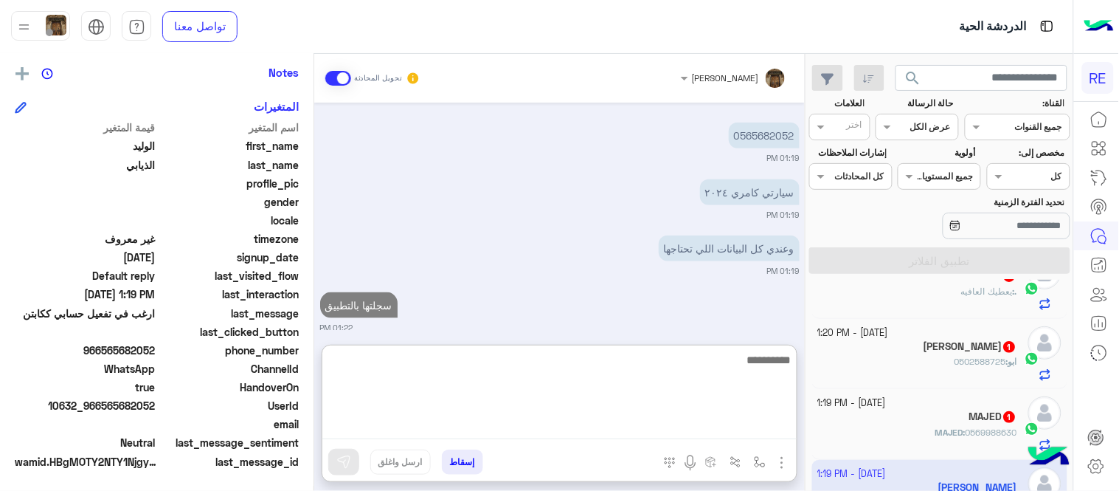
type textarea "*"
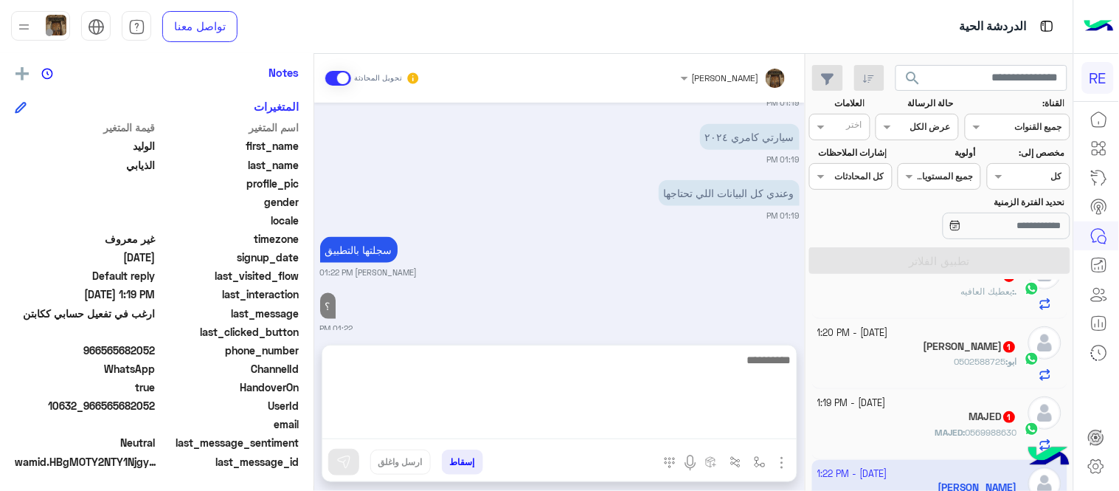
click at [614, 283] on div "[DATE] [PERSON_NAME] بتواصلك، نأمل منك توضيح استفسارك أكثر 01:16 PM ارغب في تفع…" at bounding box center [559, 216] width 491 height 227
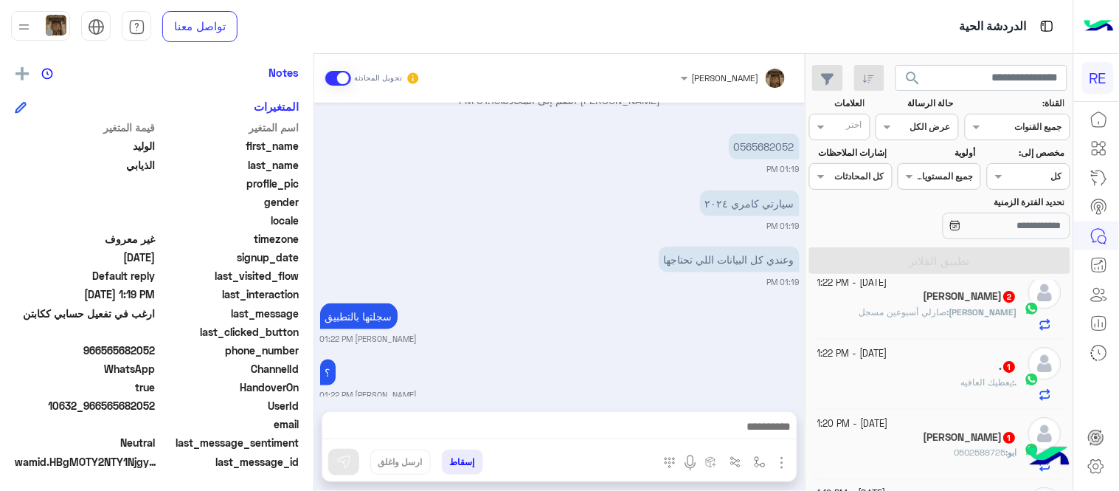
scroll to position [0, 0]
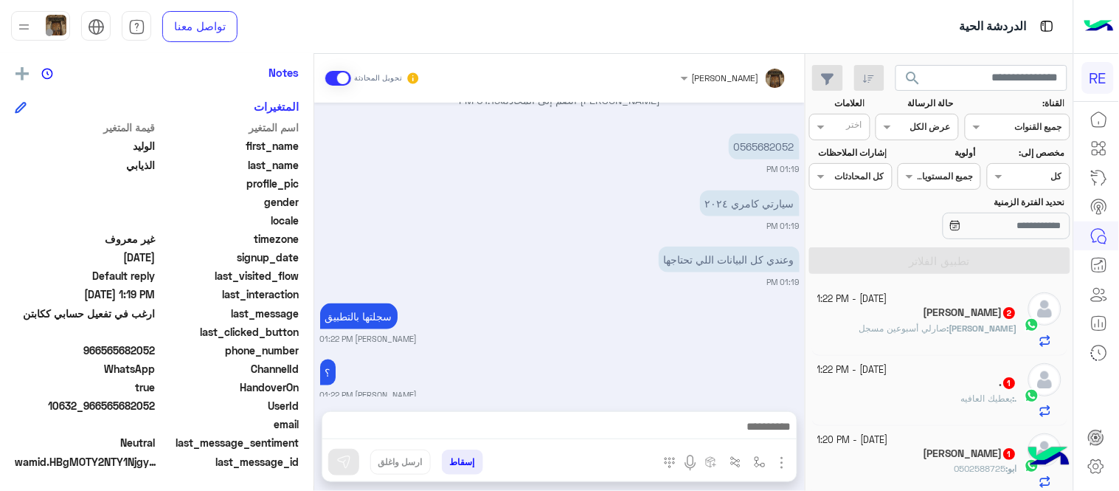
click at [925, 393] on div ". : يعطيك العافيه" at bounding box center [918, 405] width 200 height 26
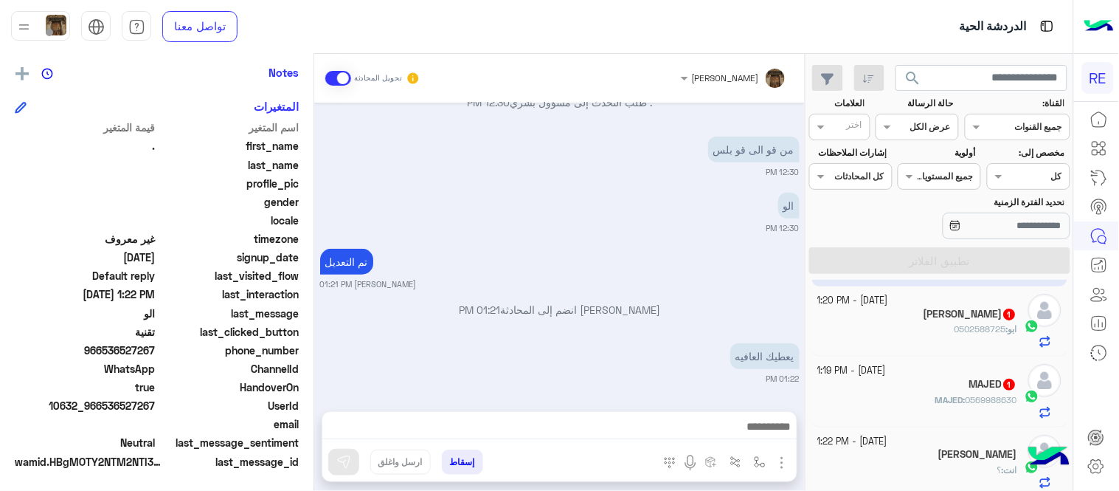
scroll to position [107, 0]
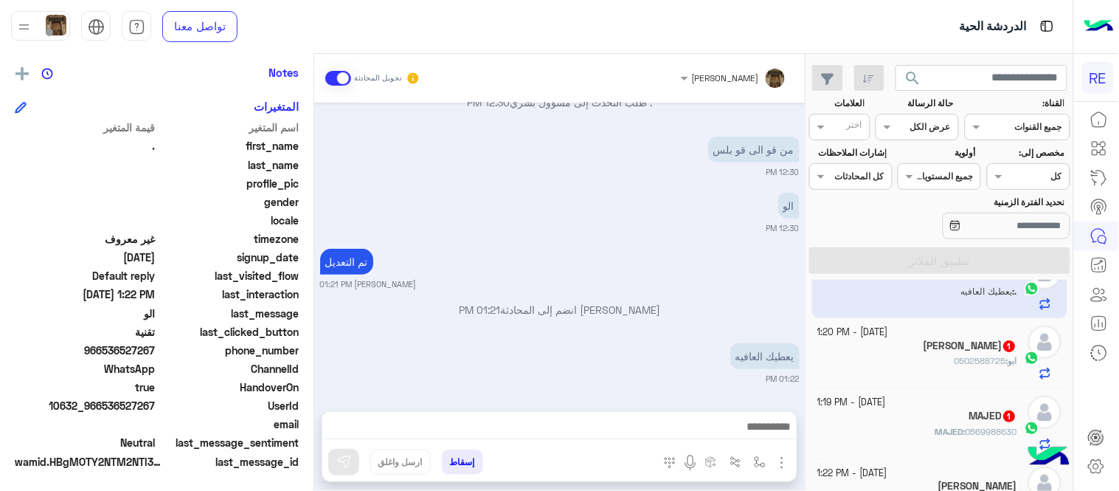
click at [941, 421] on div "MAJED 1" at bounding box center [918, 416] width 200 height 15
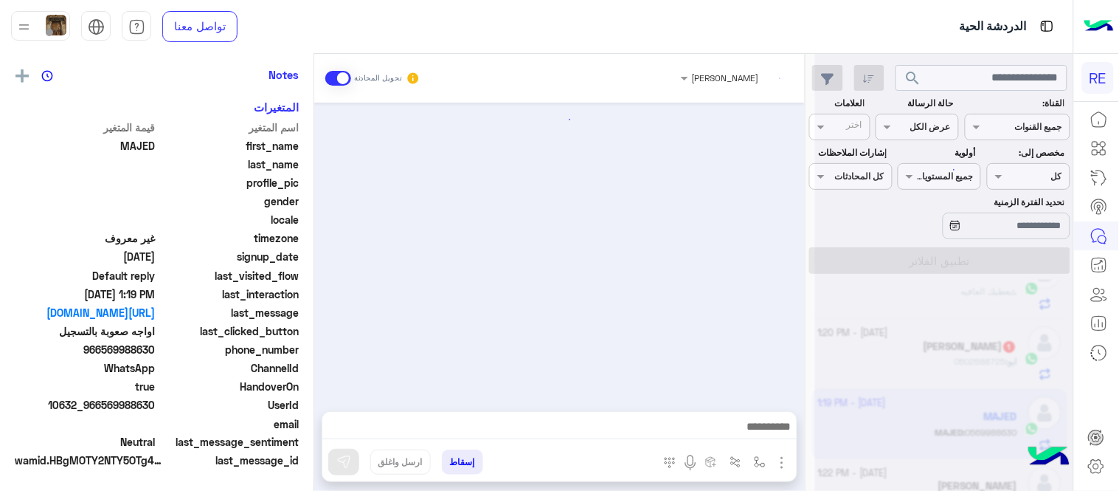
scroll to position [299, 0]
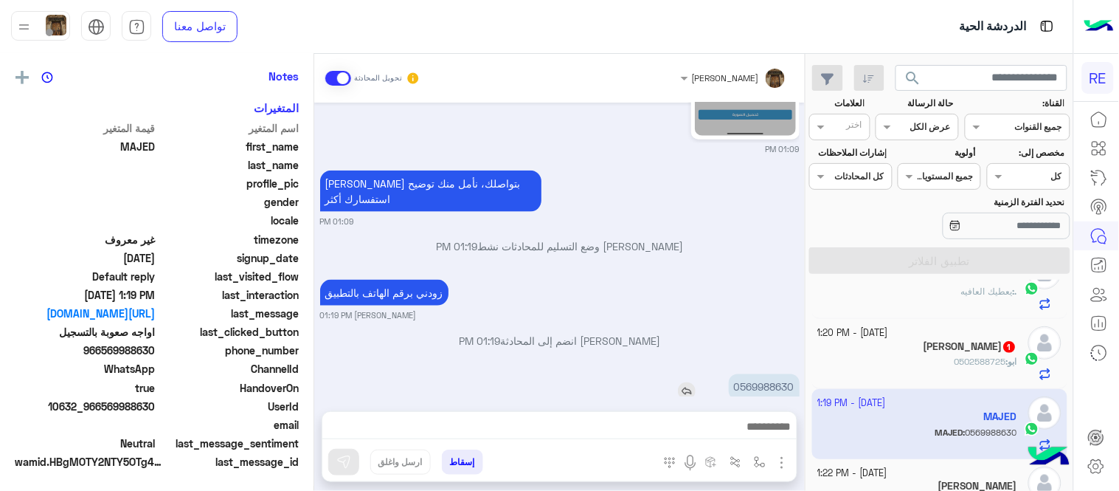
click at [770, 374] on p "0569988630" at bounding box center [764, 387] width 71 height 26
copy p "0569988630"
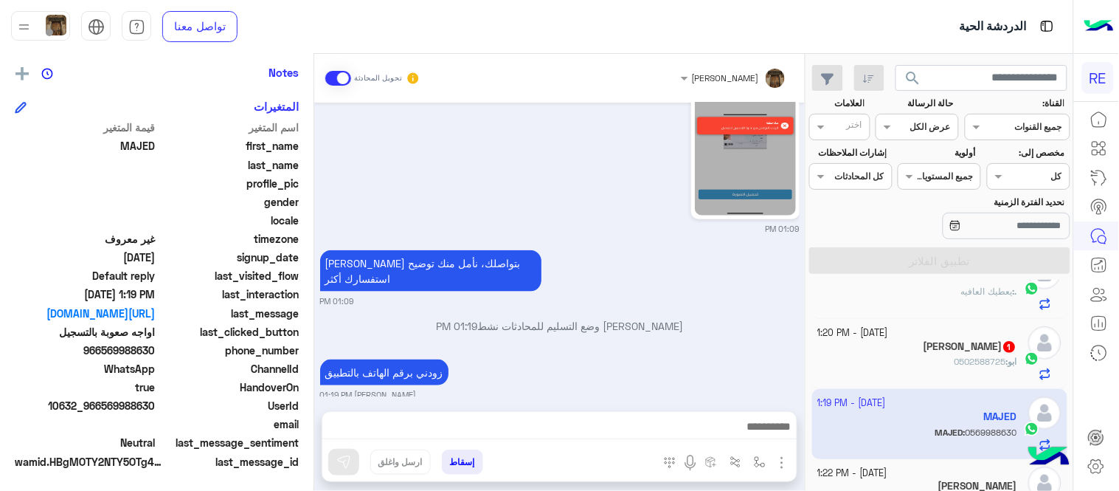
scroll to position [465, 0]
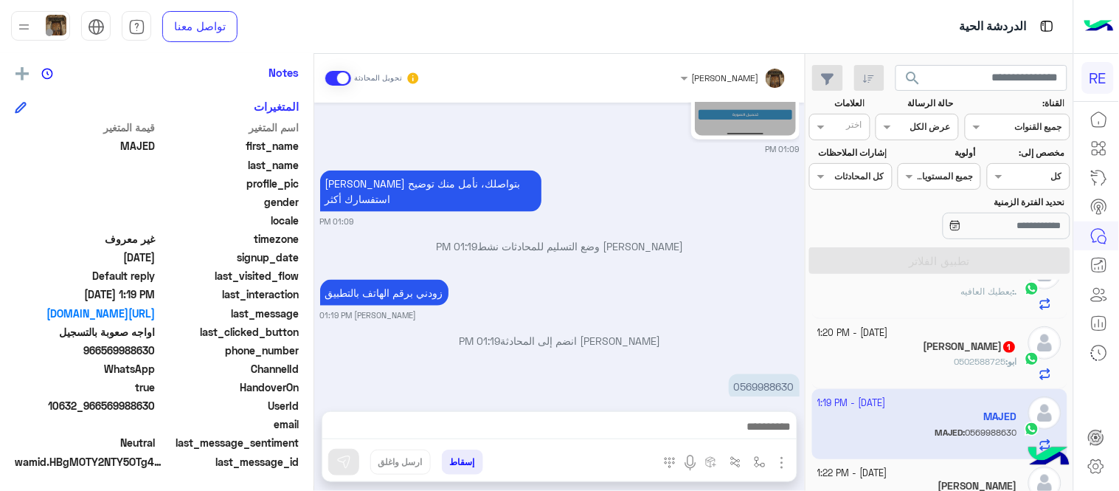
click at [552, 423] on textarea at bounding box center [559, 428] width 474 height 22
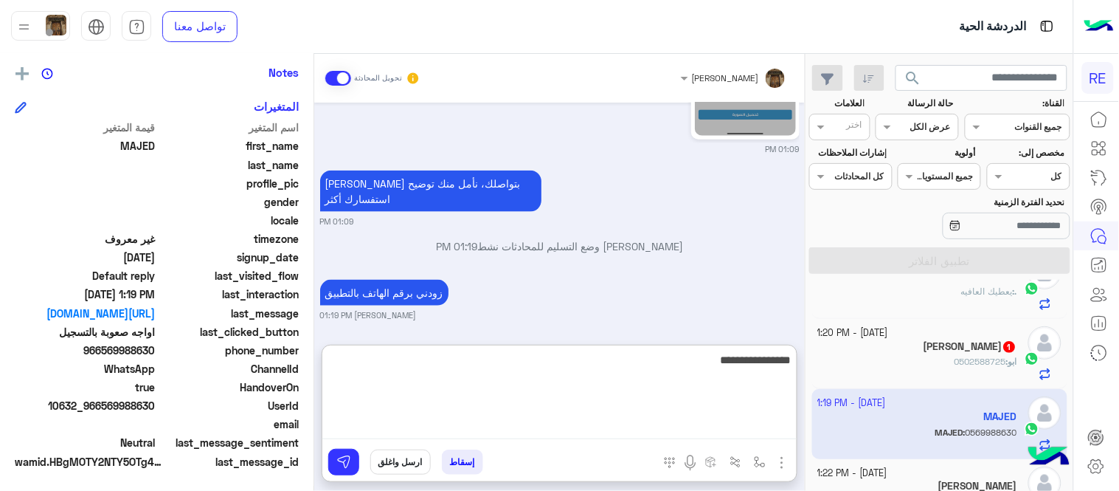
type textarea "**********"
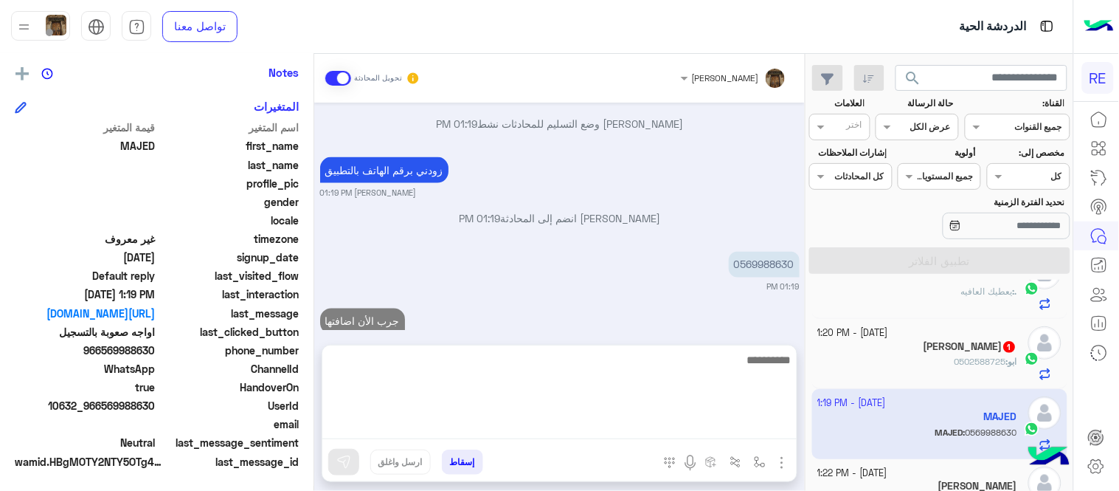
click at [666, 319] on div "[DATE] اواجه صعوبة بالتسجيل 01:08 PM مرحبا بك، اترك لنا استفسارك وسيتم مراجعته …" at bounding box center [559, 216] width 491 height 227
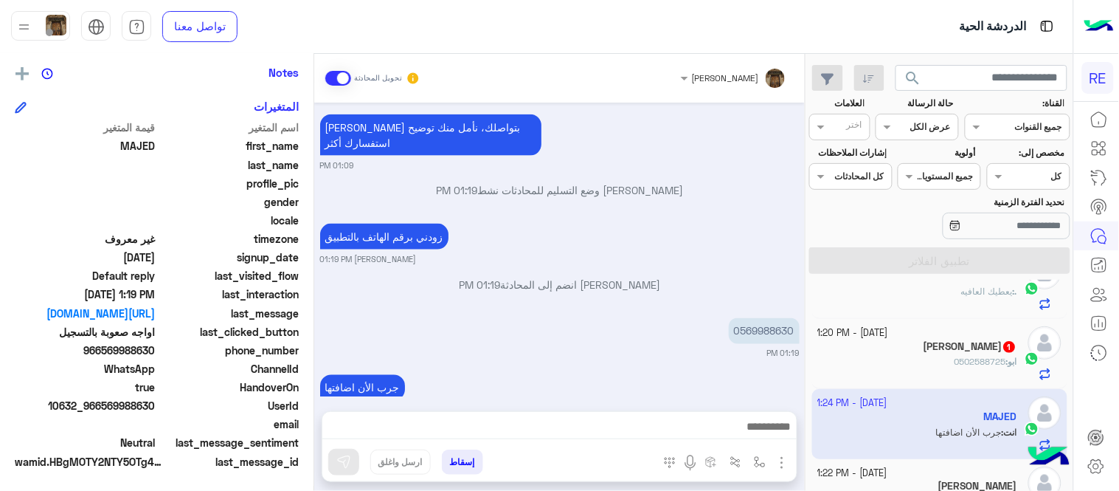
scroll to position [0, 0]
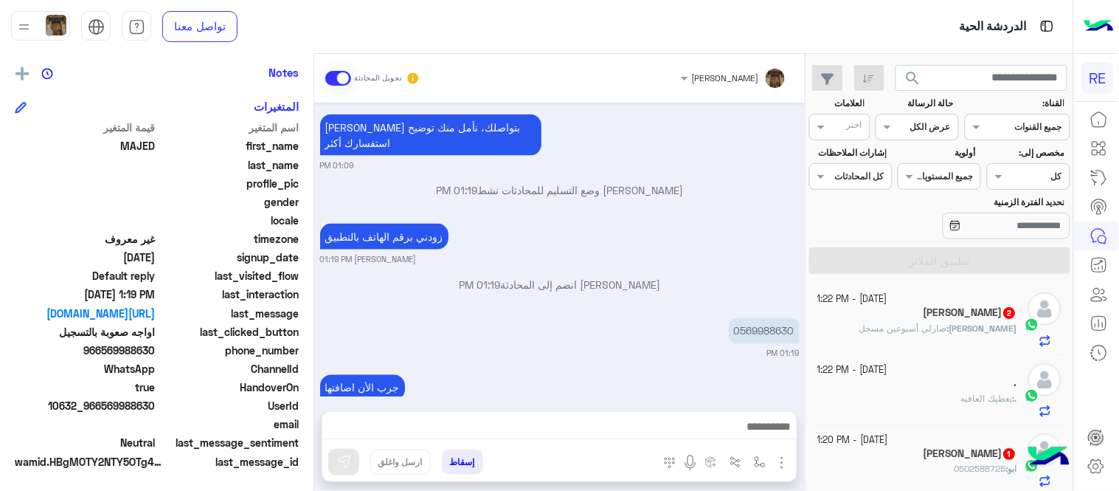
click at [918, 472] on div "ابو : 0502588725" at bounding box center [918, 475] width 200 height 26
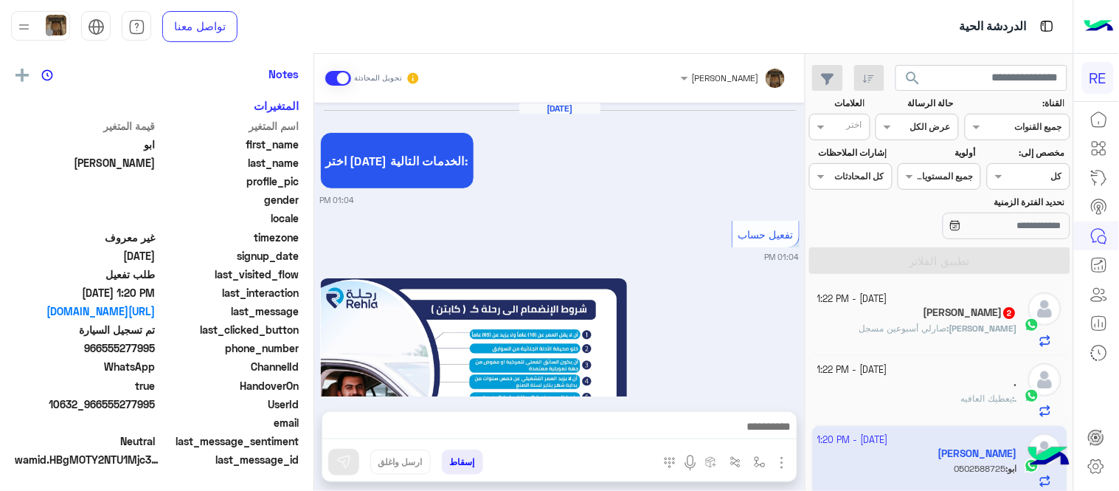
scroll to position [299, 0]
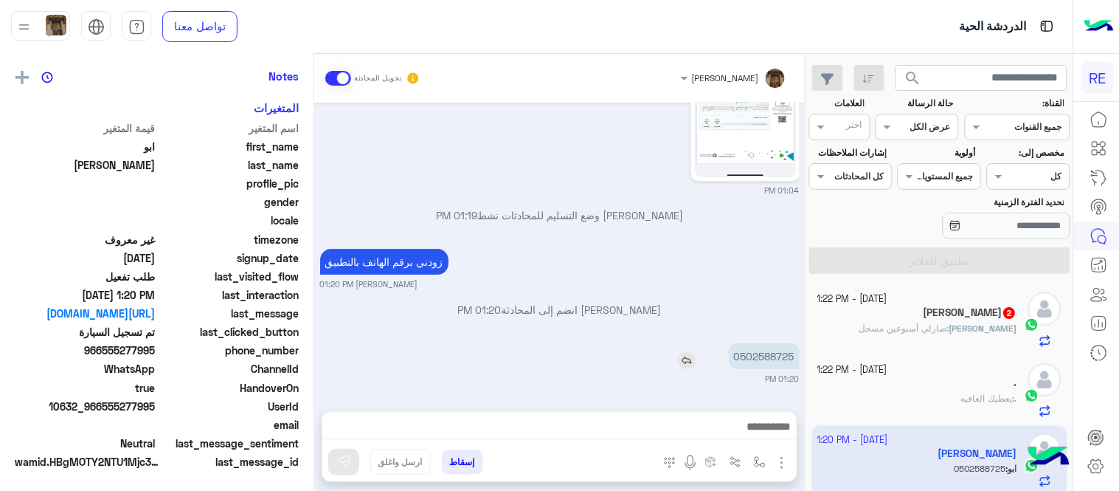
click at [771, 367] on p "0502588725" at bounding box center [764, 356] width 71 height 26
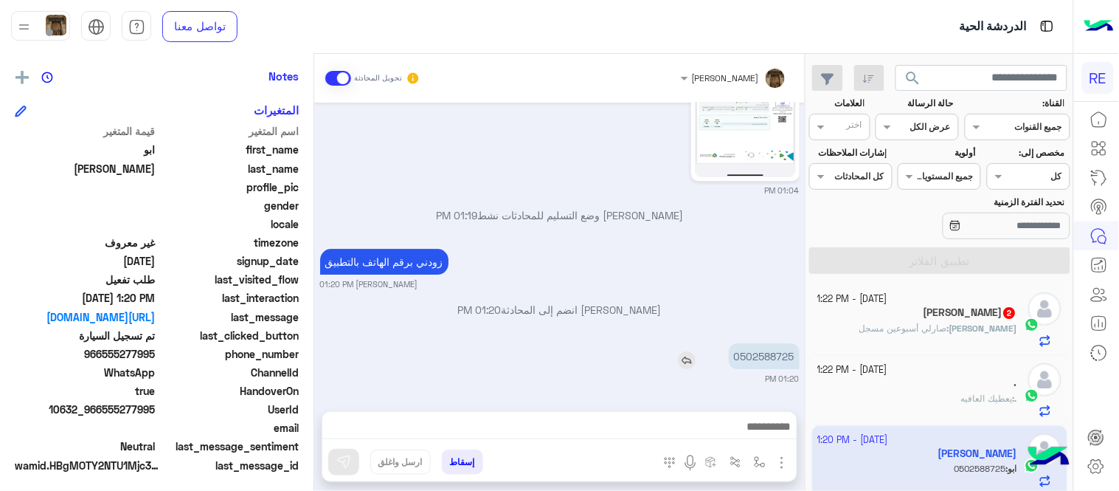
click at [771, 367] on p "0502588725" at bounding box center [764, 356] width 71 height 26
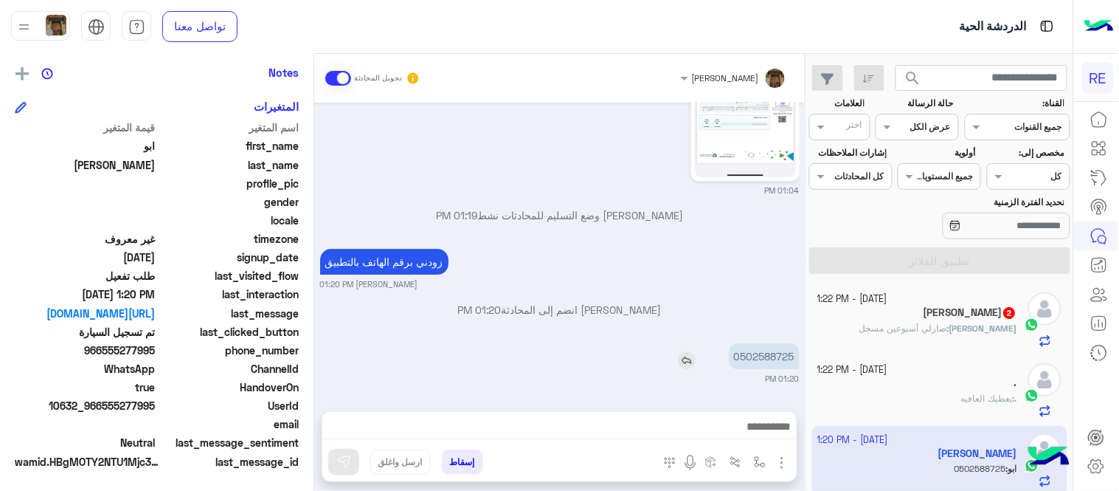
copy p "0502588725"
click at [639, 426] on textarea at bounding box center [559, 417] width 474 height 44
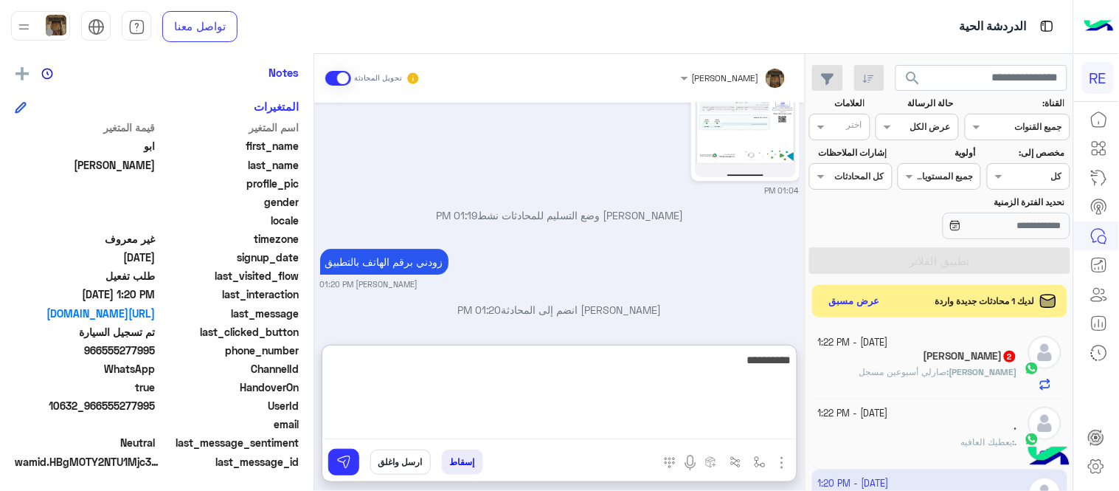
type textarea "**********"
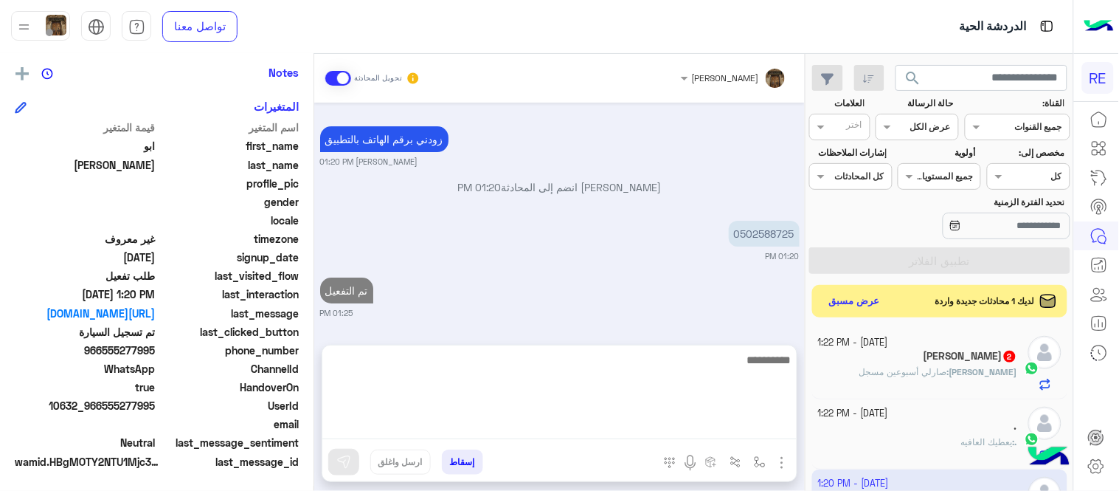
click at [751, 293] on div "[DATE] اختر [DATE] الخدمات التالية: 01:04 PM تفعيل حساب 01:04 PM يمكنك الاطلاع …" at bounding box center [559, 216] width 491 height 227
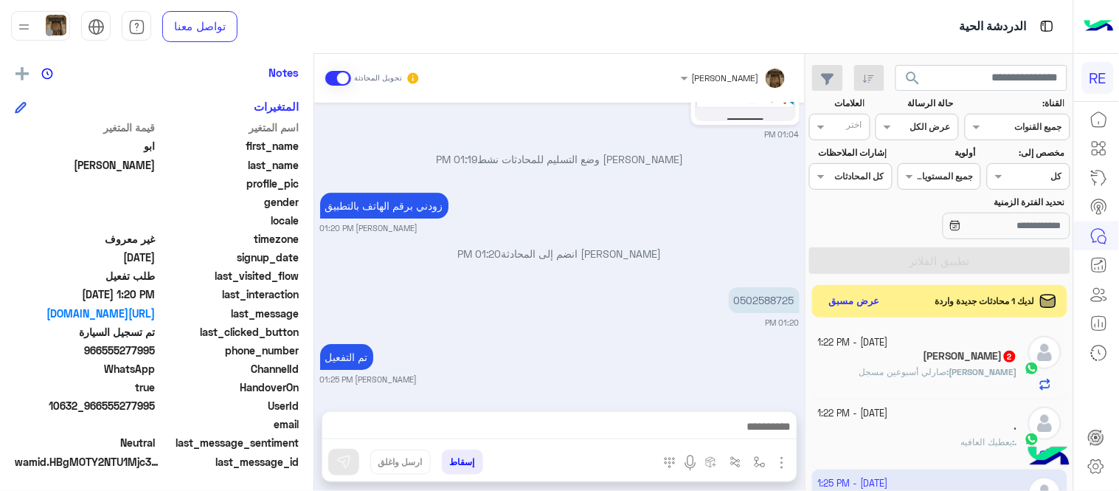
click at [875, 367] on div "[PERSON_NAME] : صارلي أسبوعين مسجل" at bounding box center [918, 378] width 200 height 26
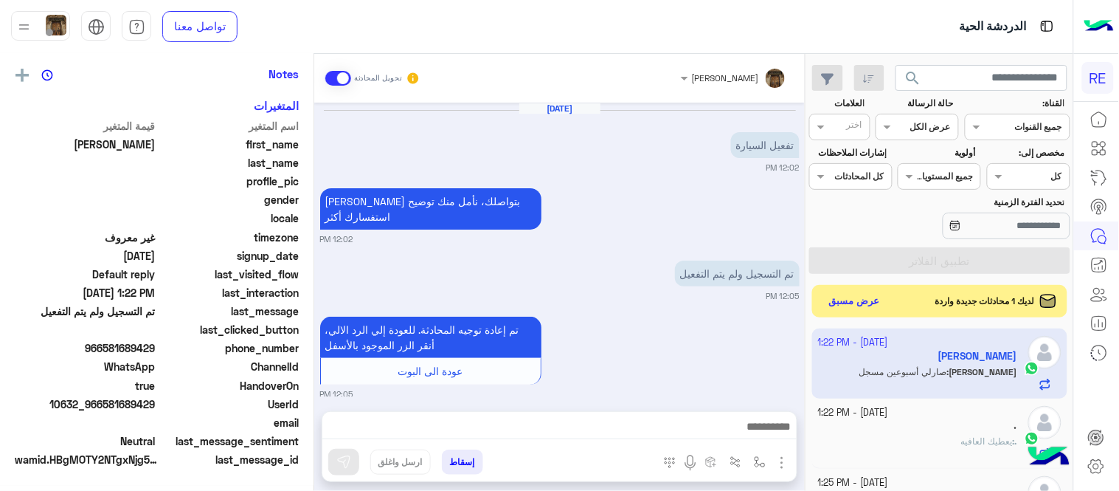
scroll to position [299, 0]
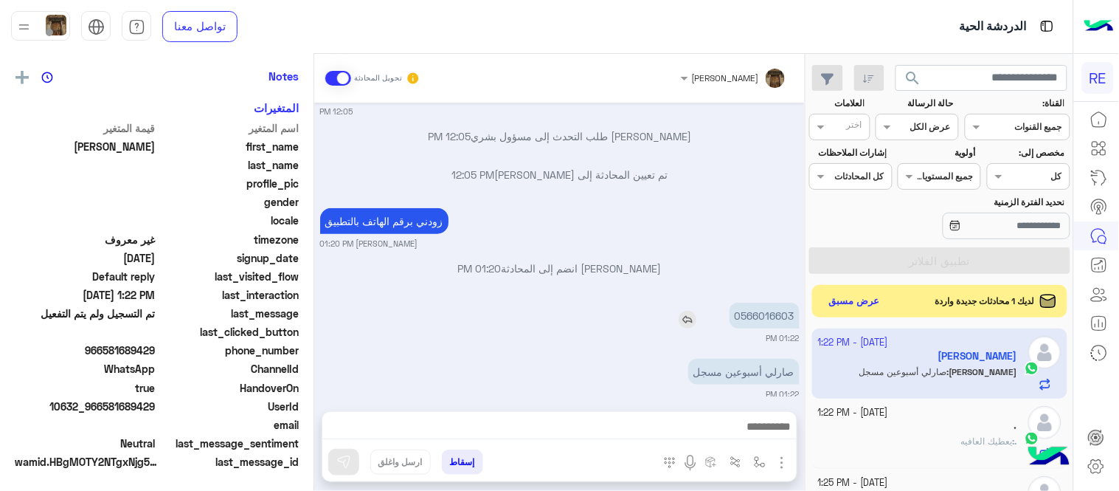
click at [766, 307] on p "0566016603" at bounding box center [765, 315] width 70 height 26
copy p "0566016603"
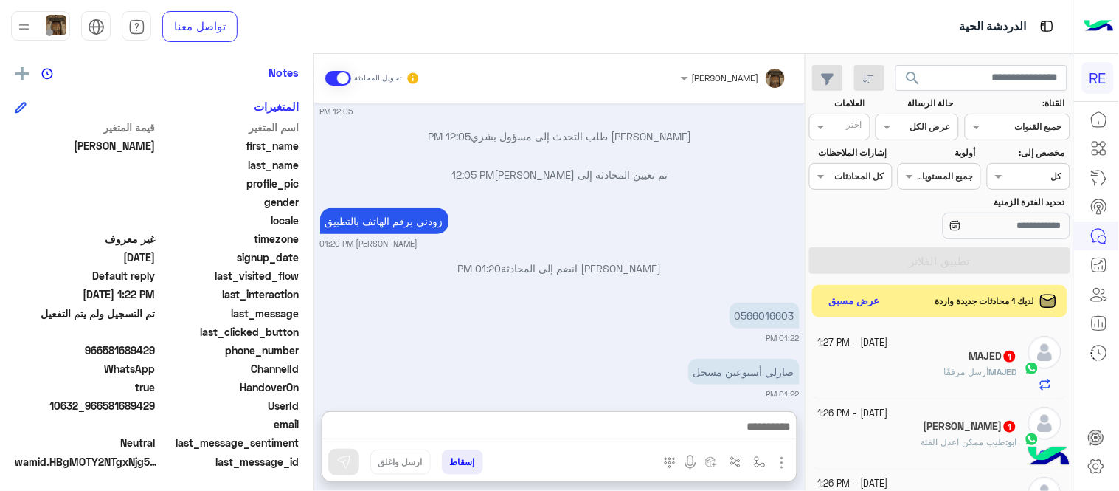
click at [635, 426] on textarea at bounding box center [559, 428] width 474 height 22
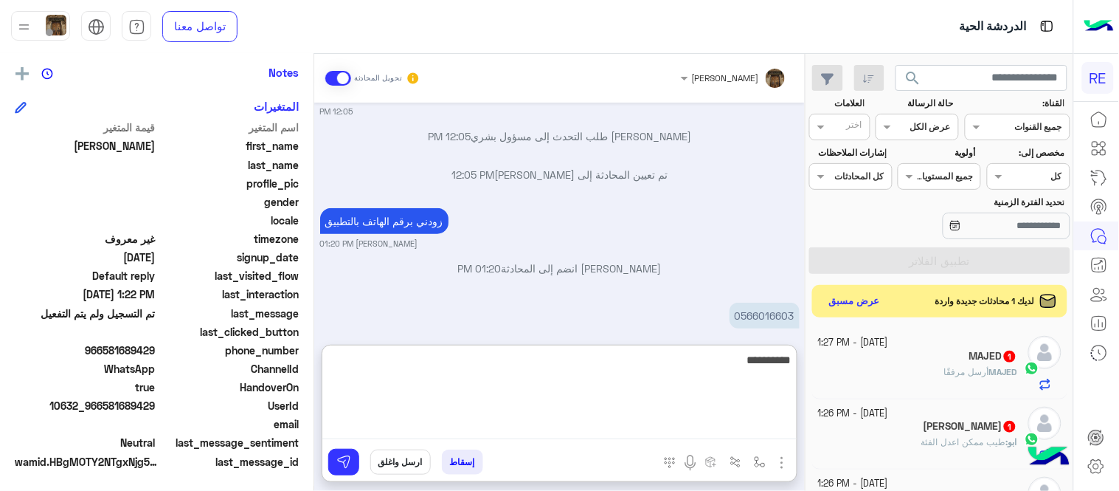
type textarea "**********"
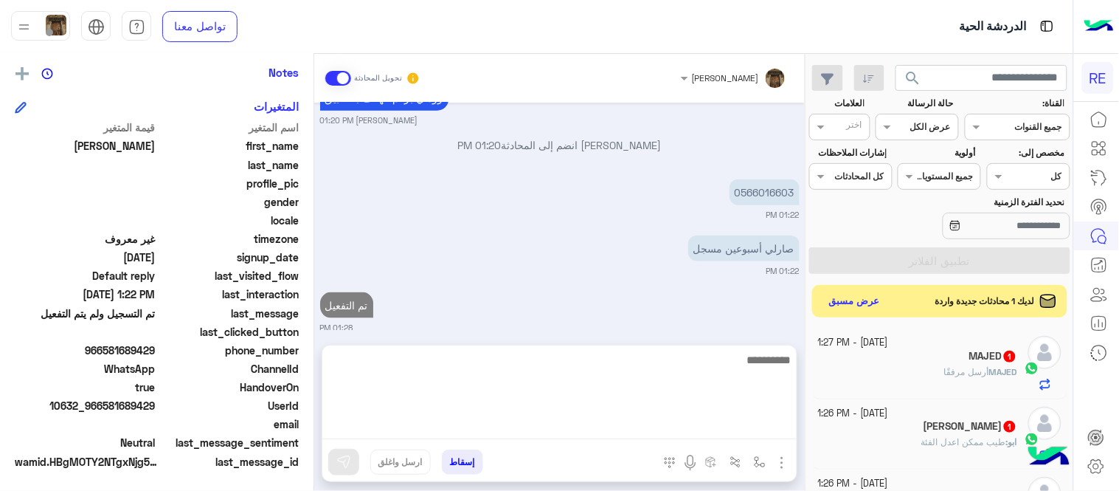
click at [609, 302] on div "[DATE] تفعيل السيارة 12:02 PM [PERSON_NAME] بتواصلك، نأمل منك توضيح استفسارك أك…" at bounding box center [559, 216] width 491 height 227
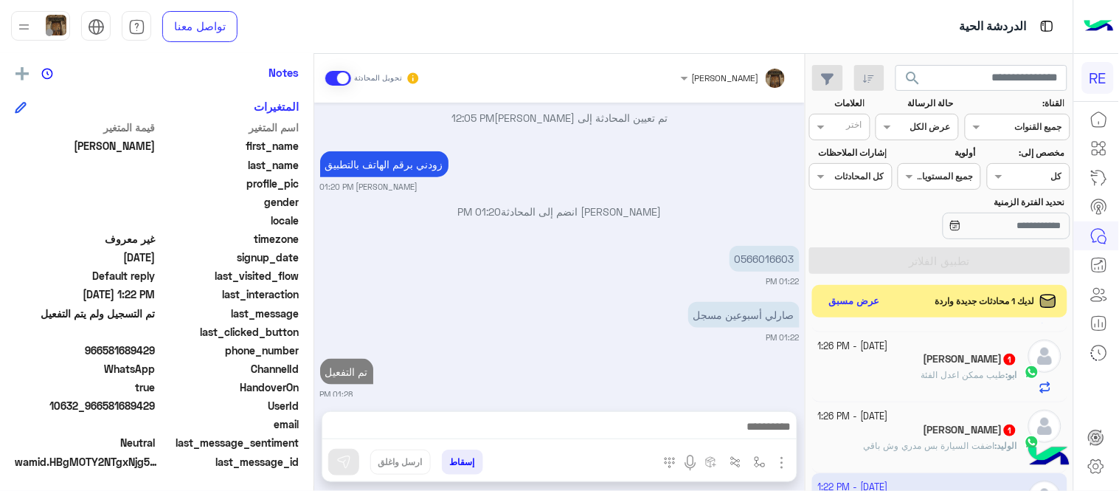
scroll to position [0, 0]
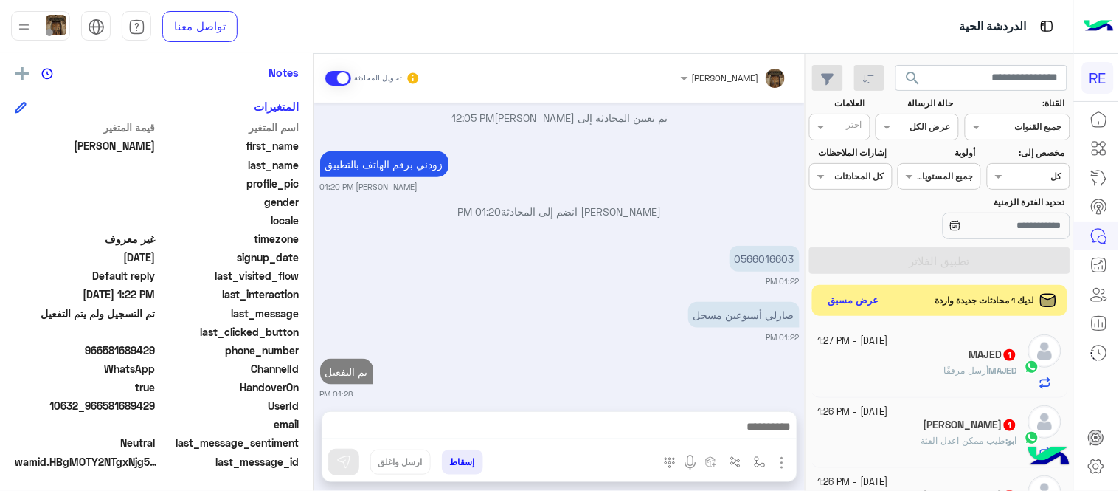
click at [844, 296] on button "عرض مسبق" at bounding box center [854, 301] width 62 height 20
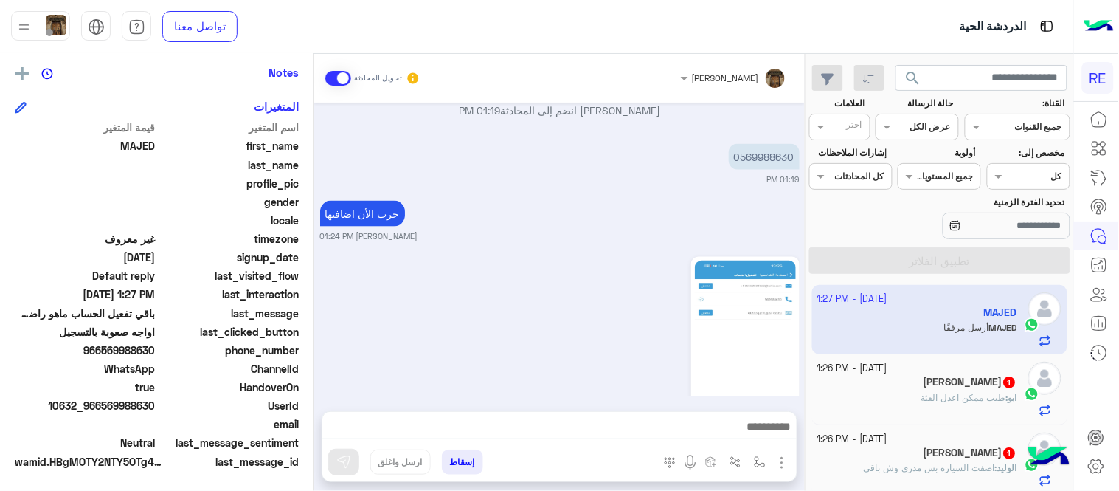
scroll to position [649, 0]
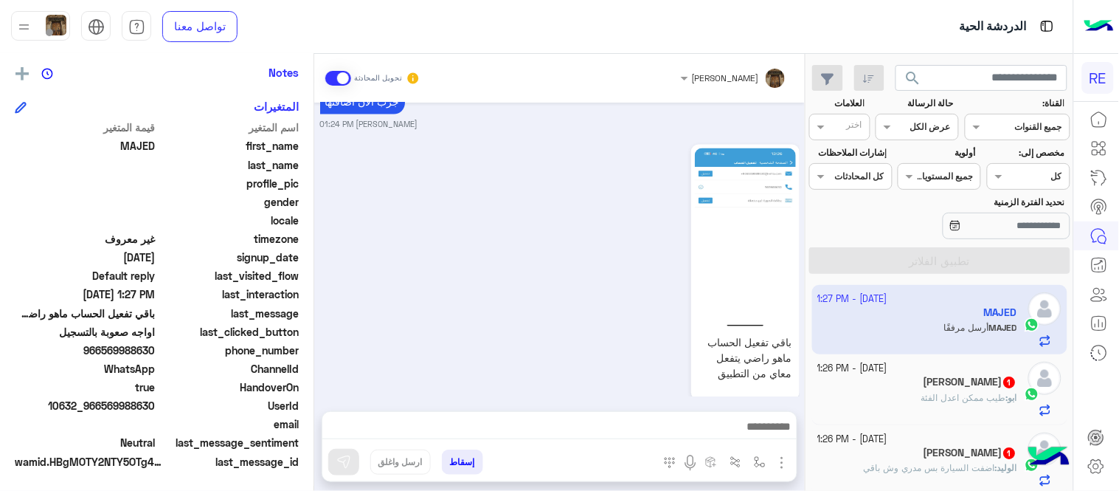
drag, startPoint x: 475, startPoint y: 403, endPoint x: 482, endPoint y: 415, distance: 13.3
click at [482, 415] on div "[PERSON_NAME] تحويل المحادثة [DATE] صوره الهويه وجتني رساله اتصل بالدعم للمساعد…" at bounding box center [559, 275] width 491 height 443
click at [482, 415] on div at bounding box center [559, 430] width 474 height 37
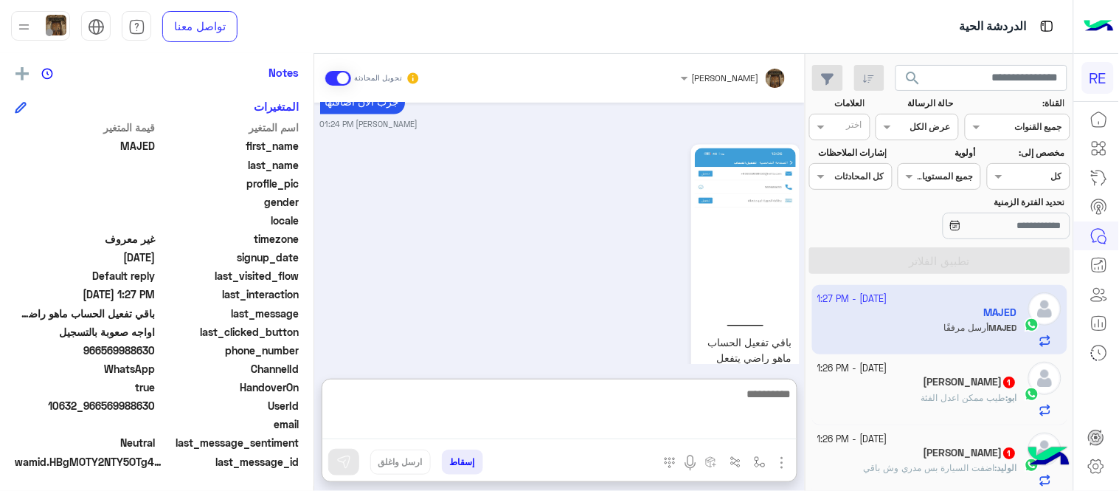
click at [485, 418] on textarea at bounding box center [559, 411] width 474 height 55
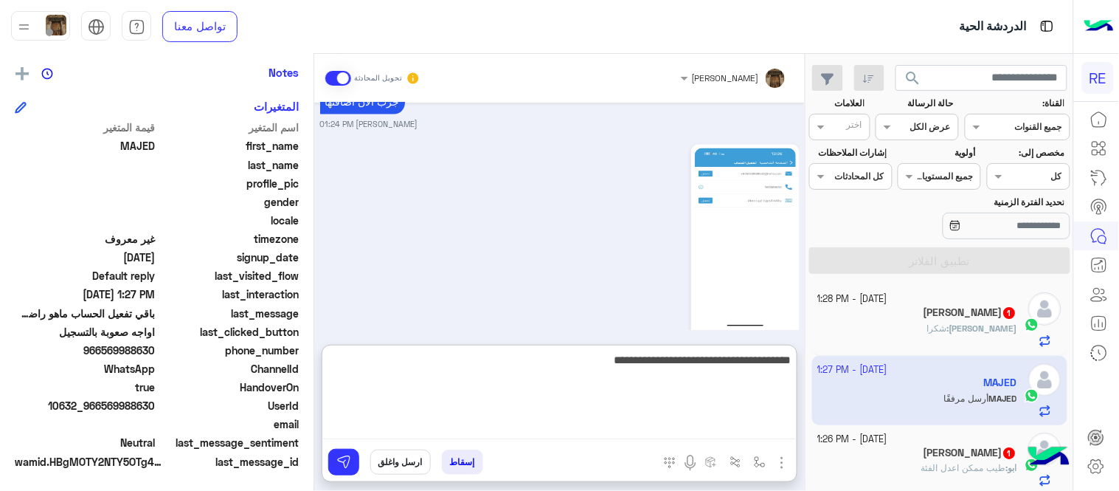
type textarea "**********"
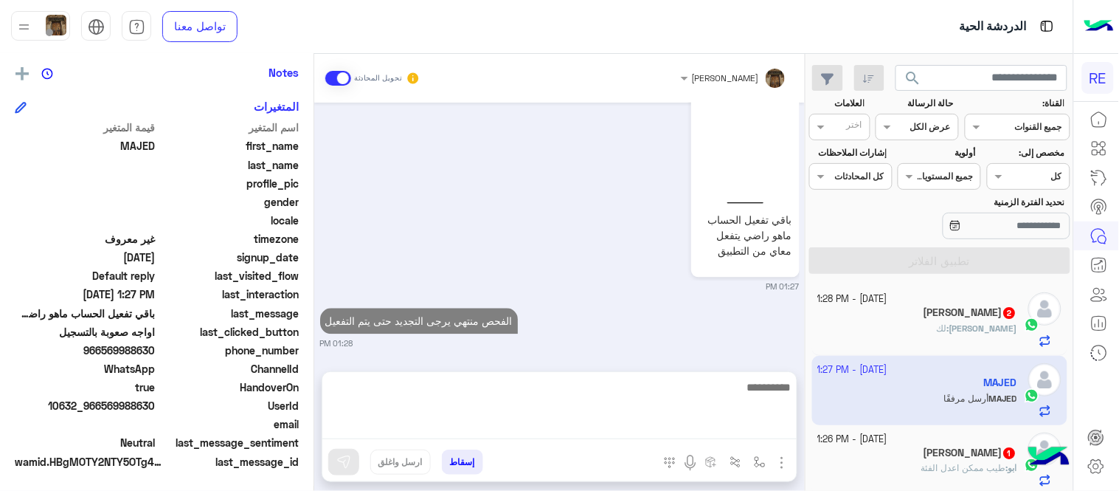
click at [635, 248] on div "باقي تفعيل الحساب ماهو راضي يتفعل معاي من التطبيق" at bounding box center [703, 149] width 193 height 263
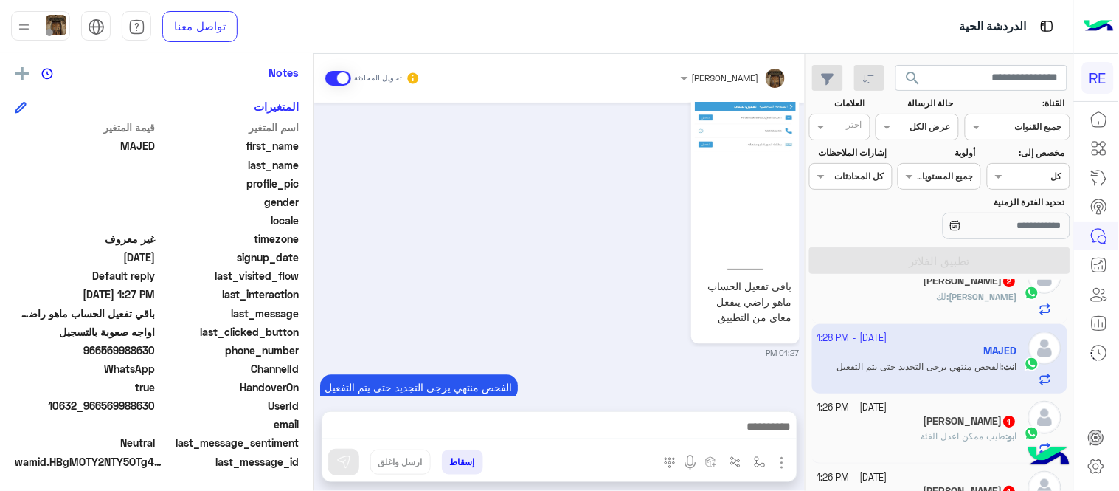
scroll to position [0, 0]
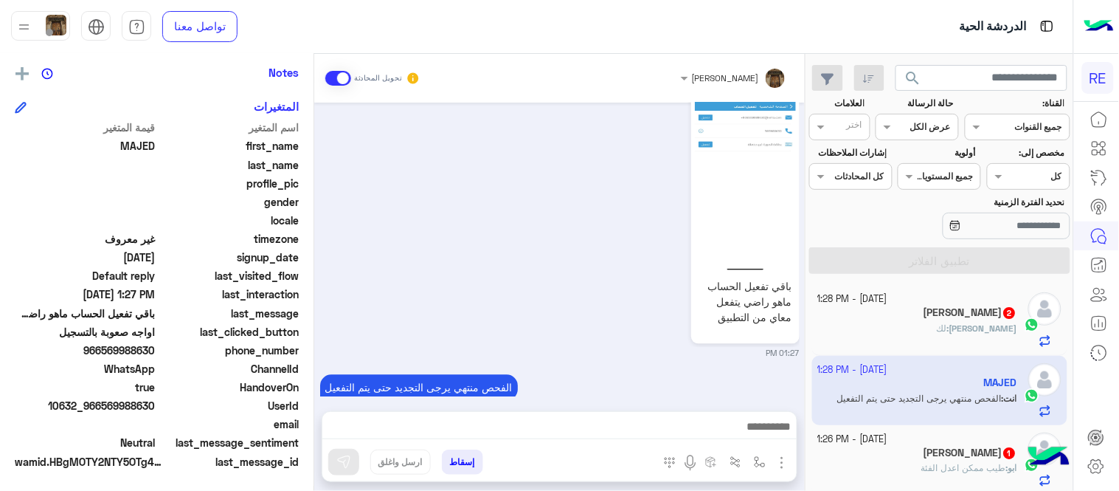
click at [881, 299] on small "[DATE] - 1:28 PM" at bounding box center [853, 299] width 70 height 14
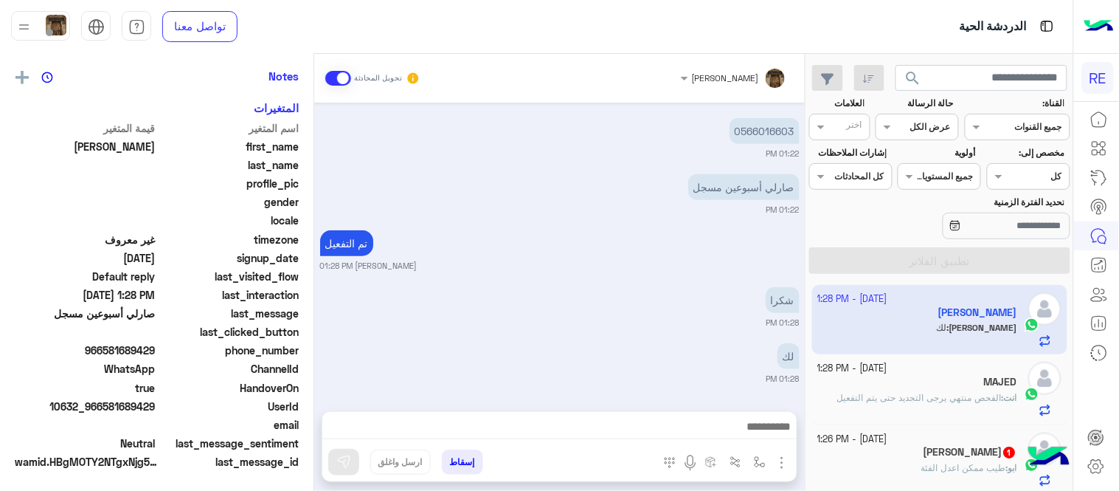
scroll to position [302, 0]
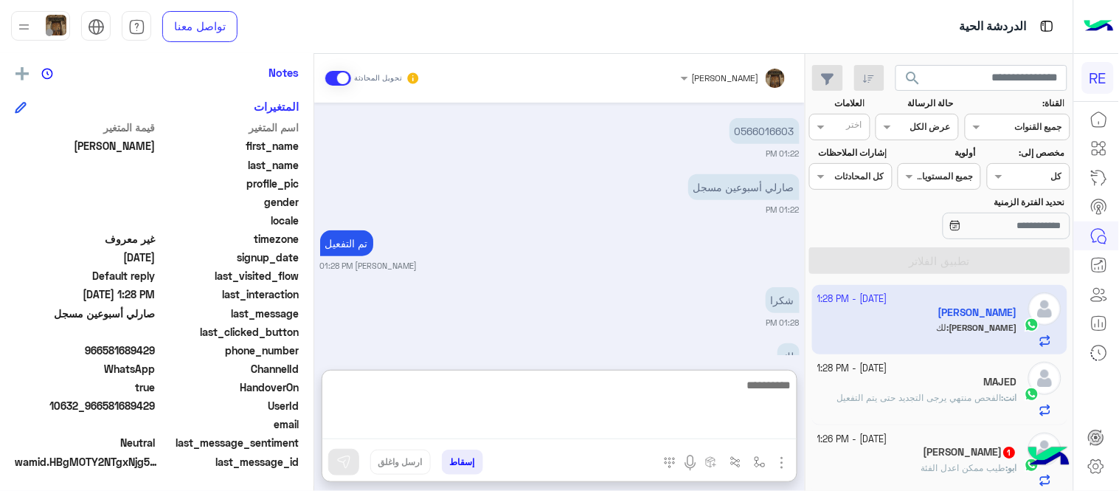
click at [741, 416] on textarea at bounding box center [559, 406] width 474 height 63
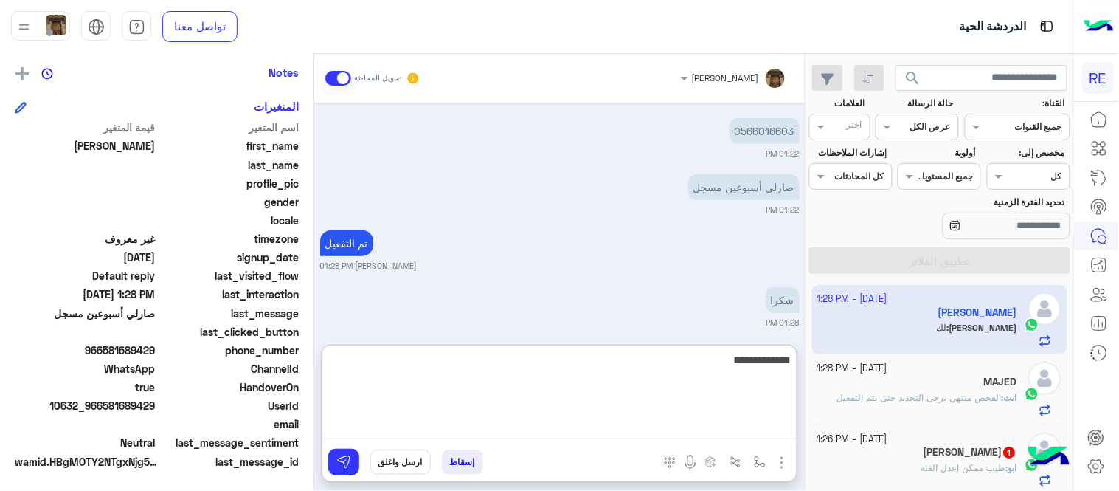
type textarea "**********"
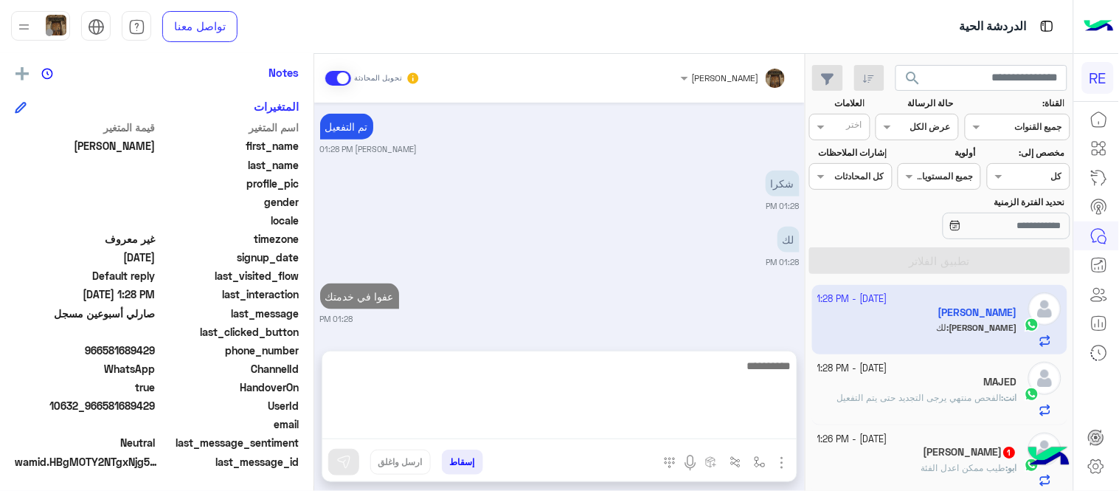
scroll to position [339, 0]
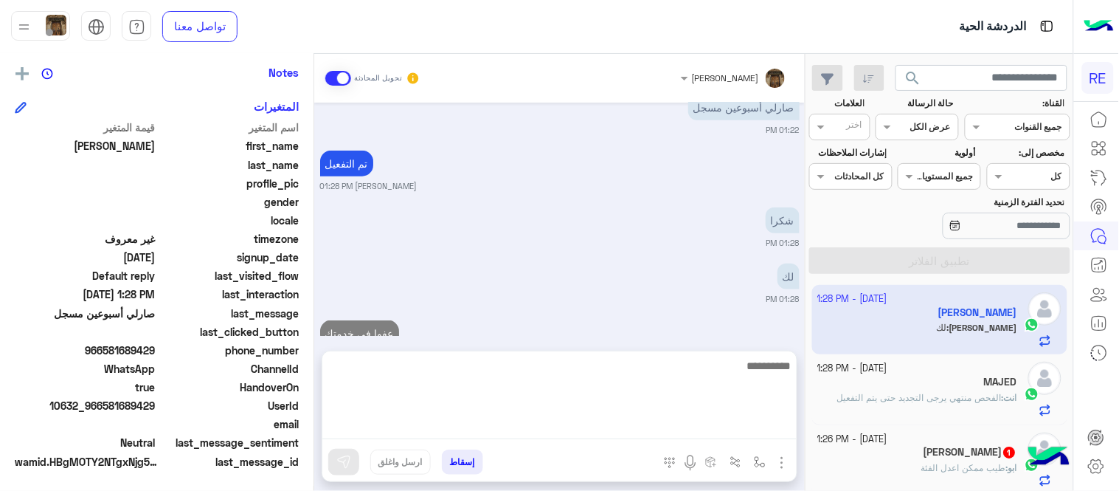
click at [719, 311] on div "[DATE] تم إعادة توجيه المحادثة. للعودة إلي الرد الالي، أنقر الزر الموجود بالأسف…" at bounding box center [559, 219] width 491 height 233
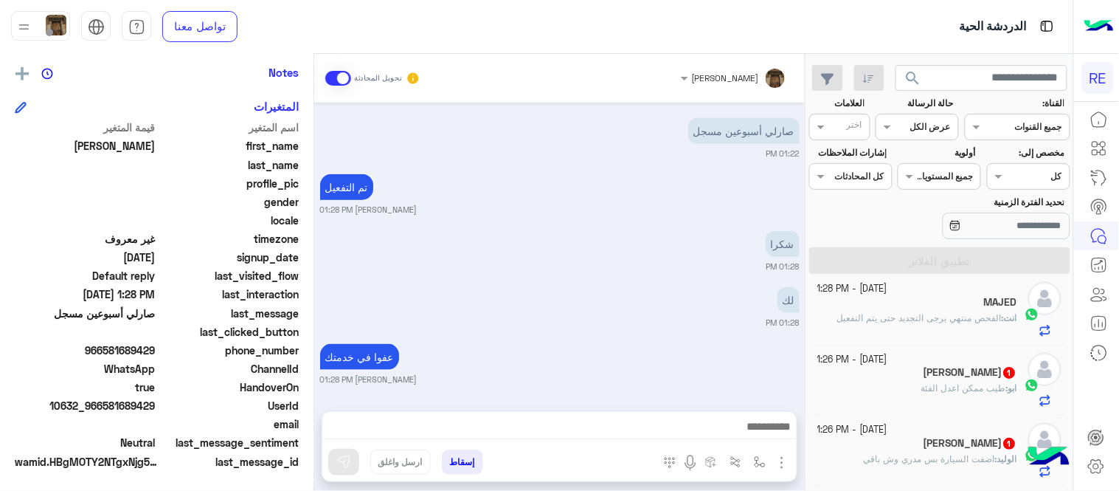
scroll to position [97, 0]
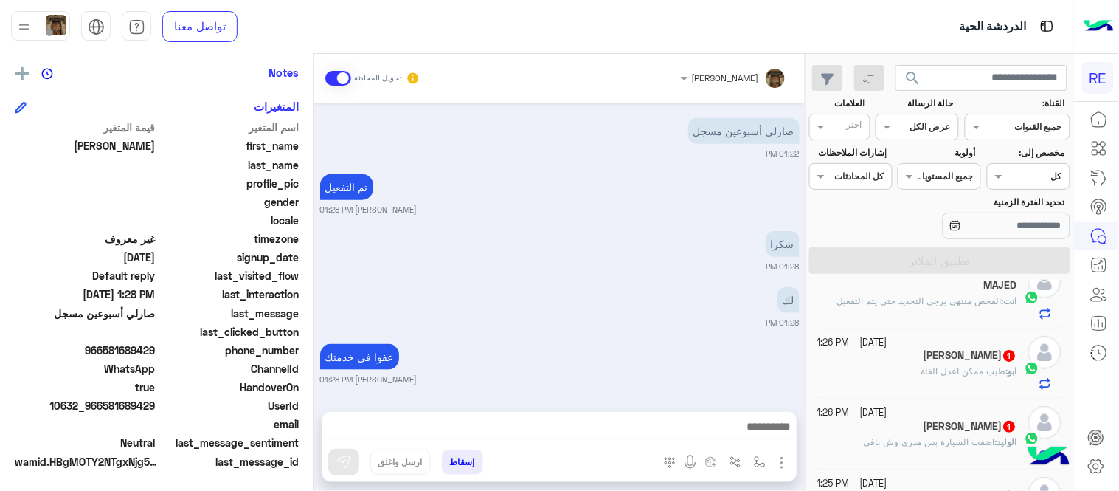
click at [918, 363] on div "[PERSON_NAME] 1" at bounding box center [918, 356] width 200 height 15
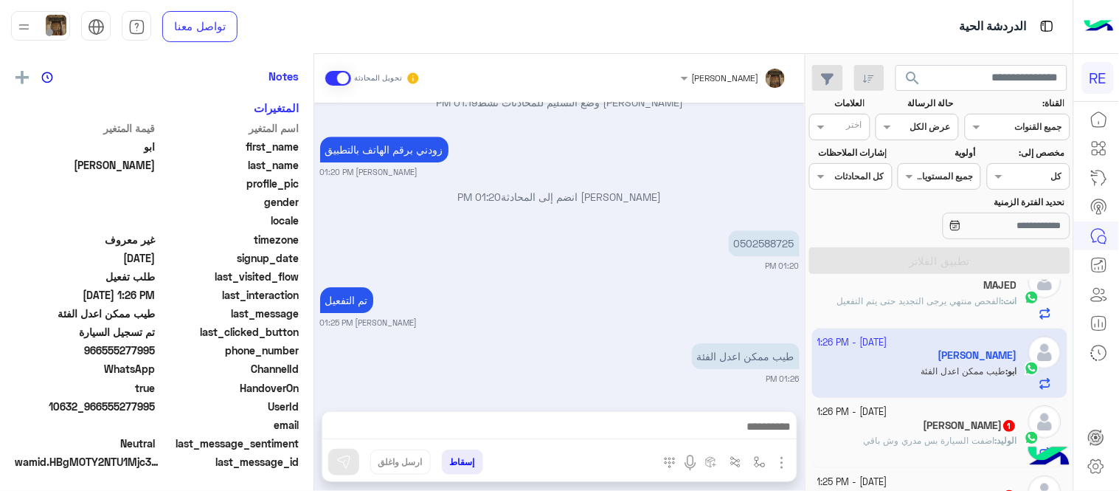
scroll to position [302, 0]
click at [764, 242] on p "0502588725" at bounding box center [764, 243] width 71 height 26
copy p "0502588725"
click at [596, 420] on textarea at bounding box center [559, 428] width 474 height 22
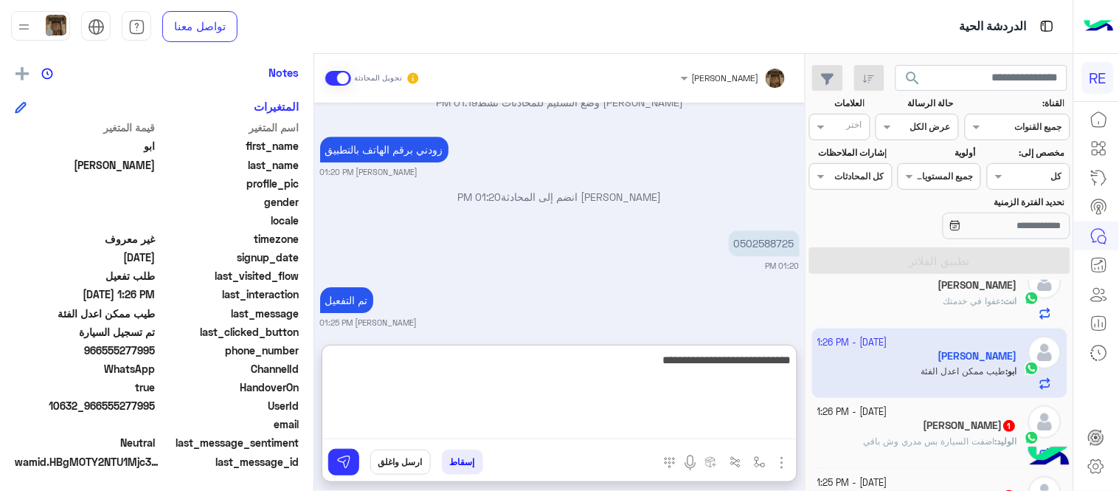
type textarea "**********"
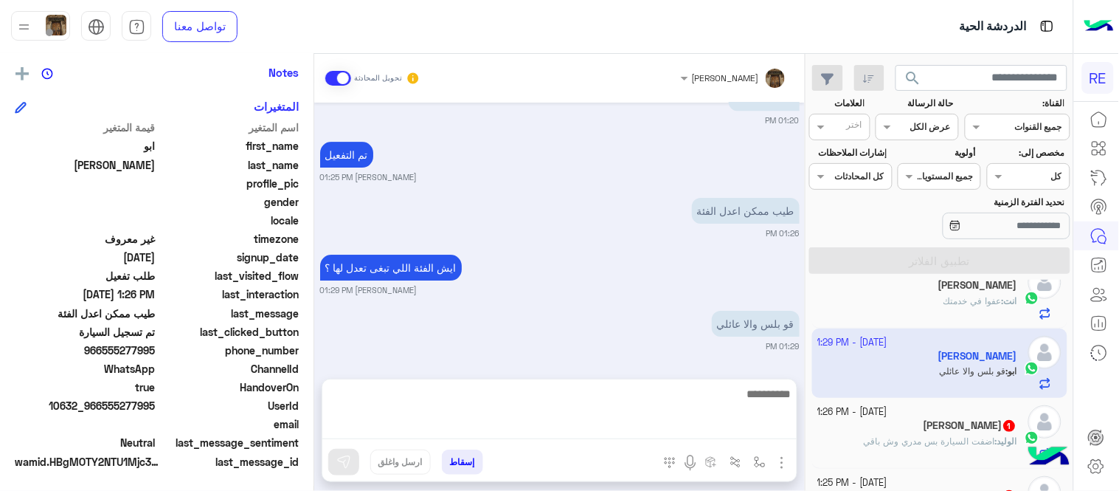
click at [581, 202] on div "[DATE] يمكنك الاطلاع على شروط الانضمام لرحلة ك (كابتن ) الموجودة بالصورة أعلاه،…" at bounding box center [559, 233] width 491 height 261
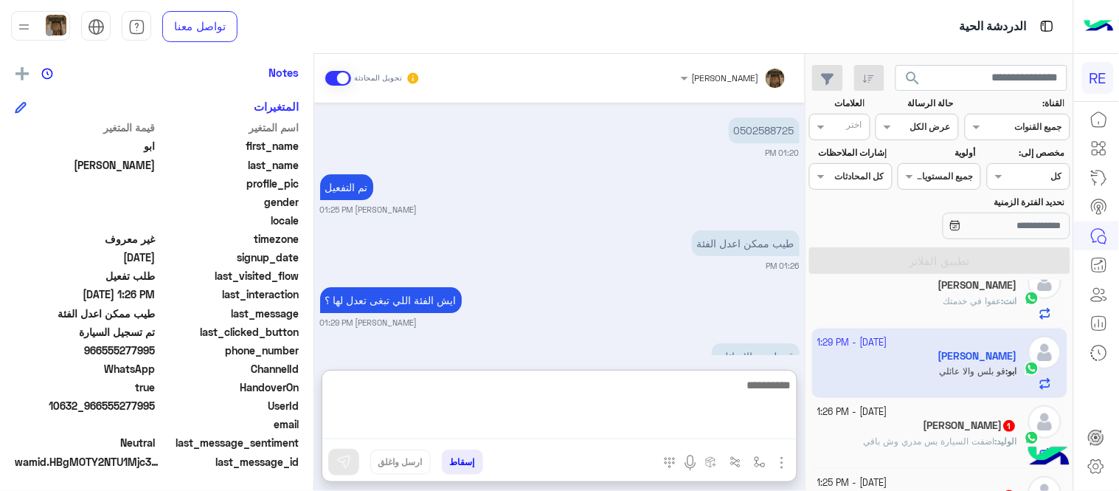
click at [633, 422] on textarea at bounding box center [559, 406] width 474 height 63
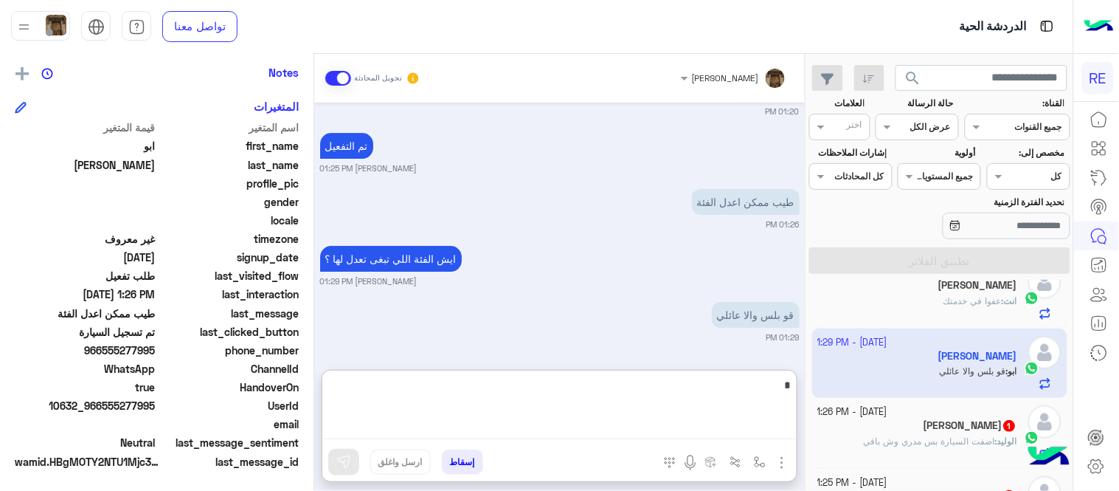
scroll to position [1264, 0]
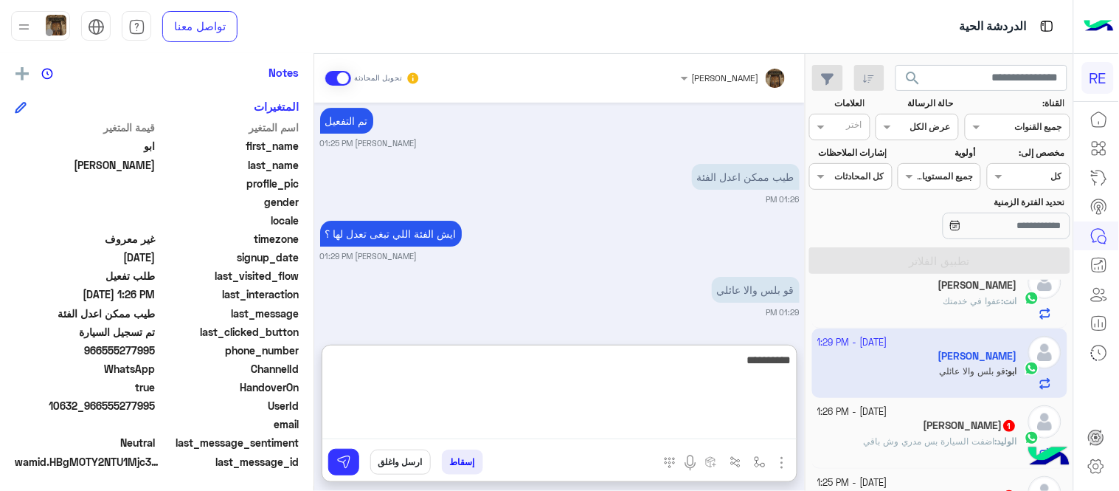
type textarea "**********"
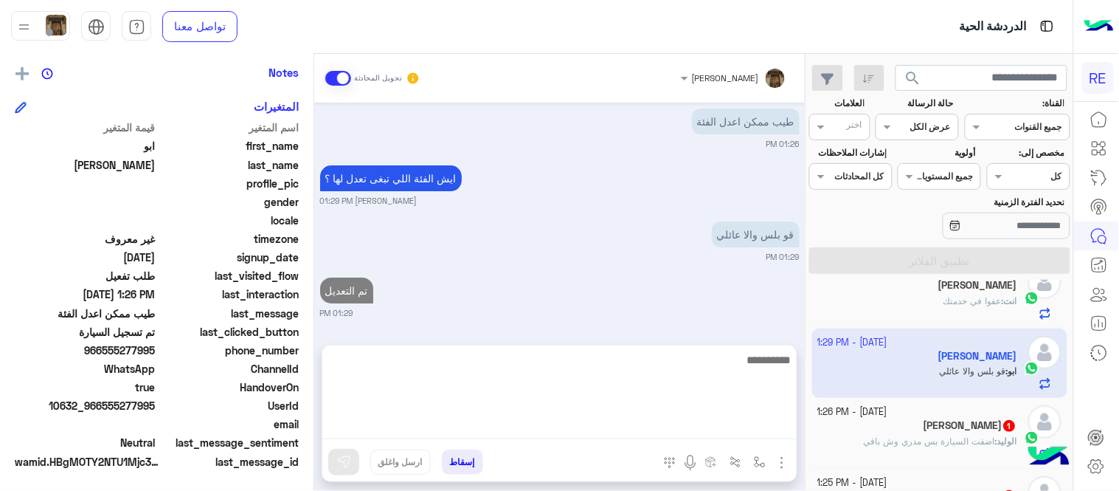
click at [544, 204] on div "[DATE] يمكنك الاطلاع على شروط الانضمام لرحلة ك (كابتن ) الموجودة بالصورة أعلاه،…" at bounding box center [559, 216] width 491 height 227
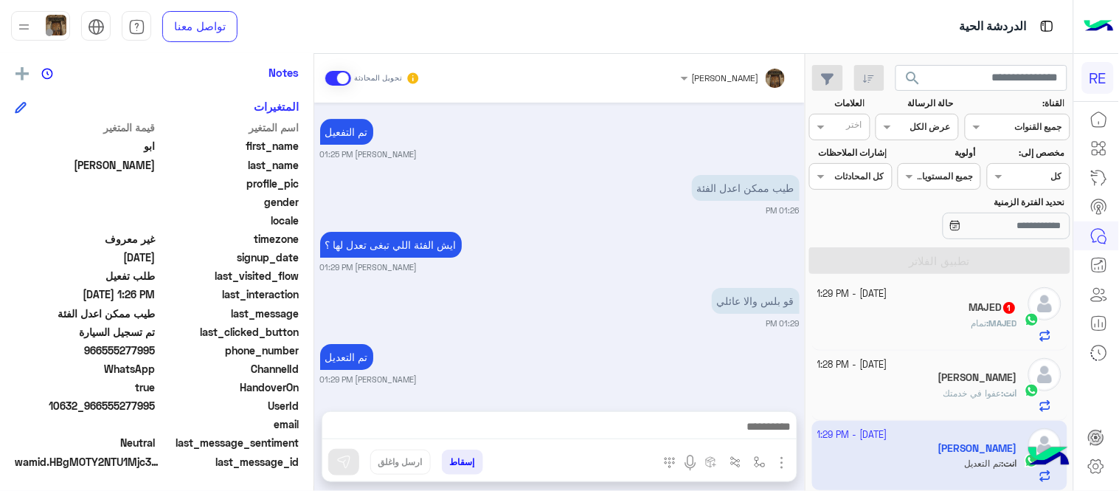
scroll to position [0, 0]
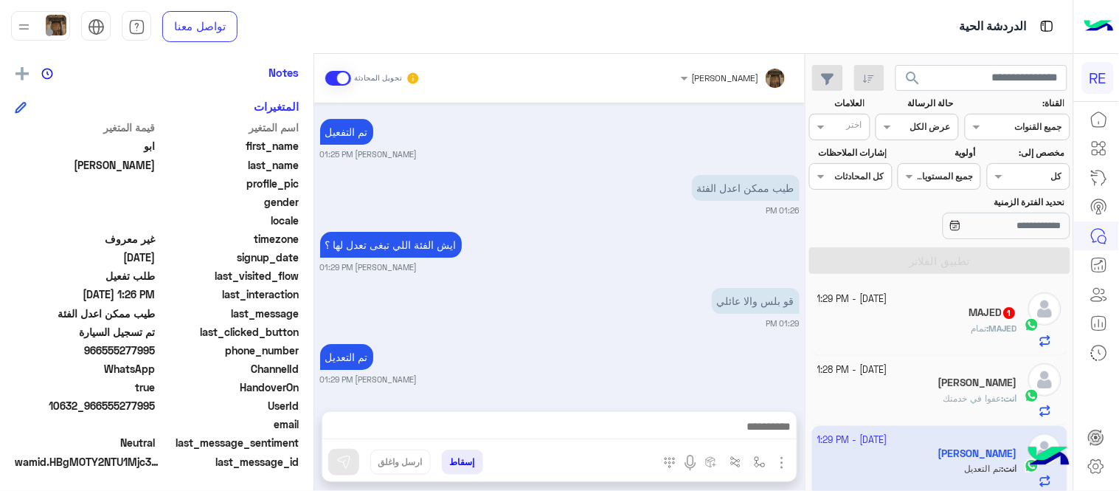
click at [906, 329] on div "MAJED : تمام" at bounding box center [918, 335] width 200 height 26
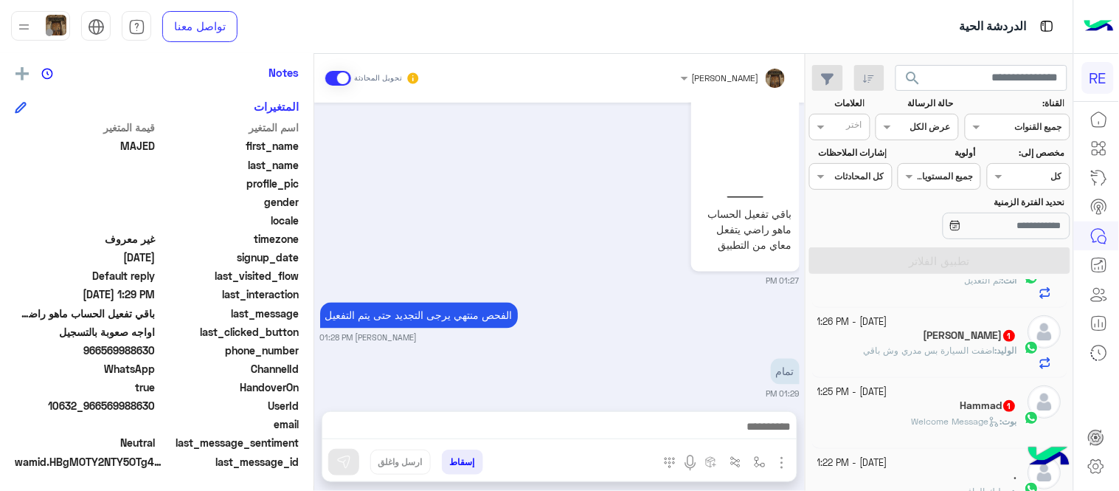
scroll to position [193, 0]
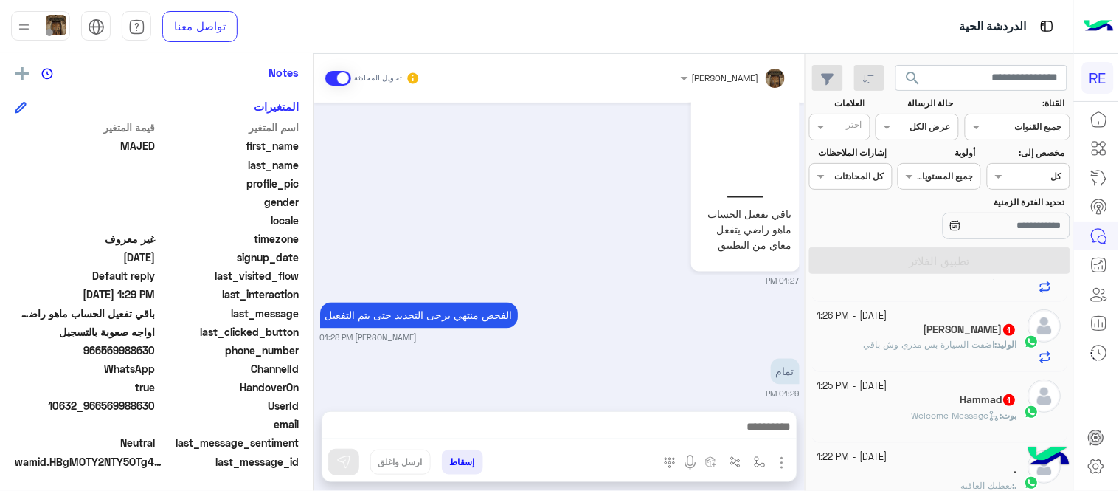
click at [861, 409] on div "بوت : Welcome Message" at bounding box center [918, 422] width 200 height 26
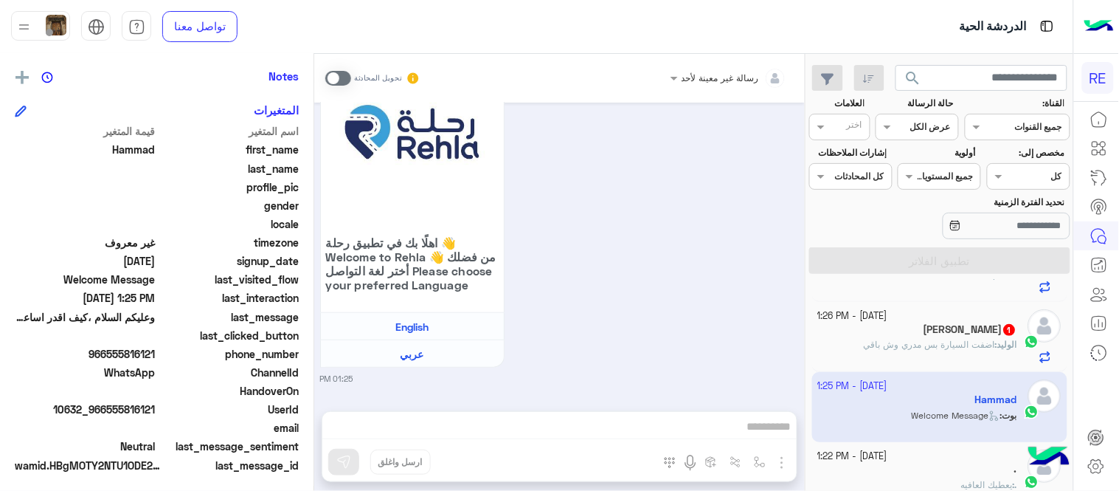
scroll to position [302, 0]
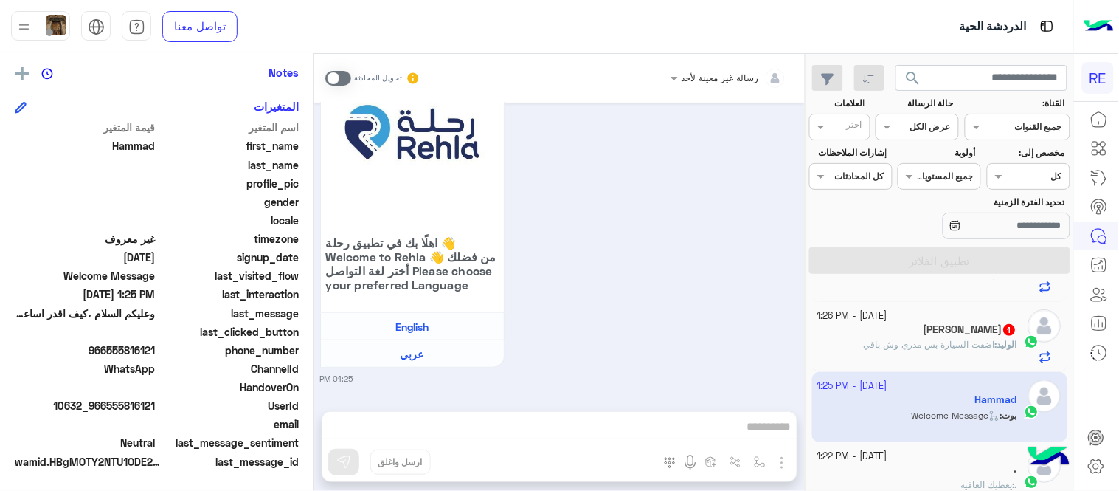
click at [336, 76] on span at bounding box center [338, 78] width 26 height 15
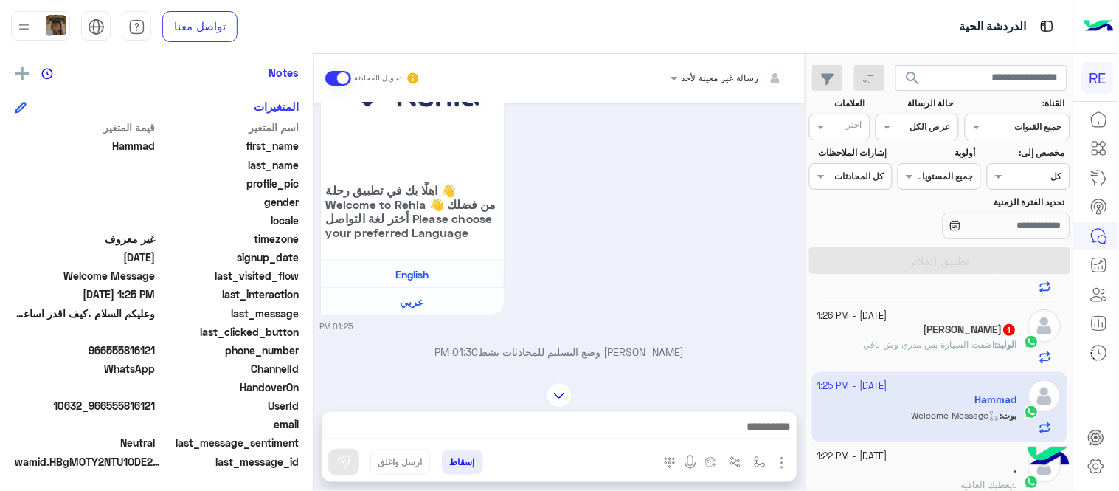
scroll to position [0, 0]
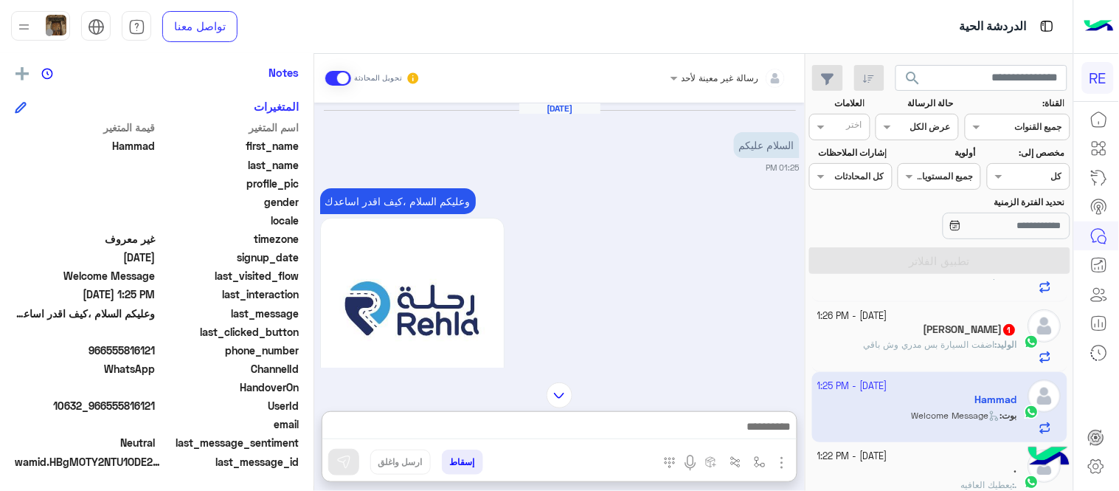
click at [546, 436] on textarea at bounding box center [559, 428] width 474 height 22
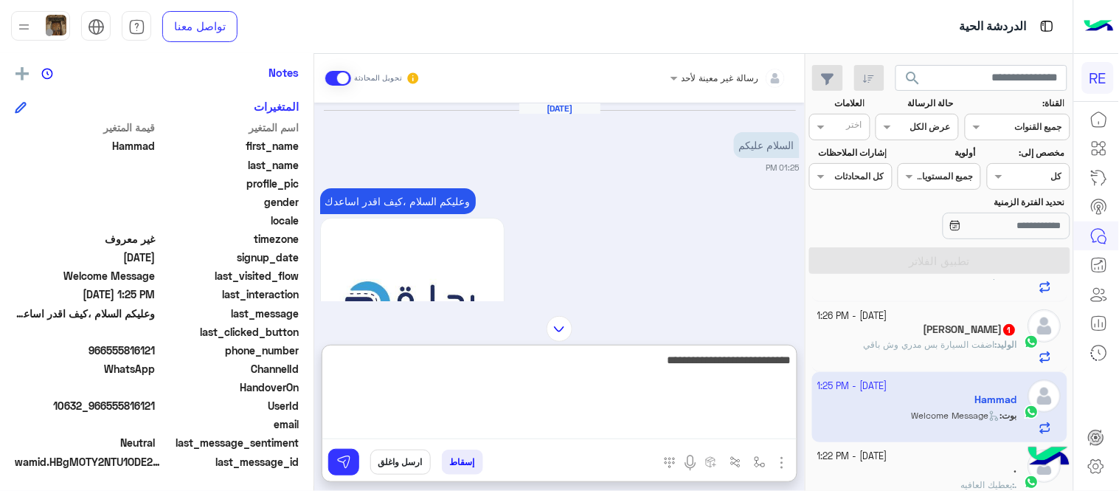
type textarea "**********"
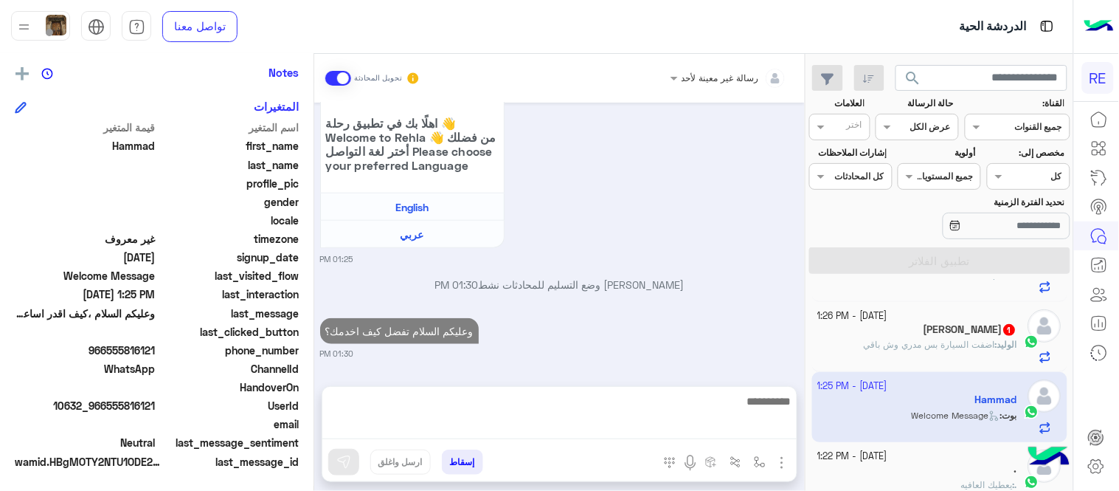
click at [964, 330] on h5 "[PERSON_NAME] 1" at bounding box center [971, 329] width 94 height 13
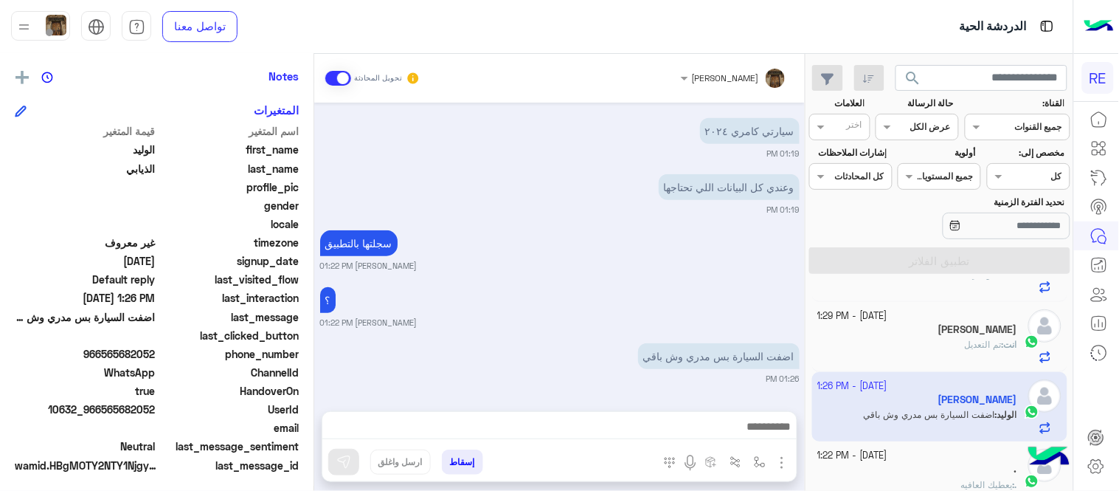
scroll to position [302, 0]
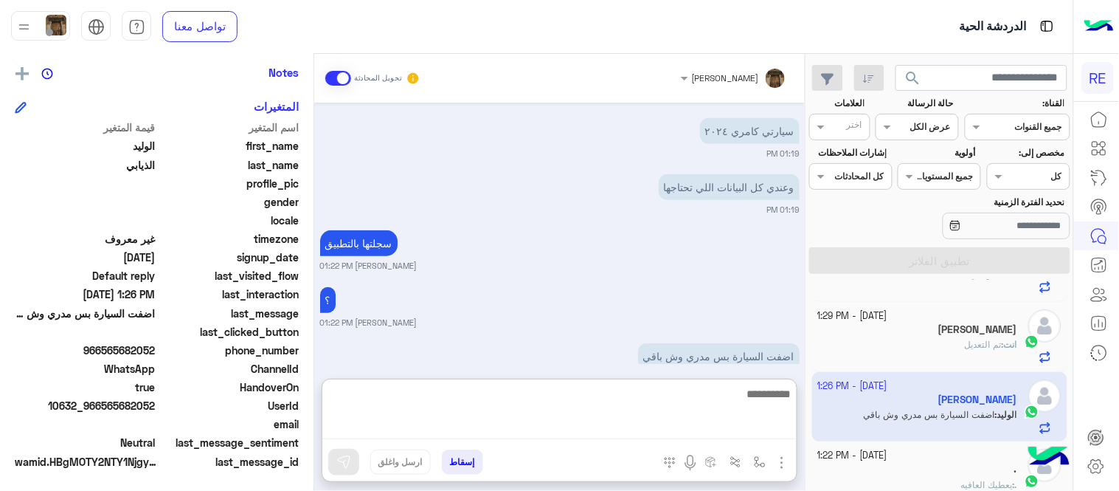
click at [592, 429] on textarea at bounding box center [559, 411] width 474 height 55
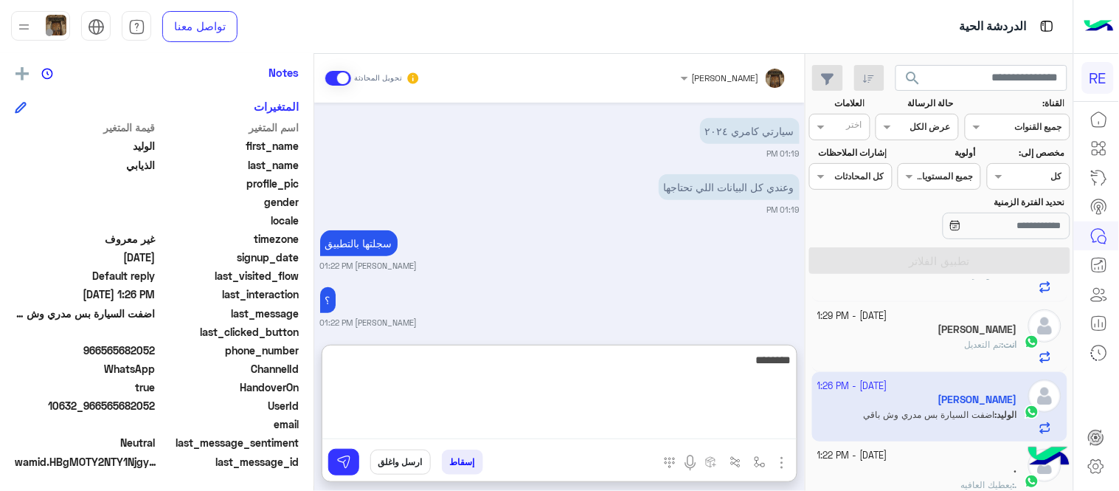
type textarea "********"
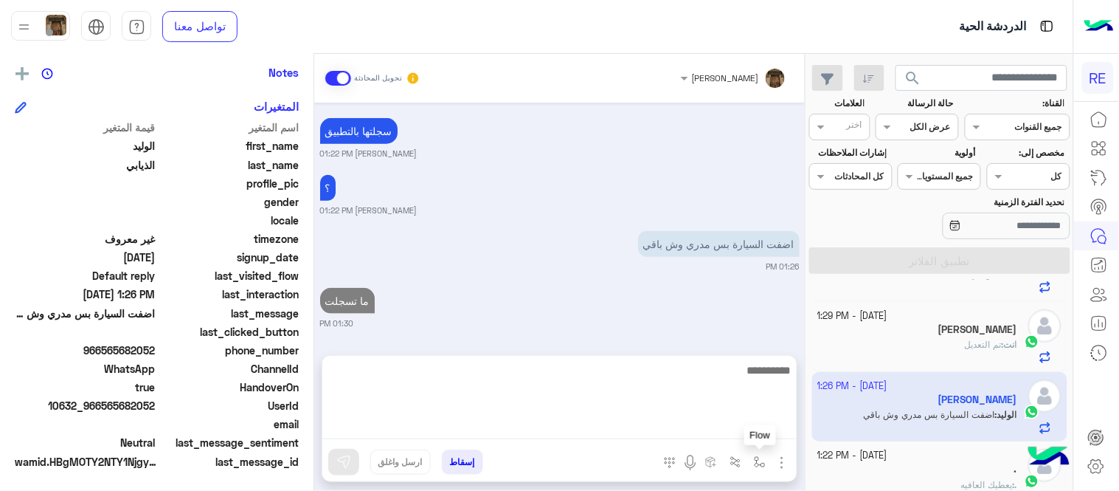
click at [767, 466] on button "button" at bounding box center [760, 461] width 24 height 24
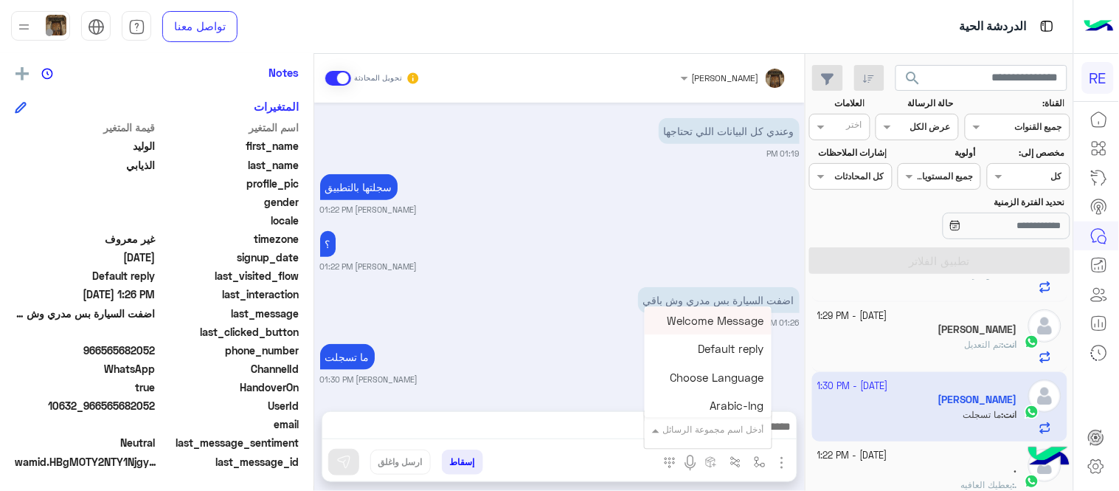
click at [713, 428] on input "text" at bounding box center [727, 426] width 75 height 13
type input "*****"
click at [718, 406] on span "فيديو تسجيل سيارة" at bounding box center [718, 402] width 91 height 13
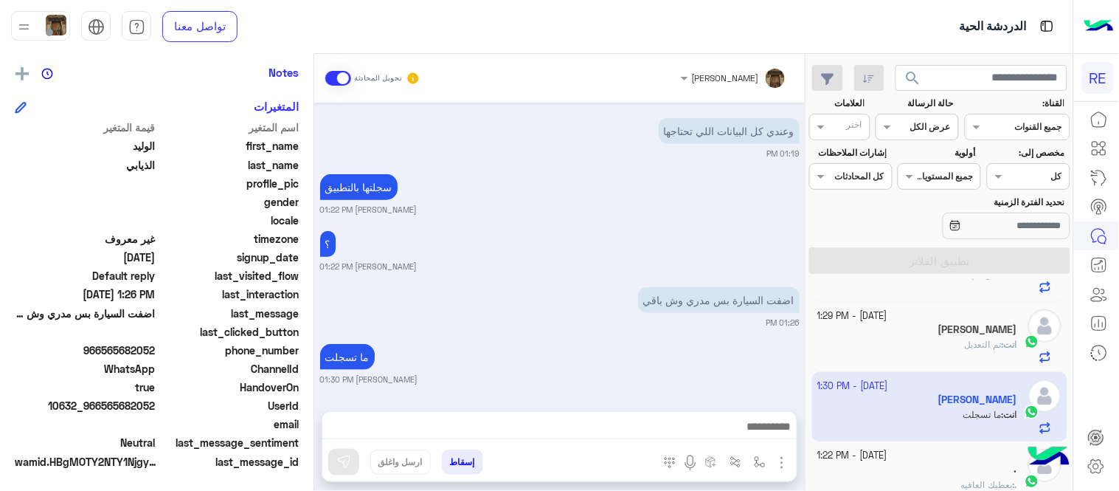
type textarea "**********"
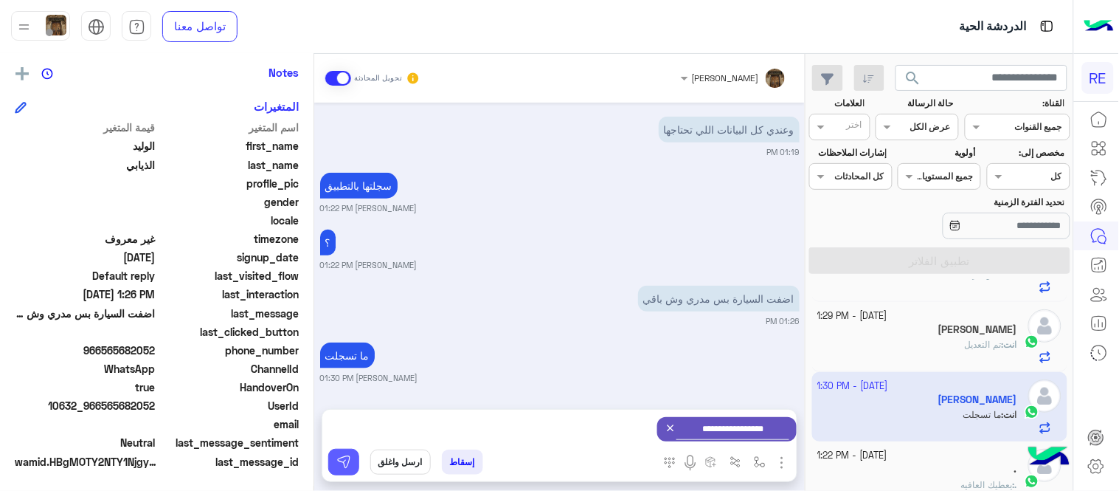
click at [336, 454] on img at bounding box center [343, 461] width 15 height 15
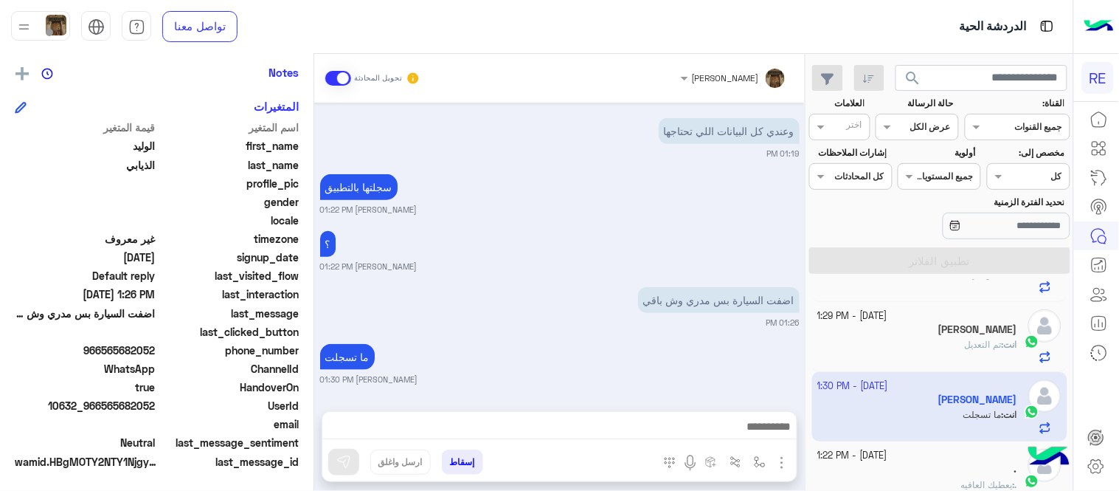
click at [513, 421] on textarea at bounding box center [559, 428] width 474 height 22
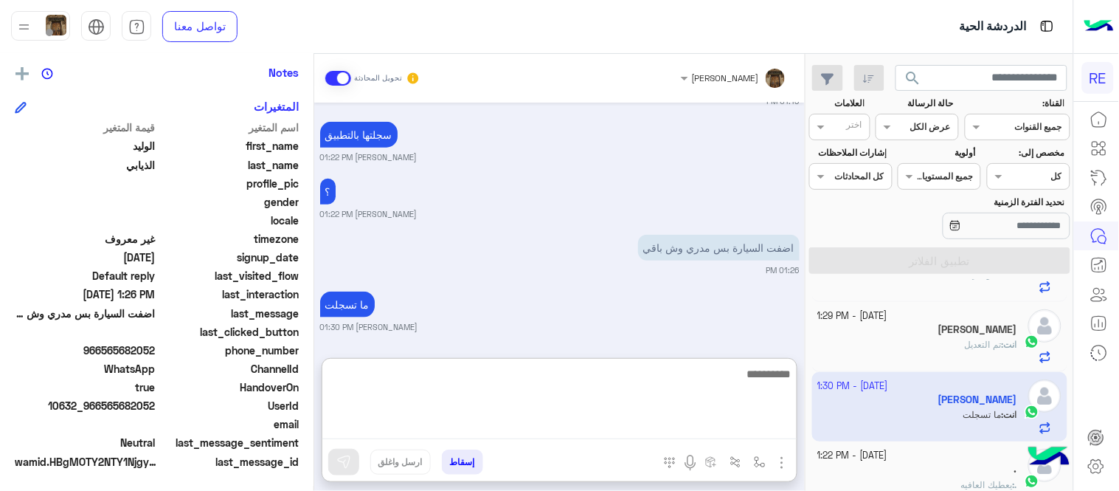
scroll to position [0, 0]
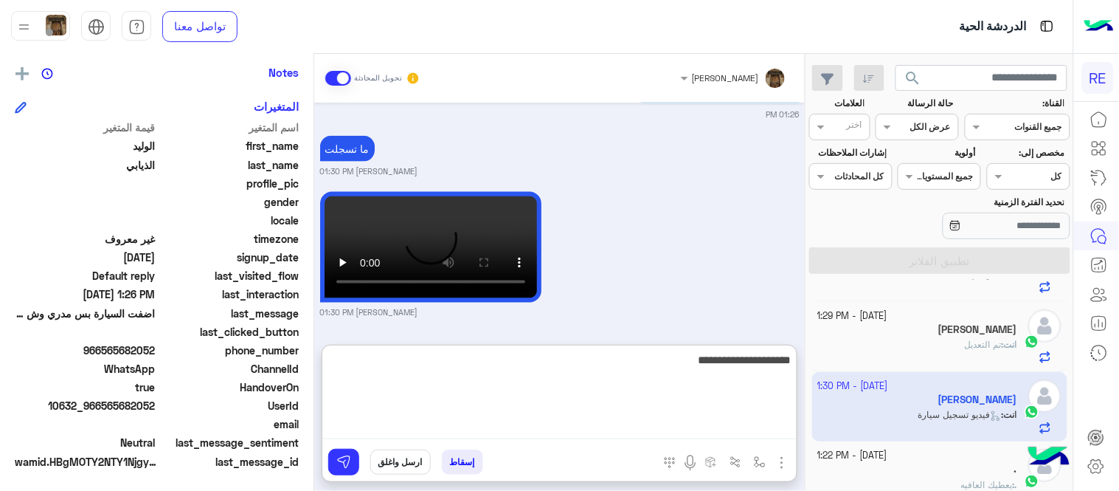
type textarea "**********"
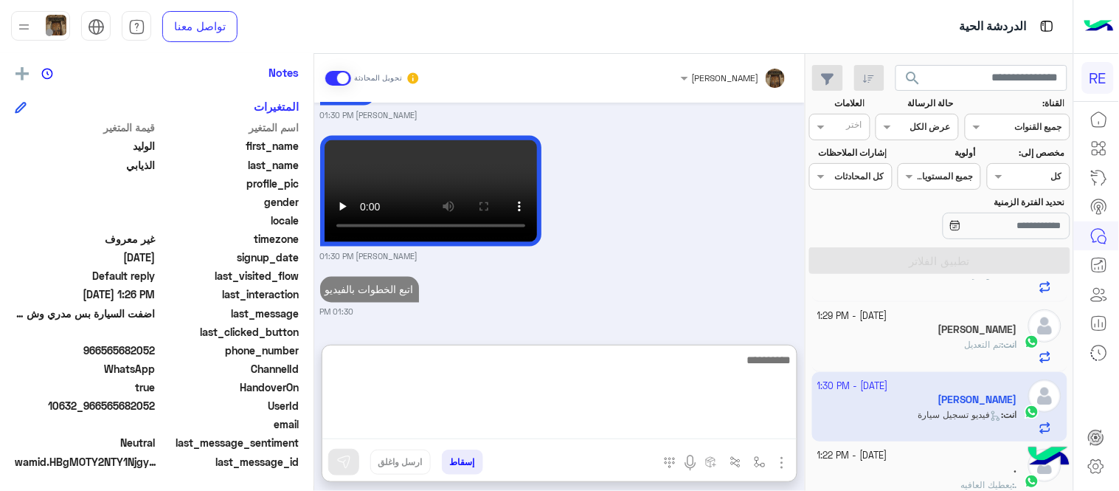
click at [682, 247] on div "[PERSON_NAME] 01:30 PM" at bounding box center [559, 197] width 479 height 130
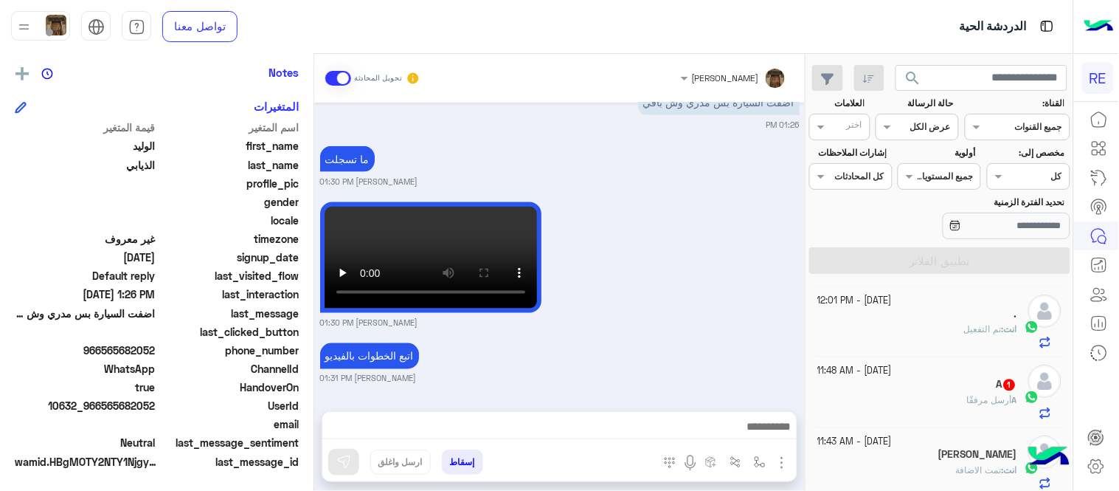
scroll to position [976, 0]
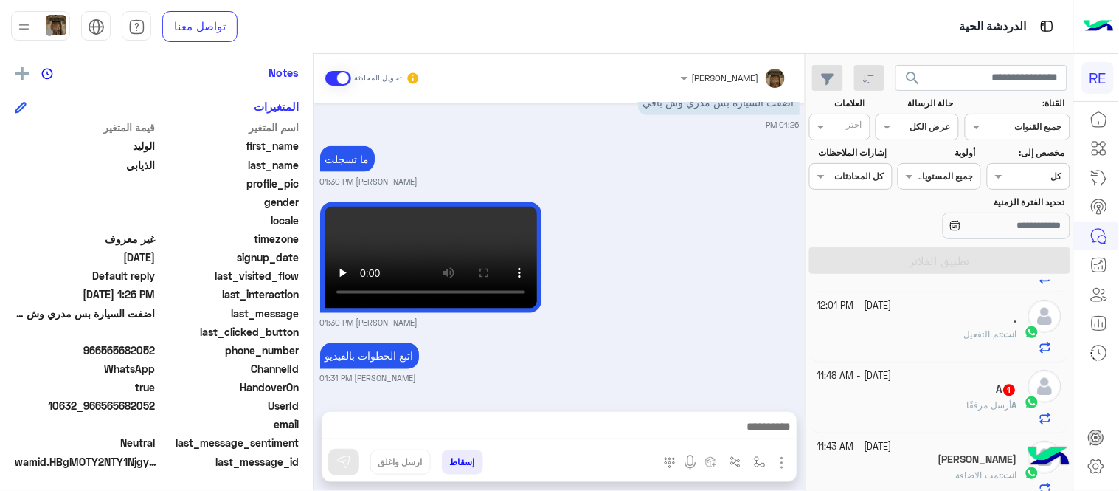
click at [915, 395] on div "A 1" at bounding box center [918, 391] width 200 height 15
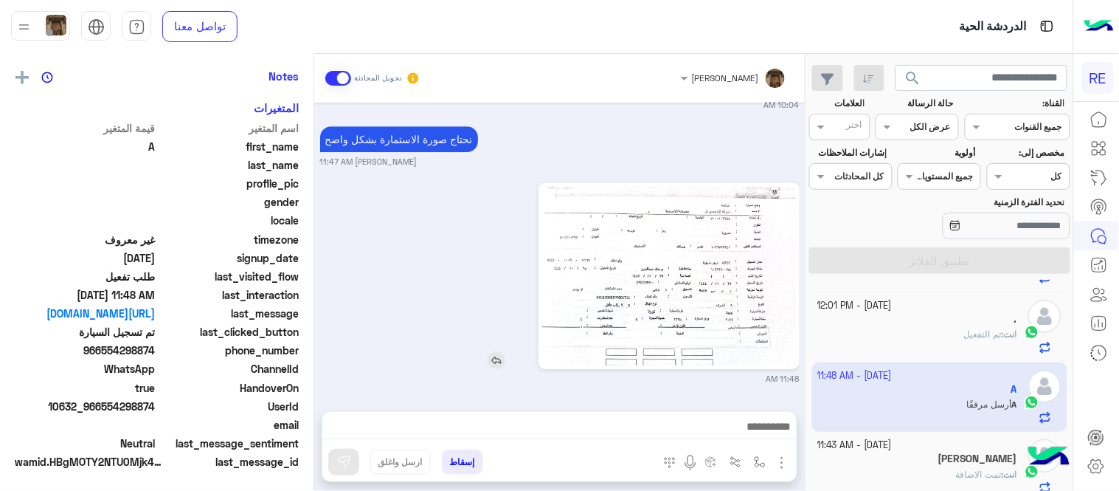
scroll to position [302, 0]
click at [695, 266] on img at bounding box center [668, 275] width 253 height 179
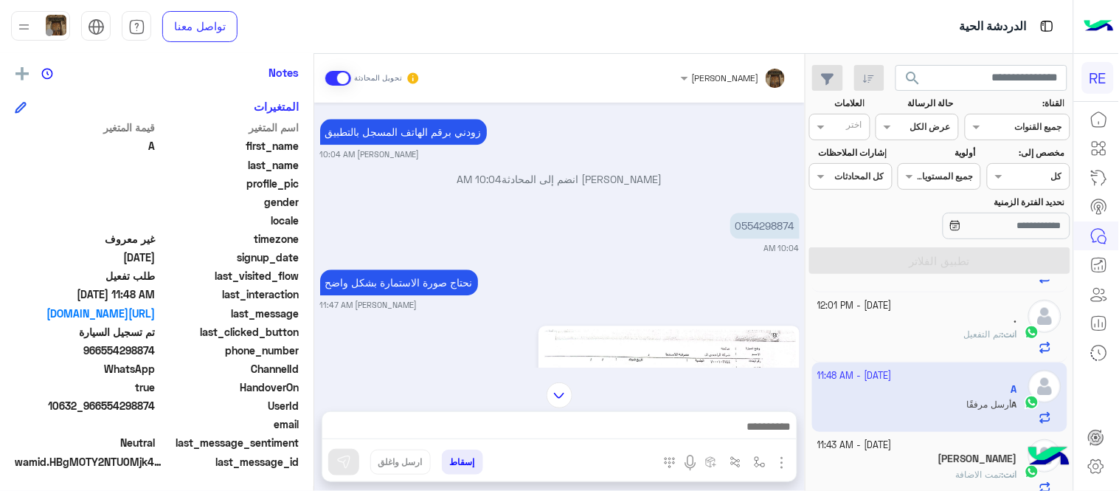
scroll to position [912, 0]
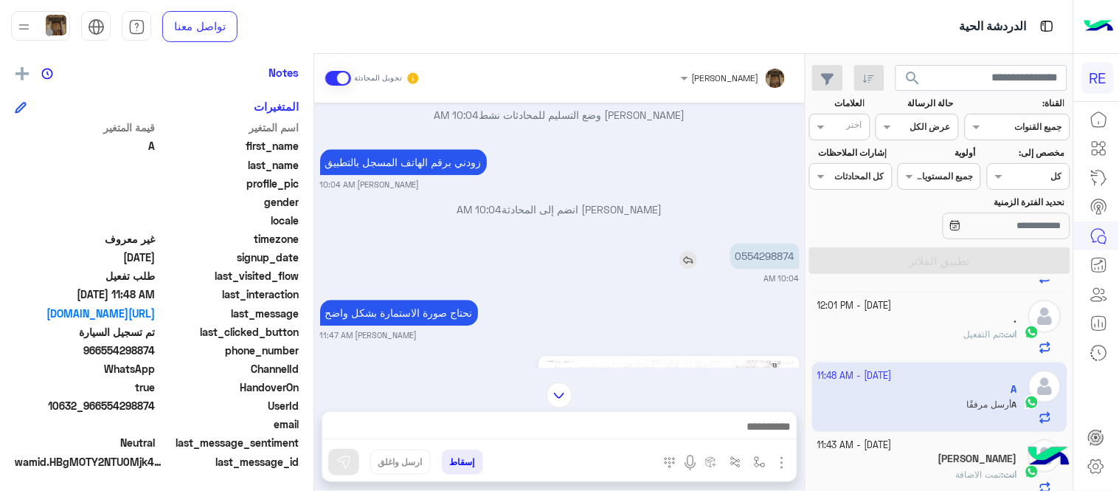
click at [769, 261] on p "0554298874" at bounding box center [764, 256] width 69 height 26
copy p "0554298874"
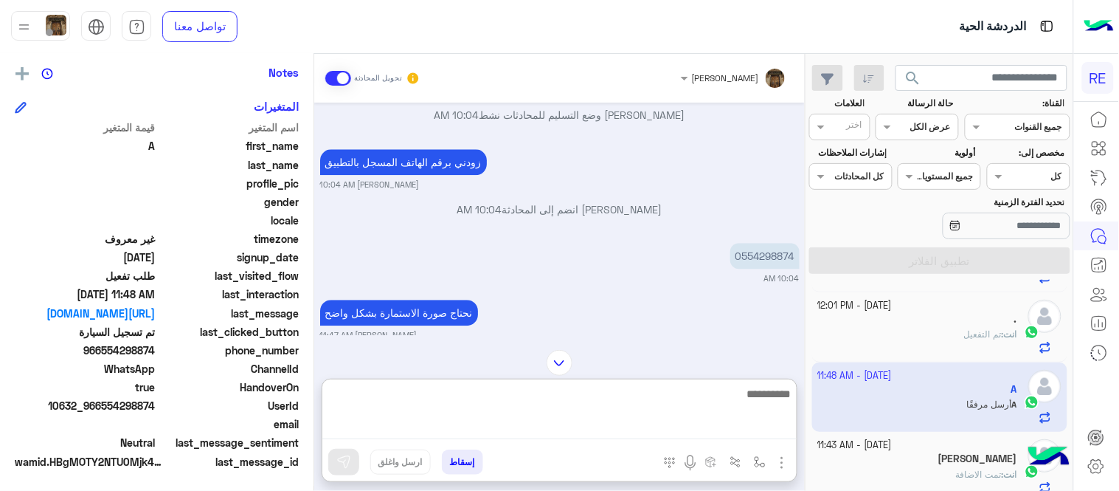
click at [642, 435] on textarea at bounding box center [559, 411] width 474 height 55
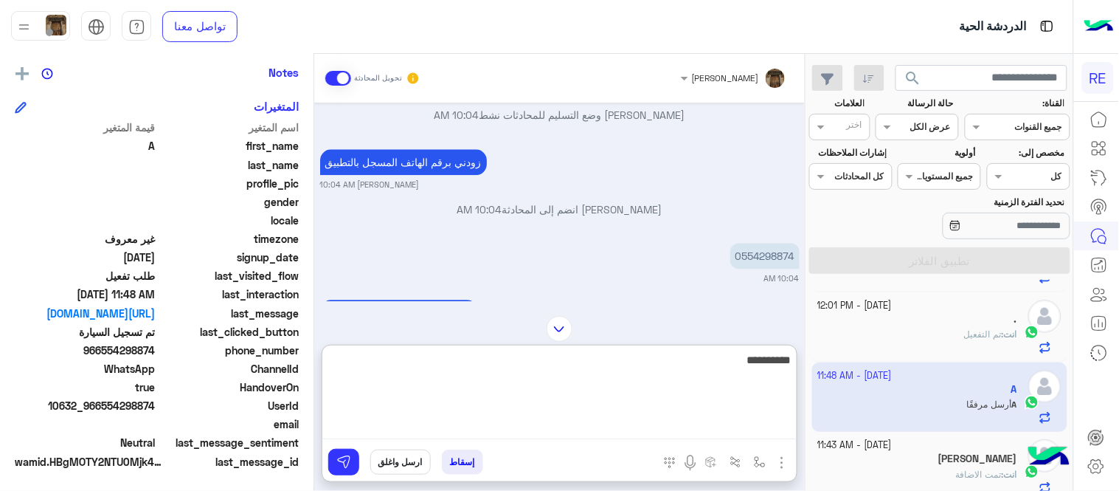
type textarea "**********"
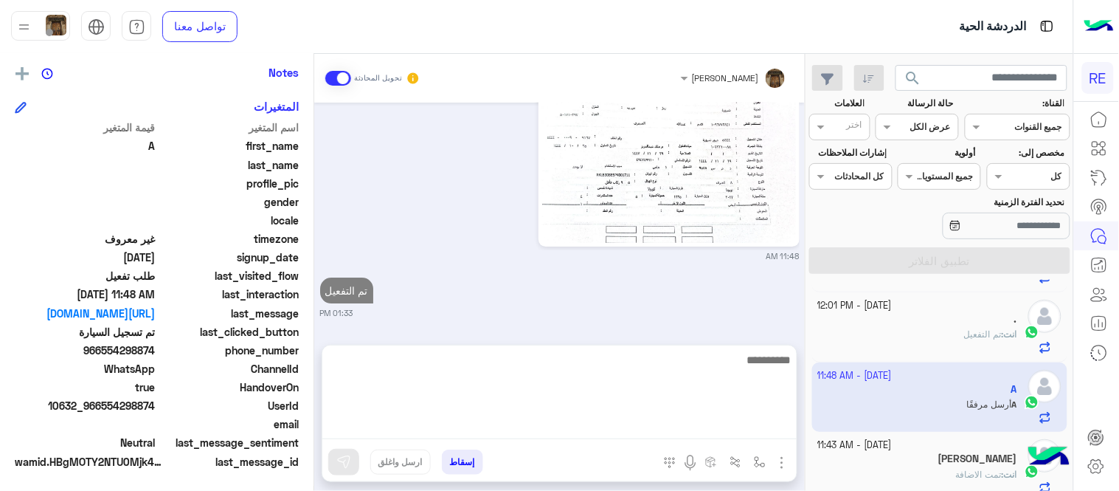
click at [705, 322] on div "[DATE] تفعيل حساب 08:55 AM يمكنك الاطلاع على شروط الانضمام لرحلة ك (كابتن ) الم…" at bounding box center [559, 216] width 491 height 227
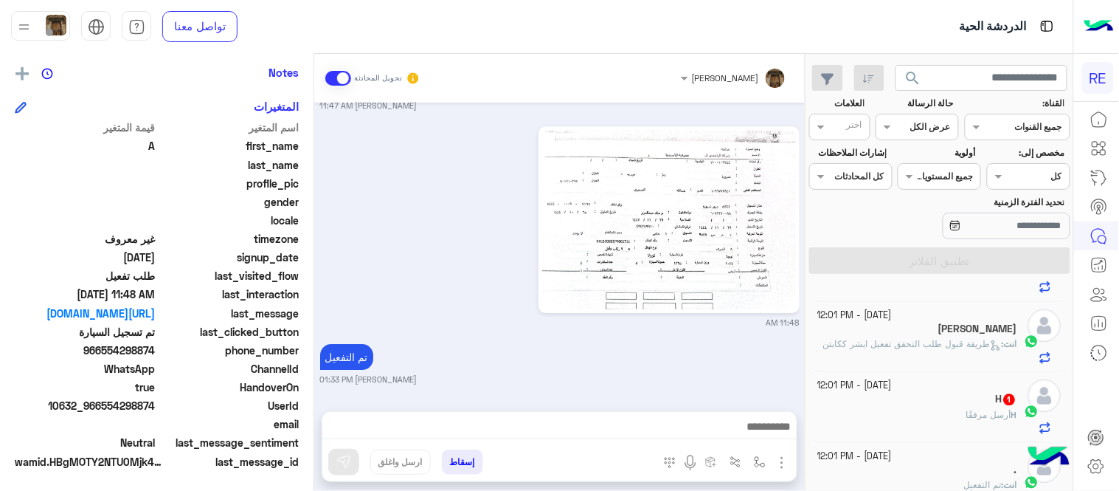
scroll to position [836, 0]
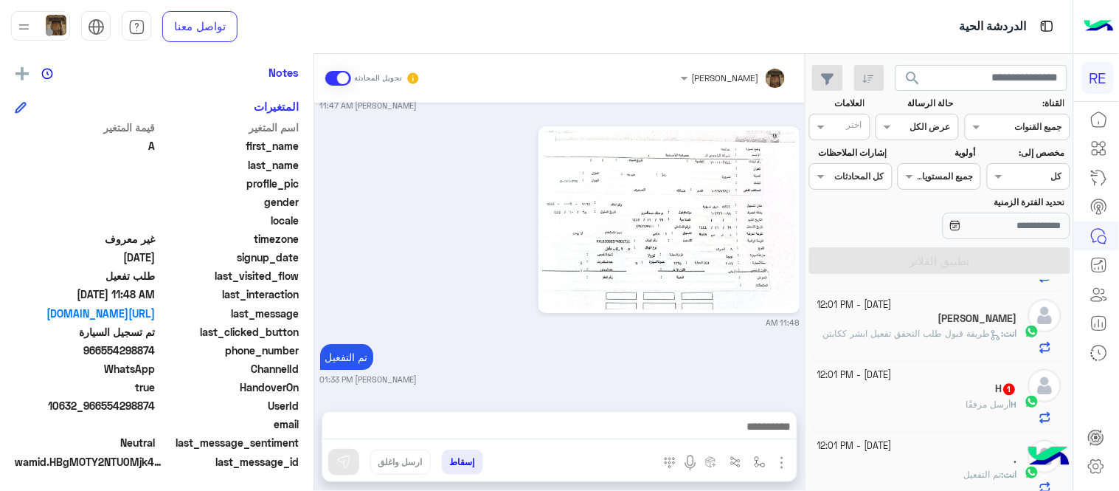
click at [922, 389] on div "H 1" at bounding box center [918, 390] width 200 height 15
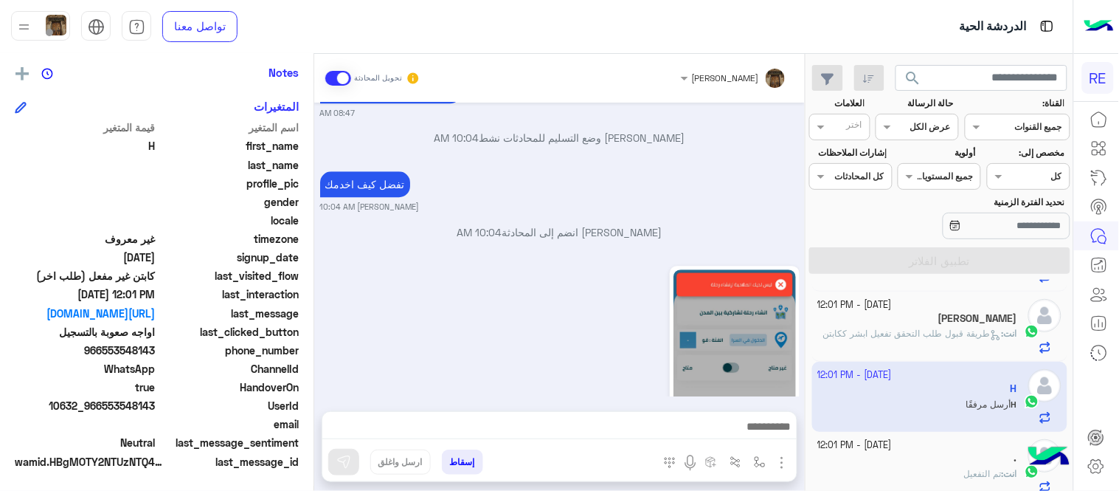
scroll to position [1103, 0]
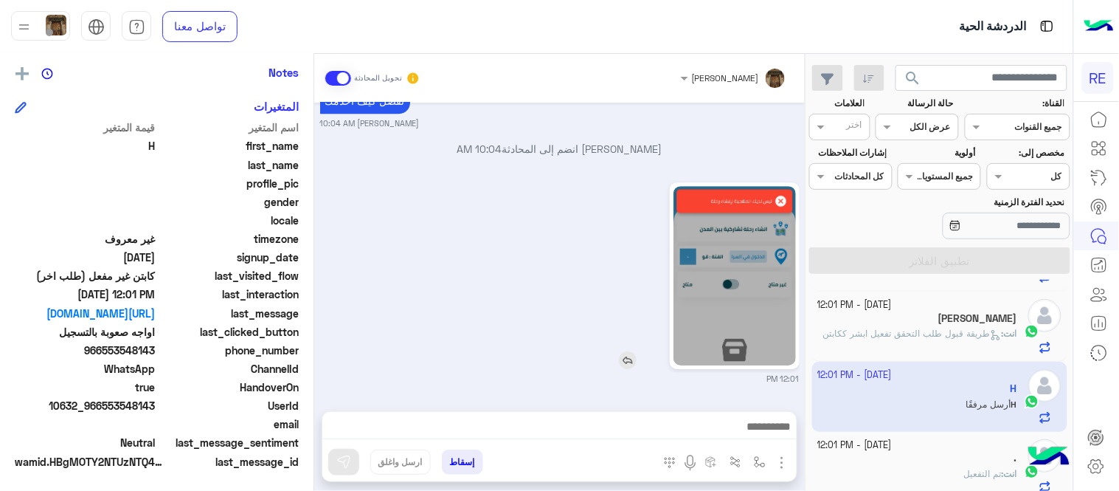
click at [741, 195] on img at bounding box center [734, 275] width 122 height 179
click at [622, 426] on textarea at bounding box center [559, 428] width 474 height 22
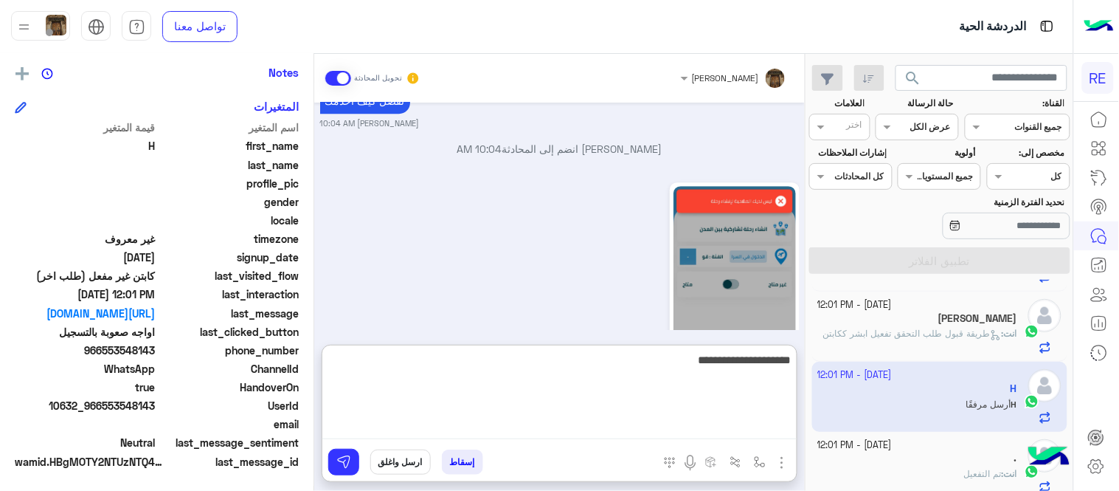
type textarea "**********"
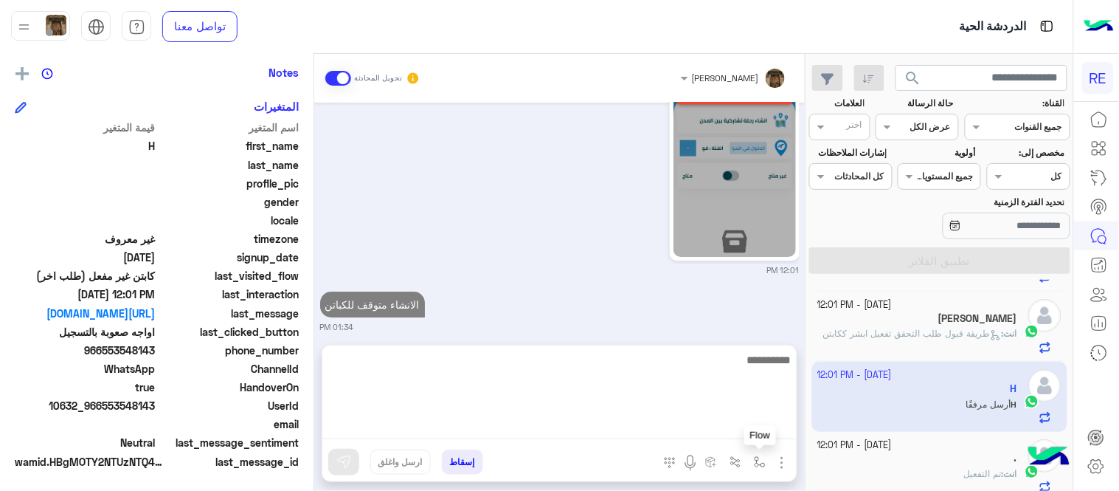
click at [762, 457] on img "button" at bounding box center [760, 462] width 12 height 12
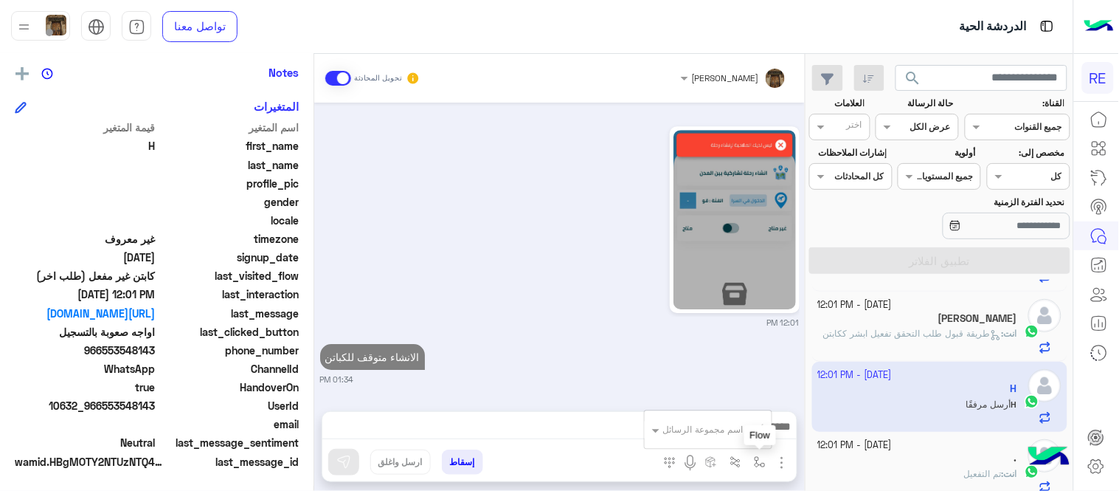
scroll to position [1160, 0]
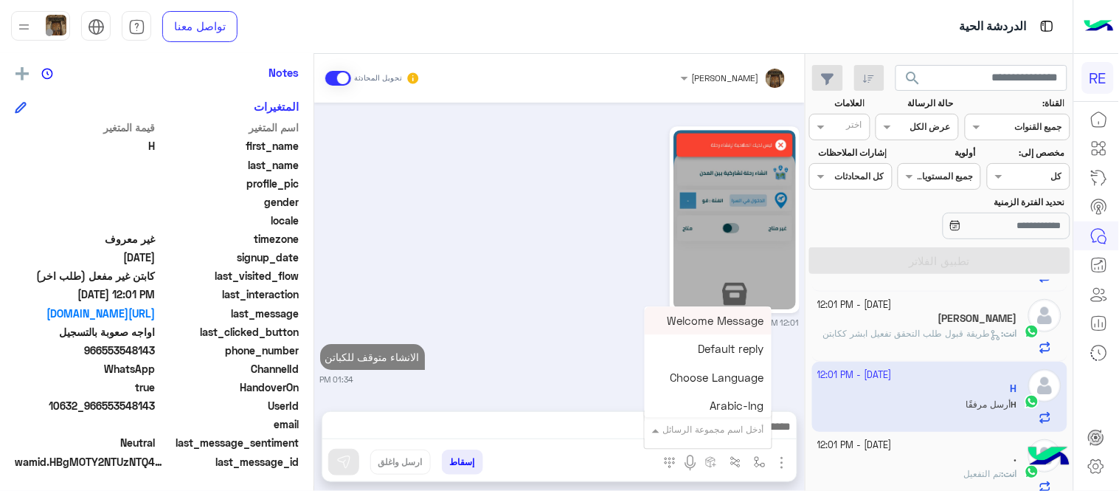
click at [719, 432] on input "text" at bounding box center [727, 426] width 75 height 13
type input "*"
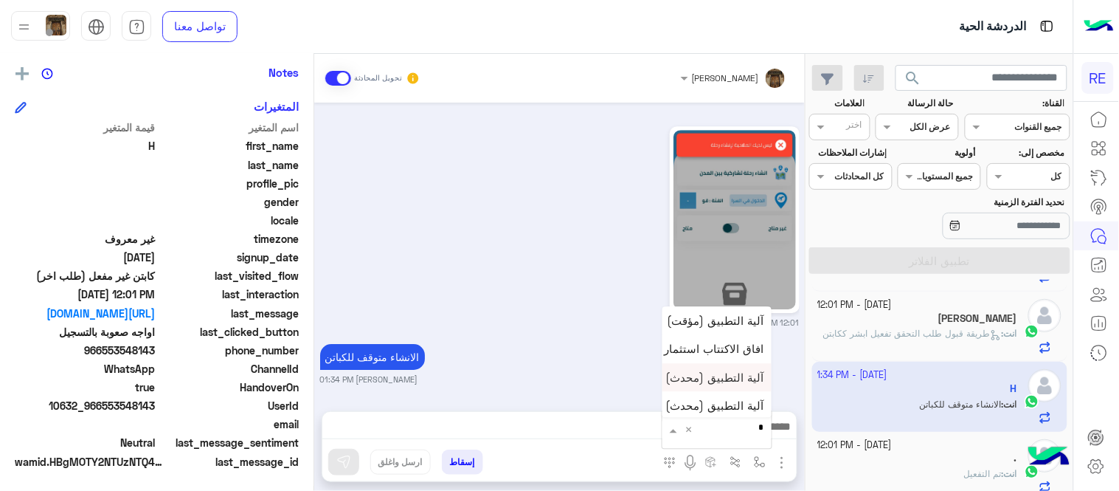
click at [691, 379] on span "آلية التطبيق (محدث)" at bounding box center [715, 376] width 98 height 13
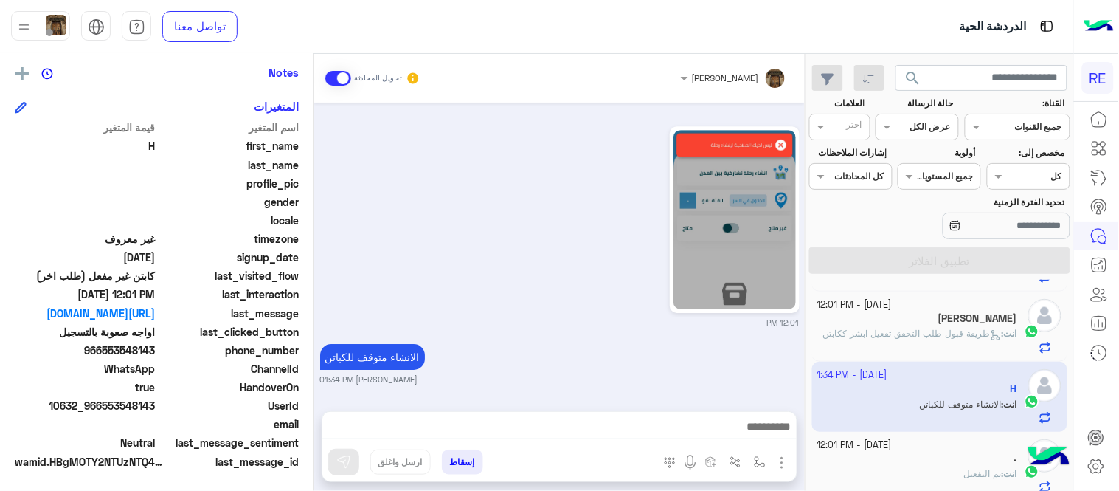
type textarea "**********"
click at [349, 468] on img at bounding box center [343, 461] width 15 height 15
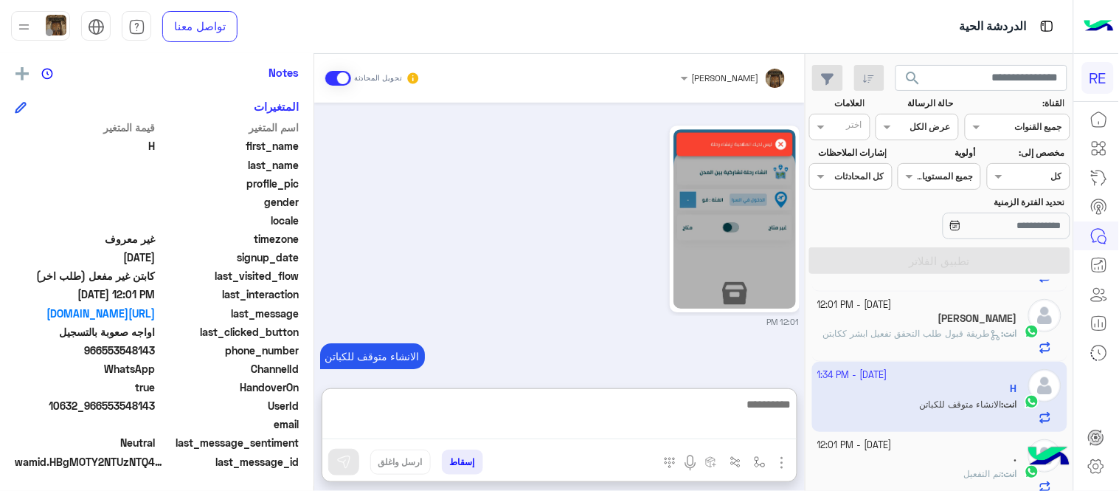
click at [690, 435] on textarea at bounding box center [559, 417] width 474 height 44
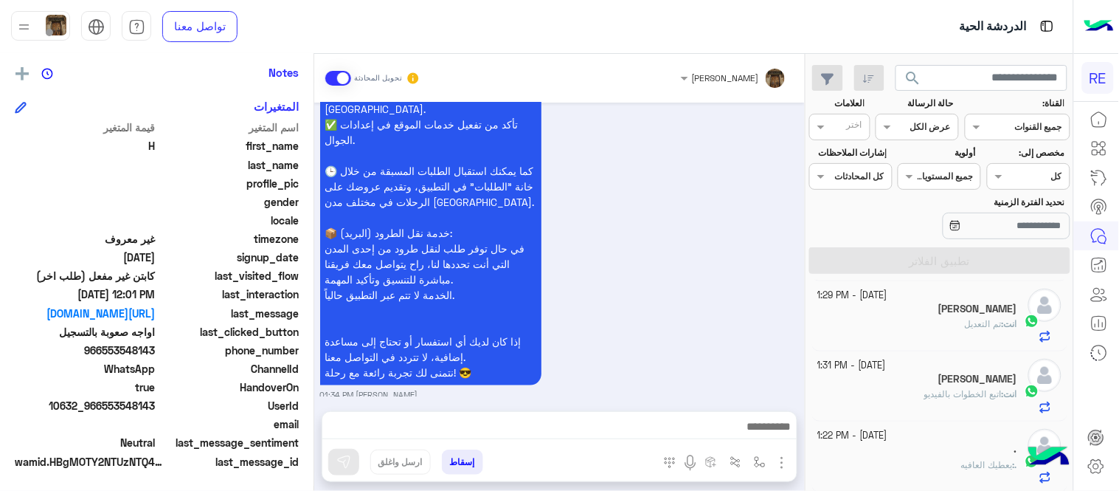
scroll to position [0, 0]
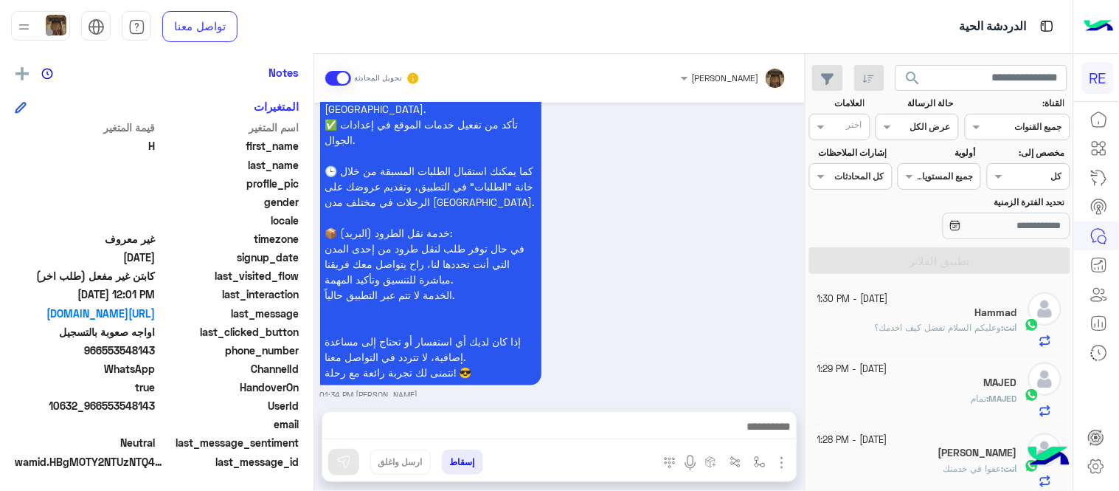
click at [731, 312] on div "سعداء بانضمامك، ونتطلع لأن تكون [DATE] شركائنا المميزين. 🔑 لتبدأ العمل ككابتن، …" at bounding box center [559, 75] width 479 height 649
click at [719, 328] on div "سعداء بانضمامك، ونتطلع لأن تكون [DATE] شركائنا المميزين. 🔑 لتبدأ العمل ككابتن، …" at bounding box center [559, 75] width 479 height 649
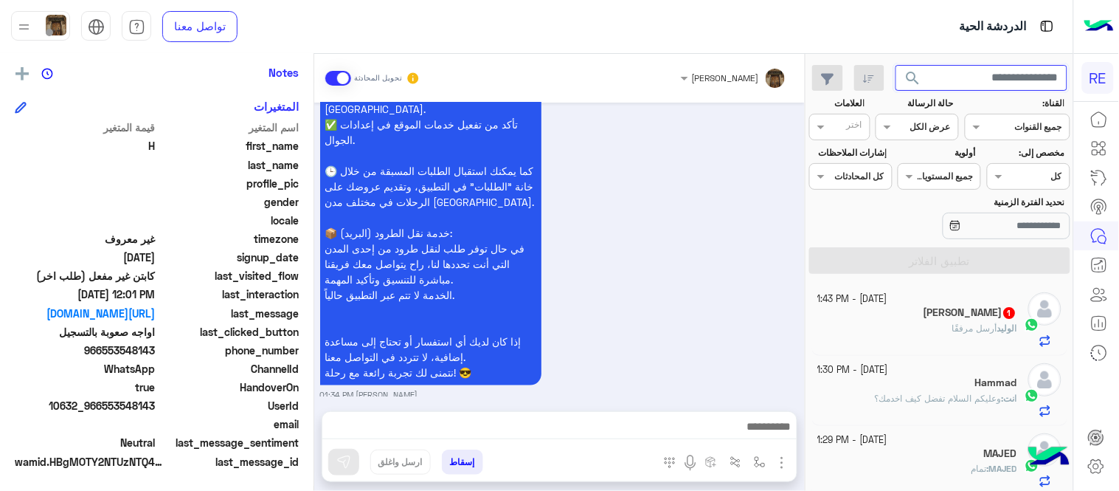
click at [969, 83] on input "text" at bounding box center [982, 78] width 173 height 27
paste input "*********"
type input "*********"
click at [896, 65] on button "search" at bounding box center [914, 81] width 36 height 32
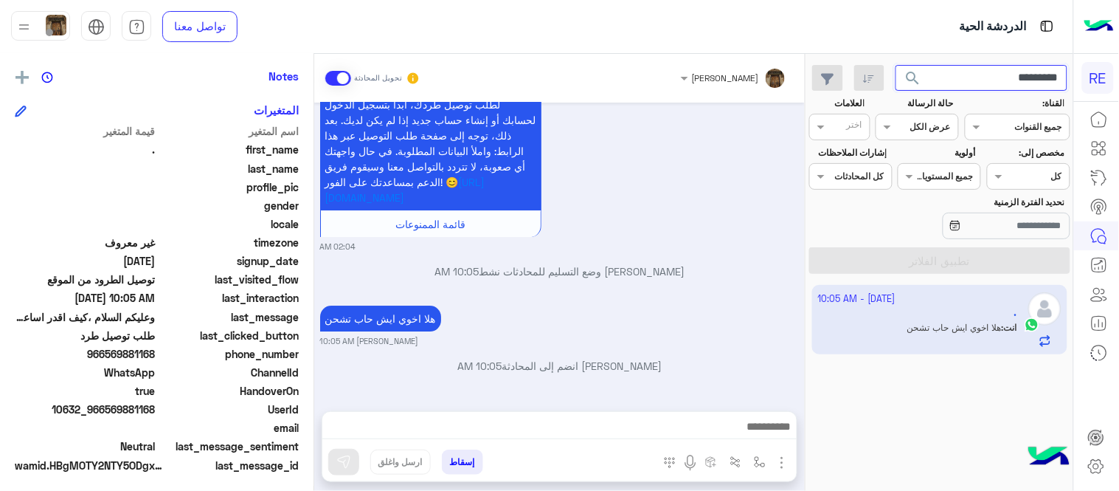
scroll to position [302, 0]
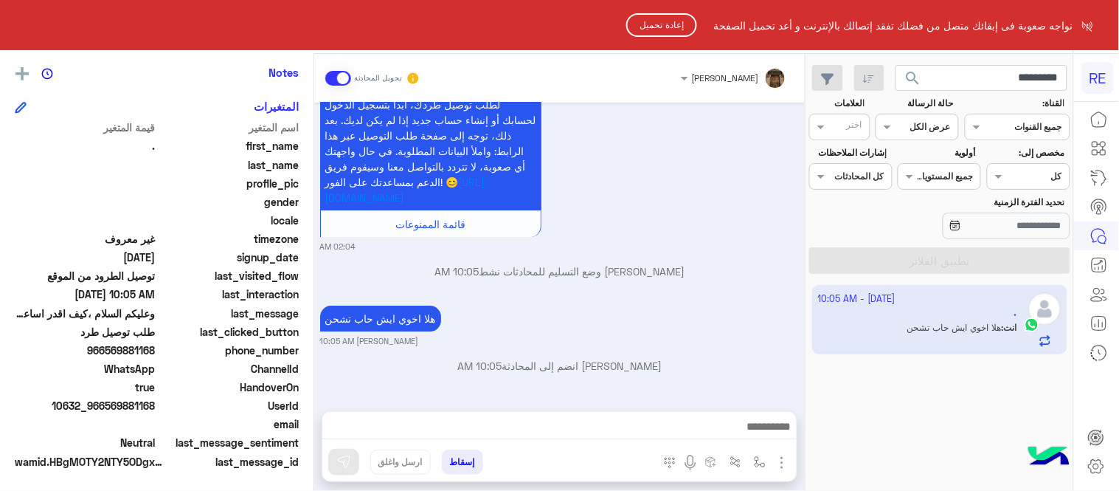
click at [952, 71] on html "RE نواجه صعوبة فى إبقائك متصل من فضلك تفقد إتصالك بالإنترنت و أعد تحميل الصفحة …" at bounding box center [559, 245] width 1119 height 491
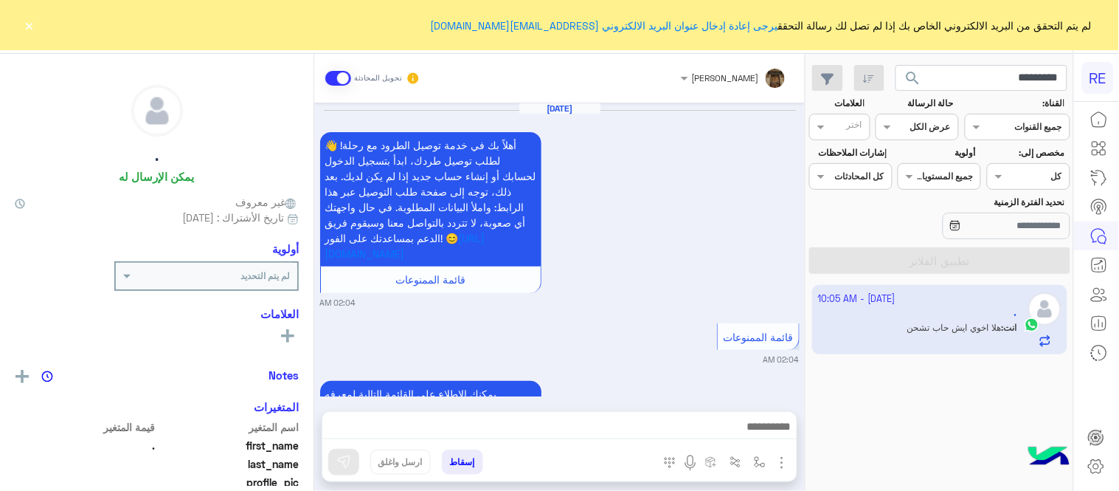
scroll to position [1205, 0]
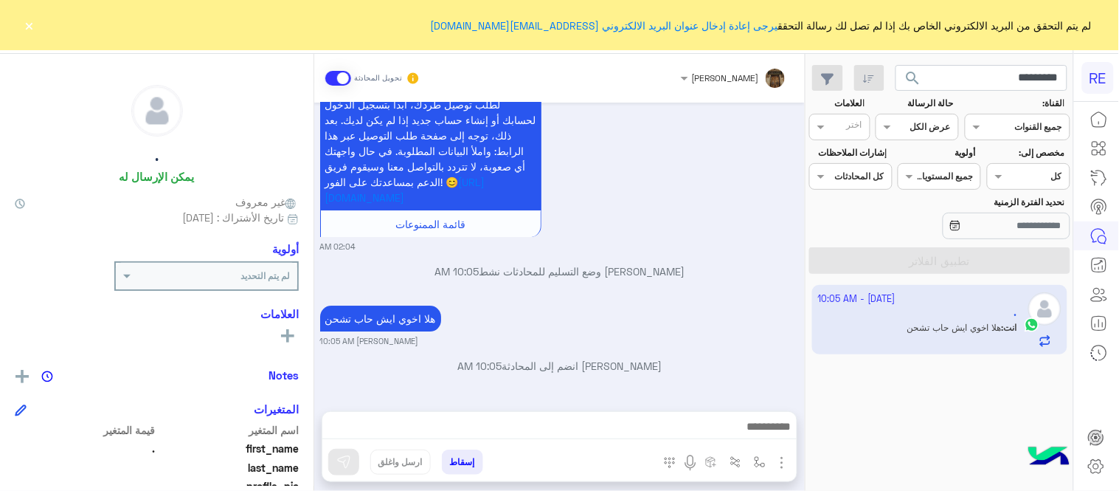
click at [28, 24] on button "×" at bounding box center [29, 25] width 15 height 15
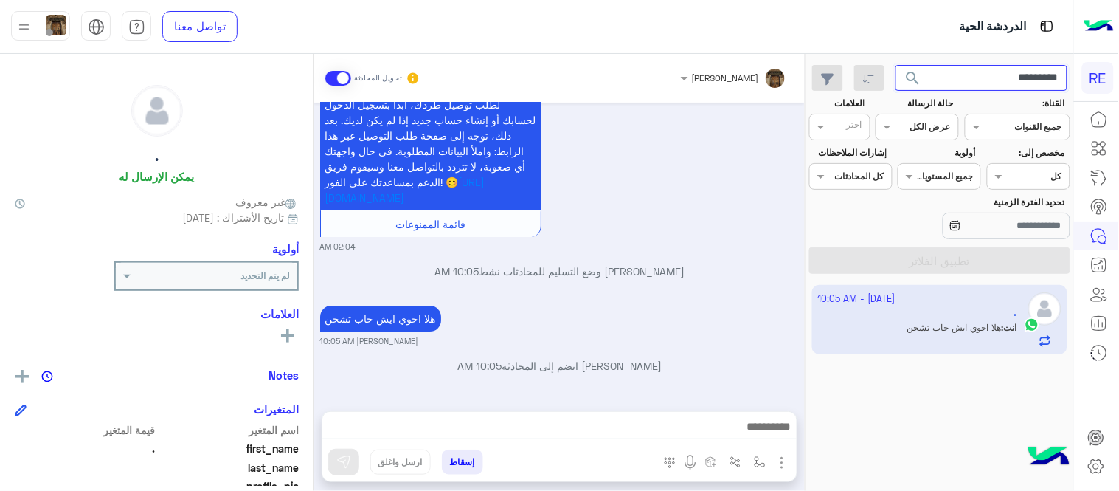
click at [979, 77] on input "*********" at bounding box center [982, 78] width 173 height 27
paste input "text"
click at [896, 65] on button "search" at bounding box center [914, 81] width 36 height 32
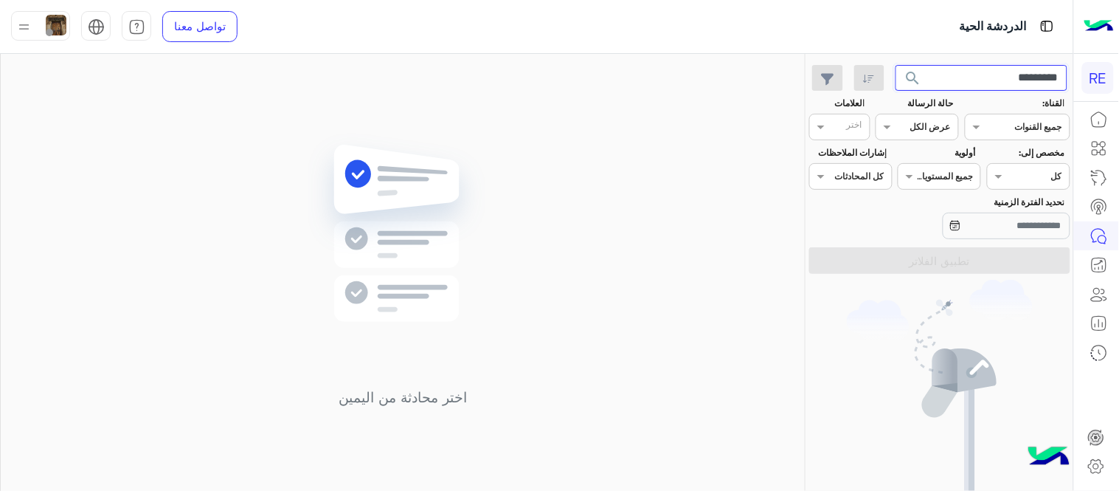
click at [971, 80] on input "*********" at bounding box center [982, 78] width 173 height 27
paste input "text"
type input "*********"
click at [896, 65] on button "search" at bounding box center [914, 81] width 36 height 32
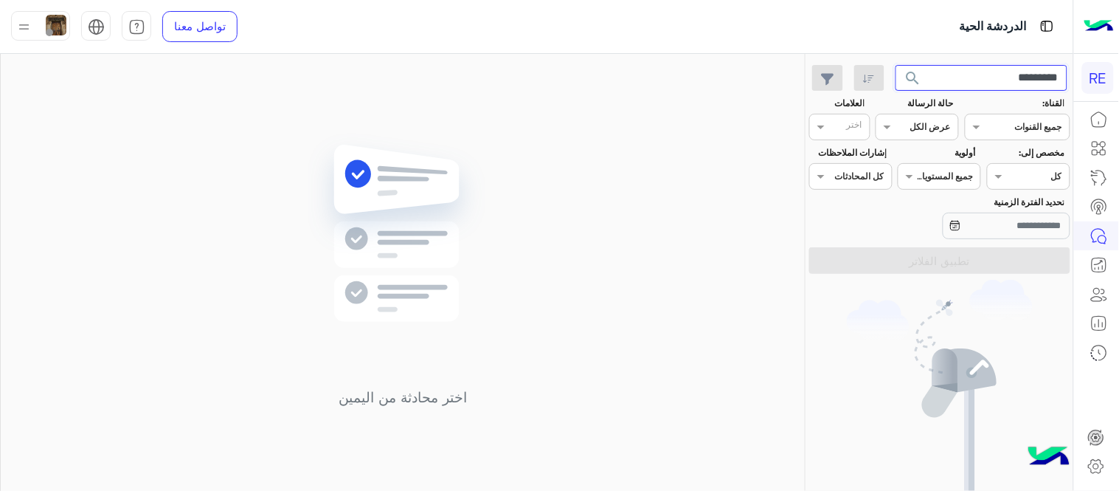
click at [896, 65] on button "search" at bounding box center [914, 81] width 36 height 32
click at [970, 91] on app-inbox-users-filters "********* search القناة: القناه جميع القنوات حالة الرسالة القناه عرض الكل العلا…" at bounding box center [939, 167] width 267 height 226
click at [959, 77] on input "*********" at bounding box center [982, 78] width 173 height 27
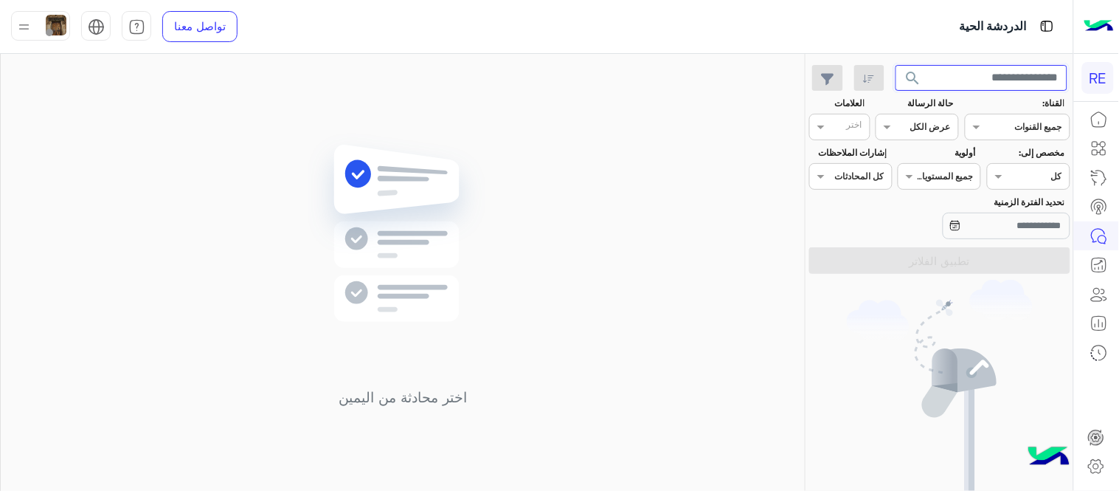
click at [896, 65] on button "search" at bounding box center [914, 81] width 36 height 32
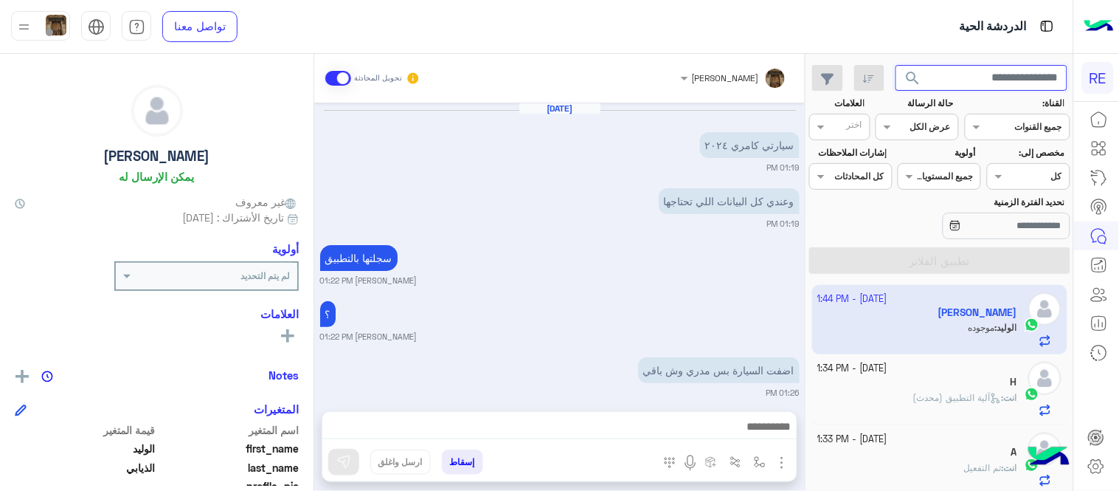
scroll to position [541, 0]
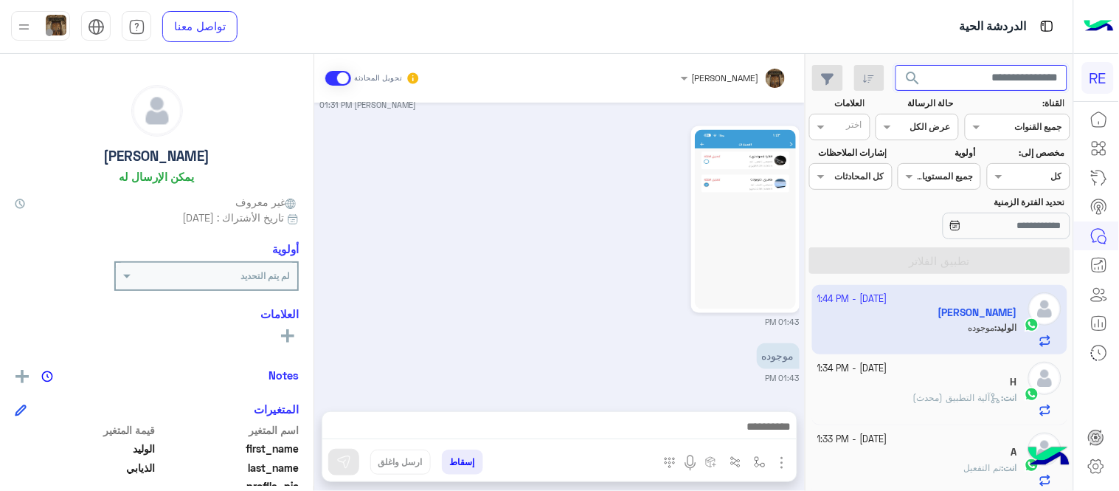
click at [964, 82] on input "text" at bounding box center [982, 78] width 173 height 27
paste input "*********"
click at [896, 65] on button "search" at bounding box center [914, 81] width 36 height 32
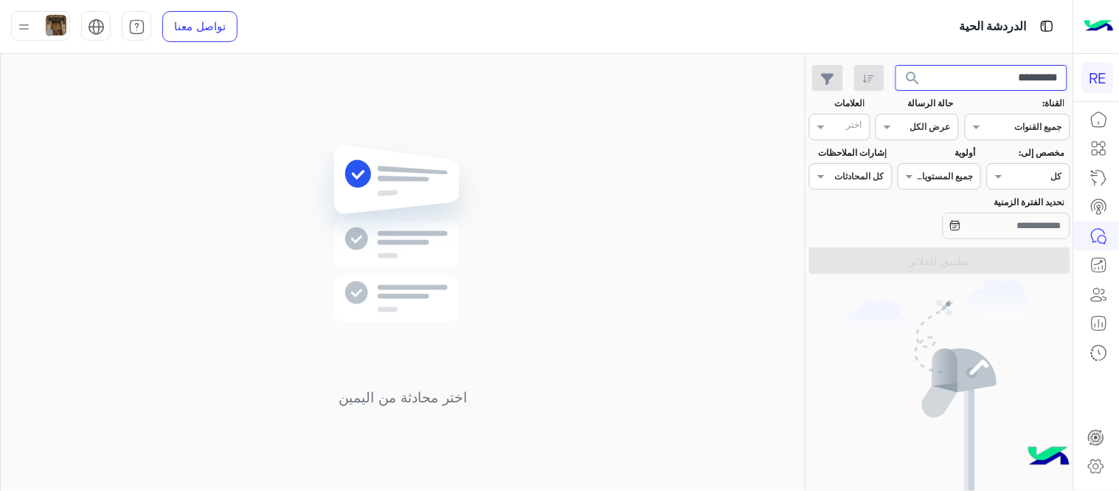
type input "*********"
click at [896, 65] on button "search" at bounding box center [914, 81] width 36 height 32
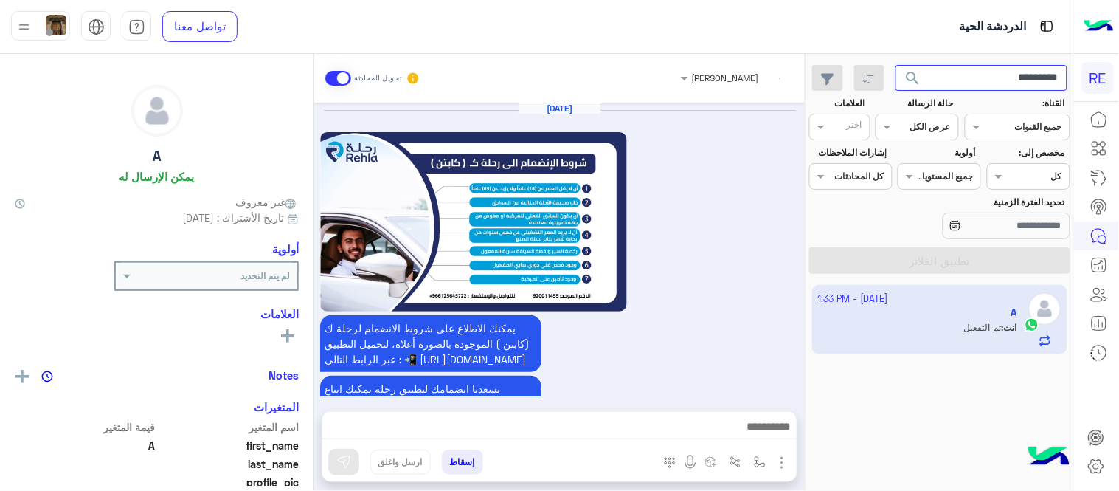
scroll to position [1084, 0]
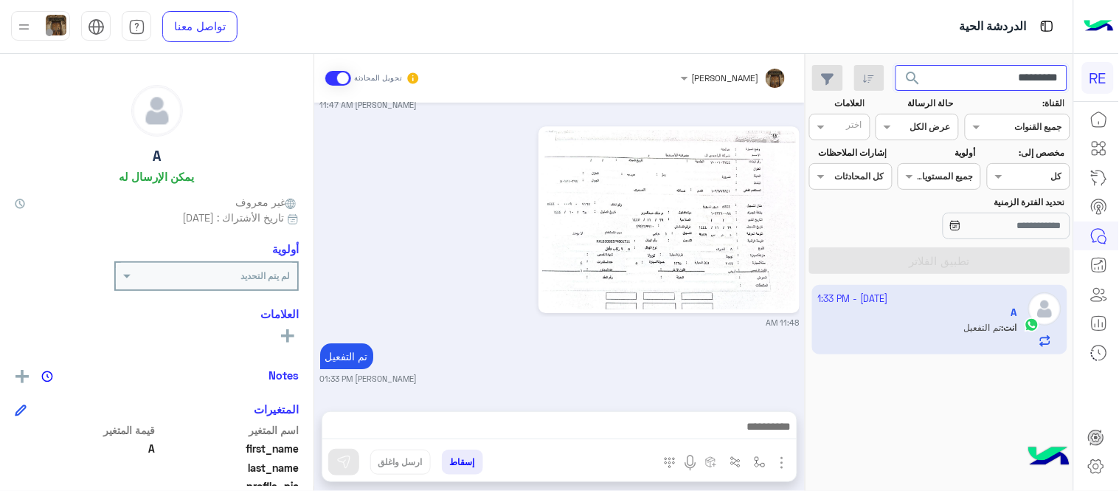
click at [966, 72] on input "*********" at bounding box center [982, 78] width 173 height 27
click at [896, 65] on button "search" at bounding box center [914, 81] width 36 height 32
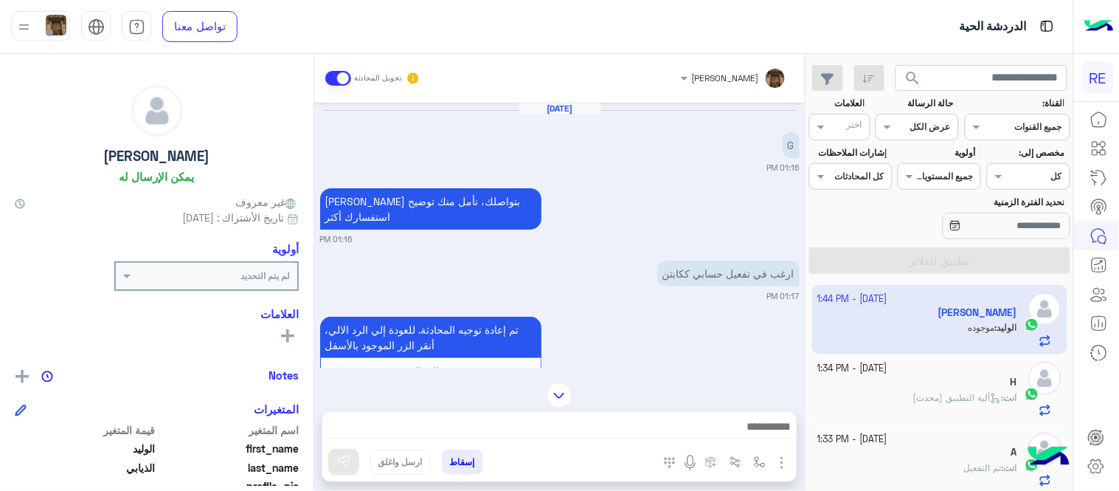
scroll to position [460, 0]
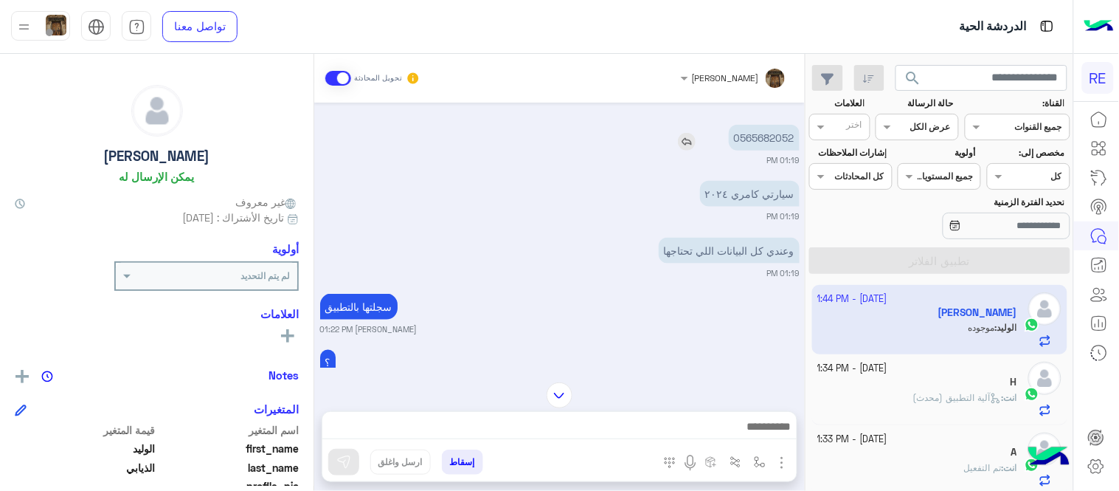
click at [783, 125] on p "0565682052" at bounding box center [764, 138] width 71 height 26
copy p "0565682052"
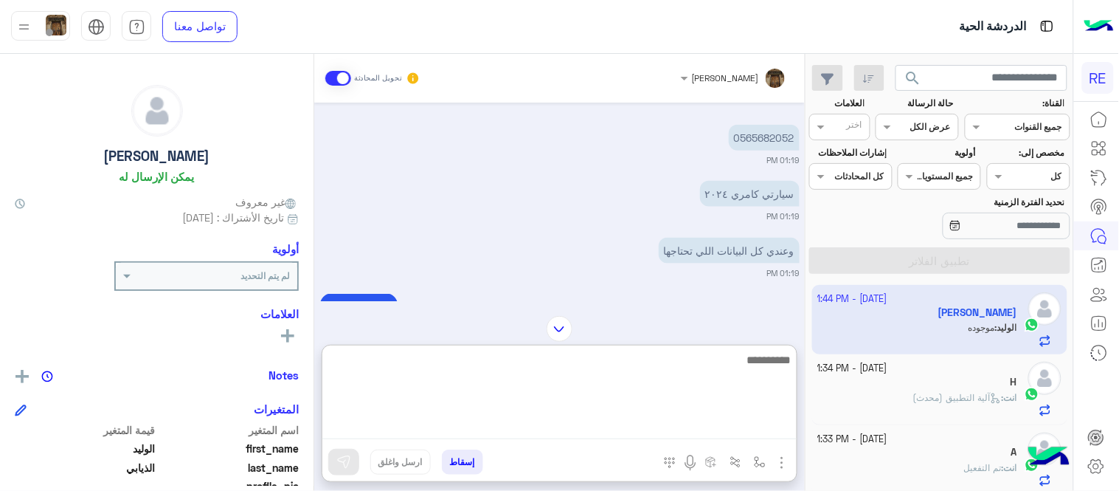
click at [539, 423] on textarea at bounding box center [559, 394] width 474 height 89
type textarea "**********"
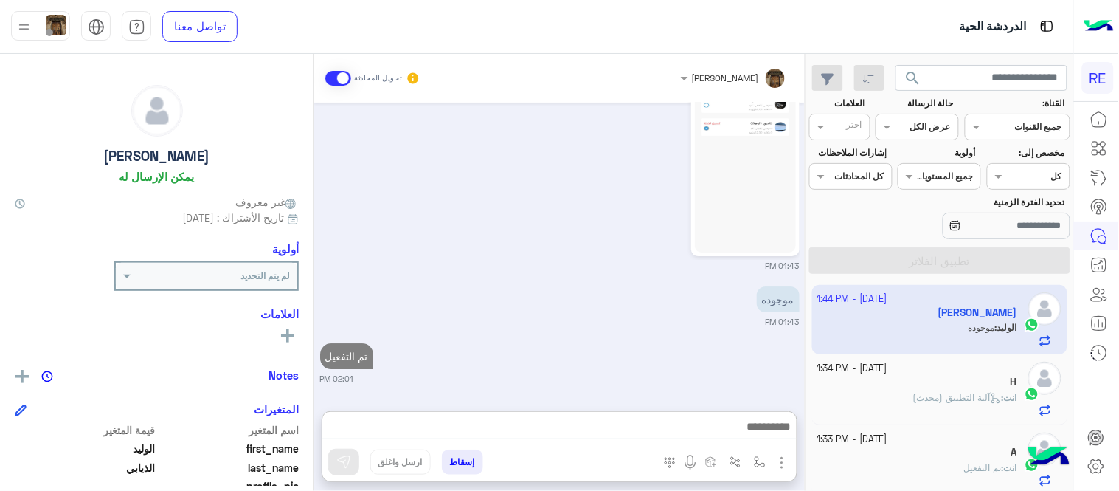
click at [606, 305] on div "Sep 18, 2025 G 01:16 PM سعدنا بتواصلك، نأمل منك توضيح استفسارك أكثر 01:16 PM ار…" at bounding box center [559, 250] width 491 height 294
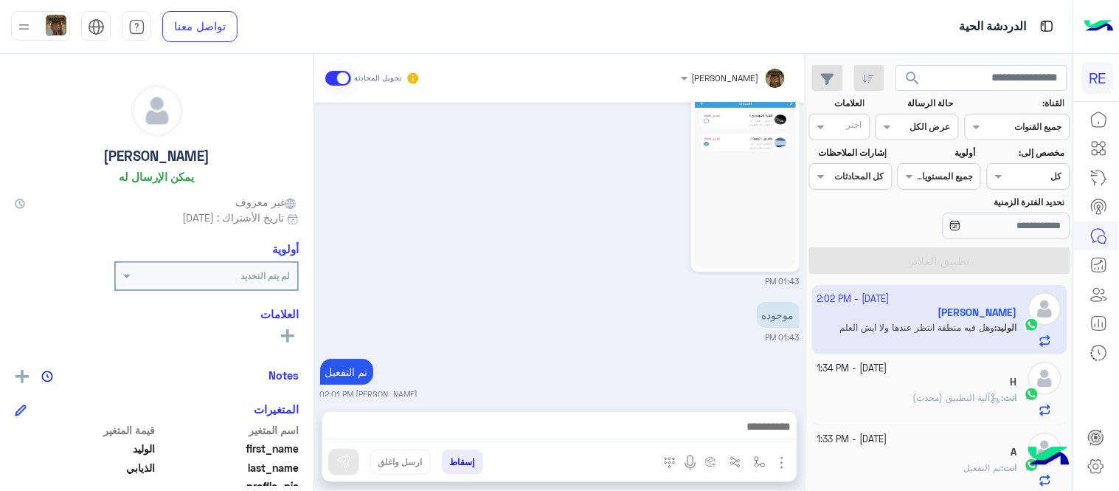
scroll to position [1204, 0]
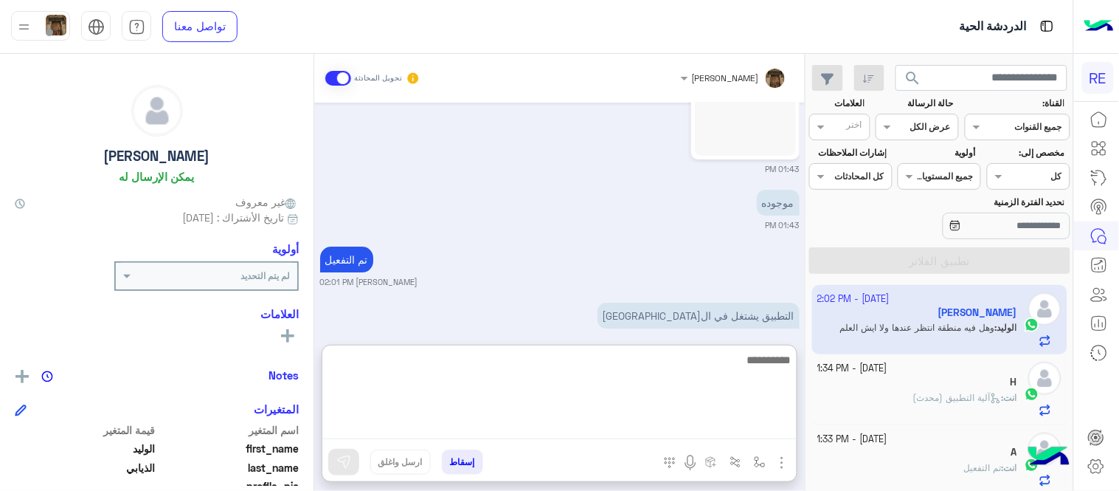
click at [556, 437] on textarea at bounding box center [559, 394] width 474 height 89
type textarea "**********"
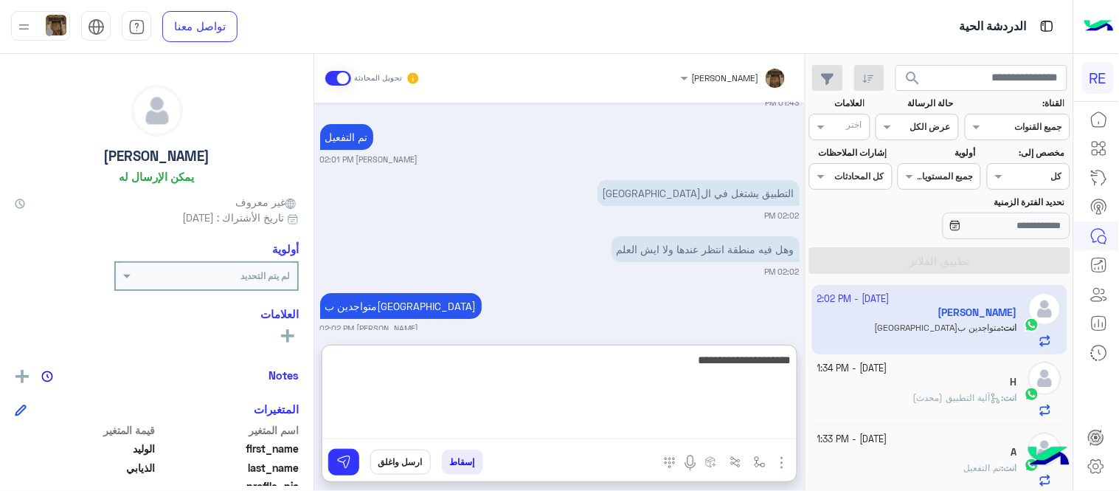
type textarea "**********"
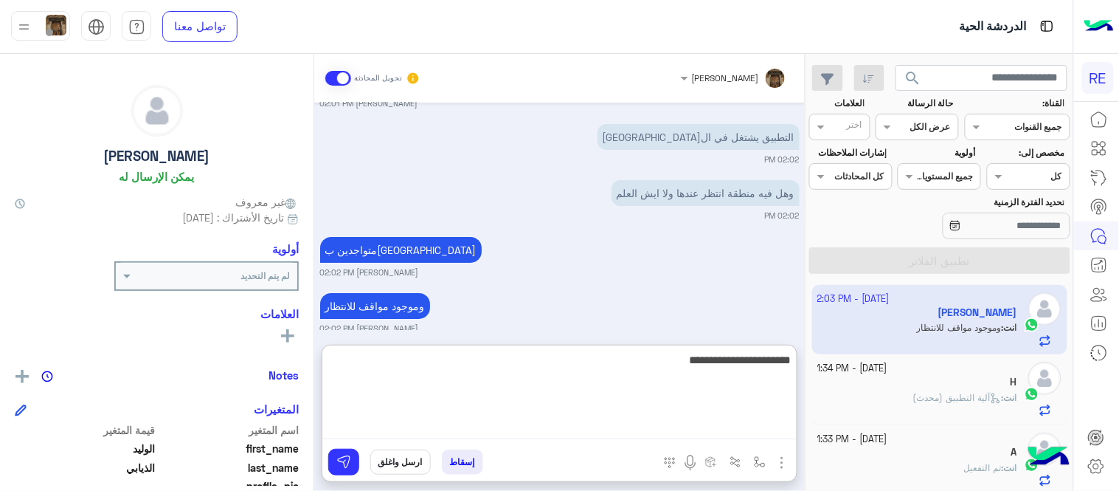
type textarea "**********"
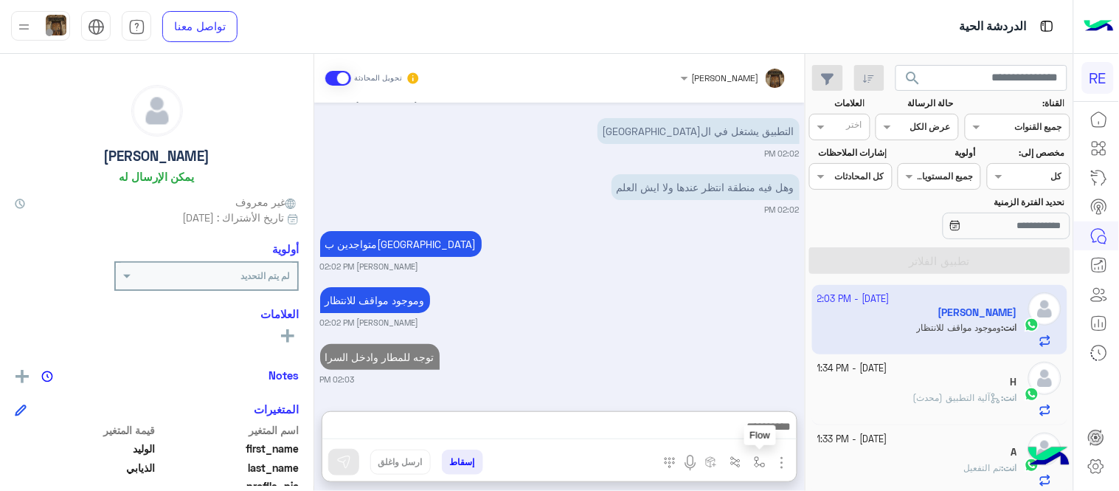
click at [755, 457] on img "button" at bounding box center [760, 462] width 12 height 12
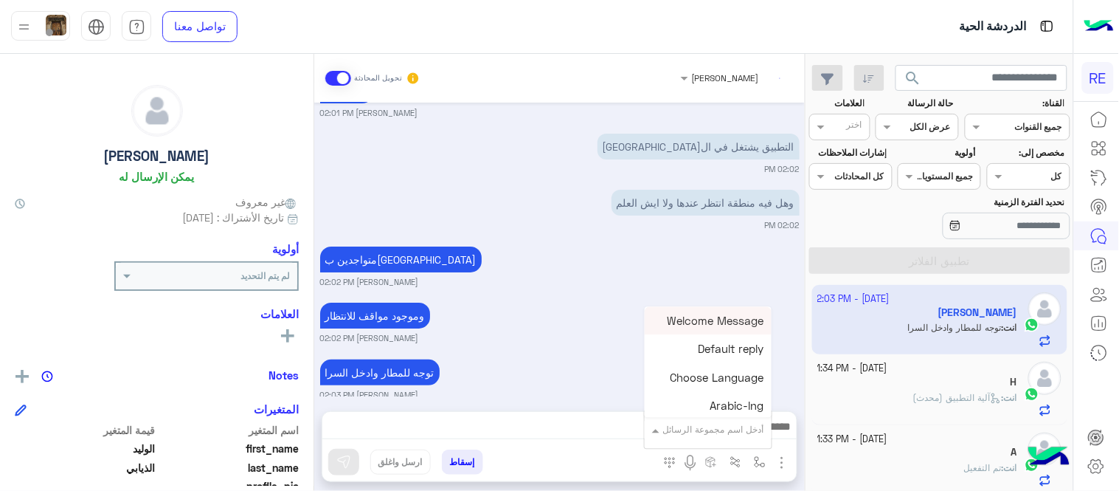
click at [702, 420] on input "text" at bounding box center [727, 426] width 75 height 13
type input "*"
click at [682, 387] on div "آلية التطبيق (محدث)" at bounding box center [716, 377] width 109 height 28
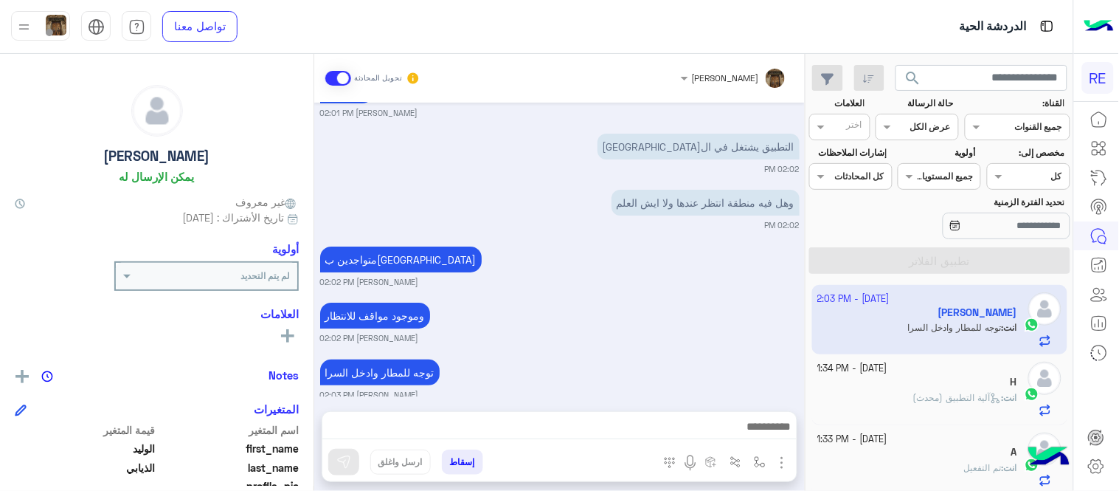
type textarea "**********"
click at [348, 453] on button at bounding box center [343, 461] width 31 height 27
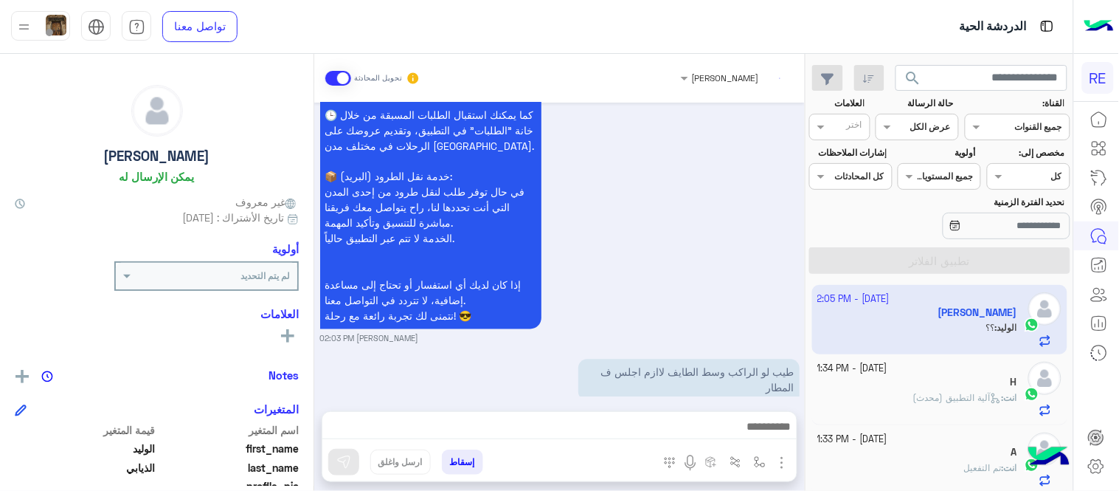
scroll to position [2145, 0]
